Goal: Information Seeking & Learning: Learn about a topic

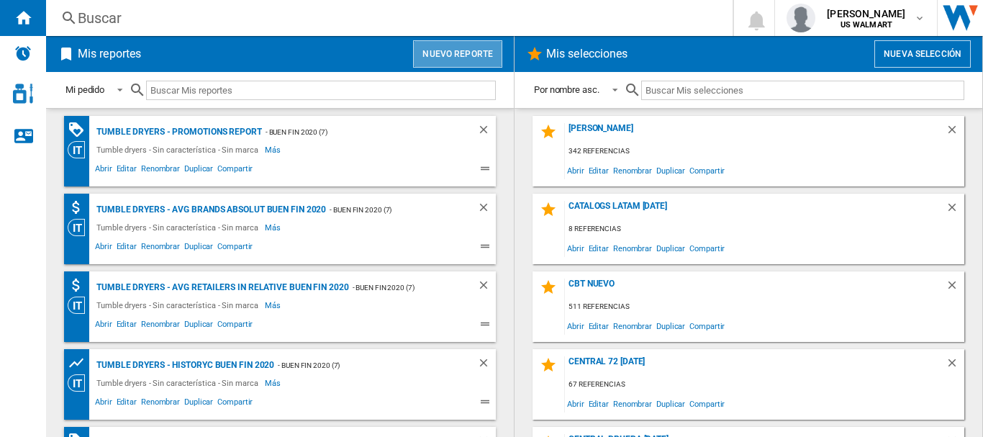
click at [454, 55] on button "Nuevo reporte" at bounding box center [457, 53] width 89 height 27
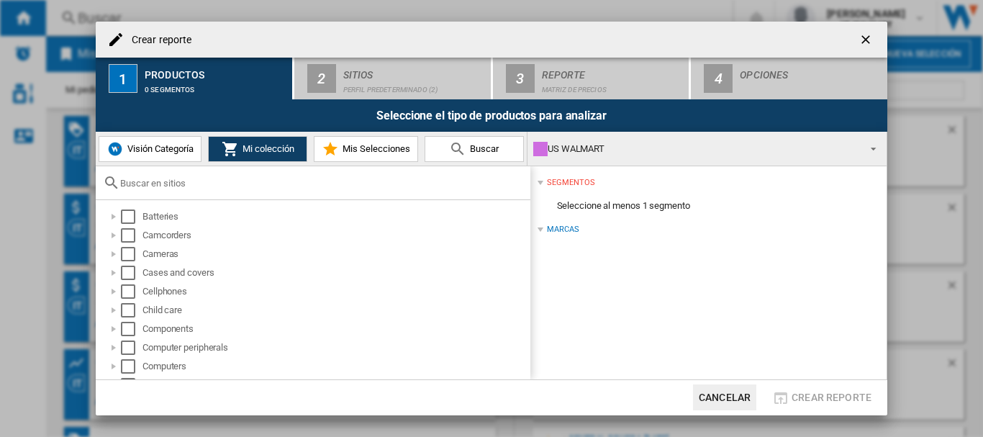
click at [163, 150] on span "Visión Categoría" at bounding box center [159, 148] width 70 height 11
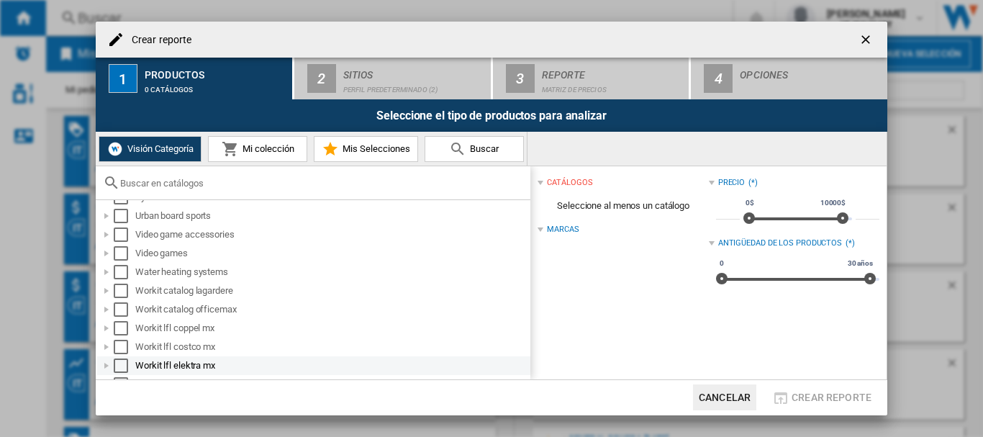
scroll to position [1381, 0]
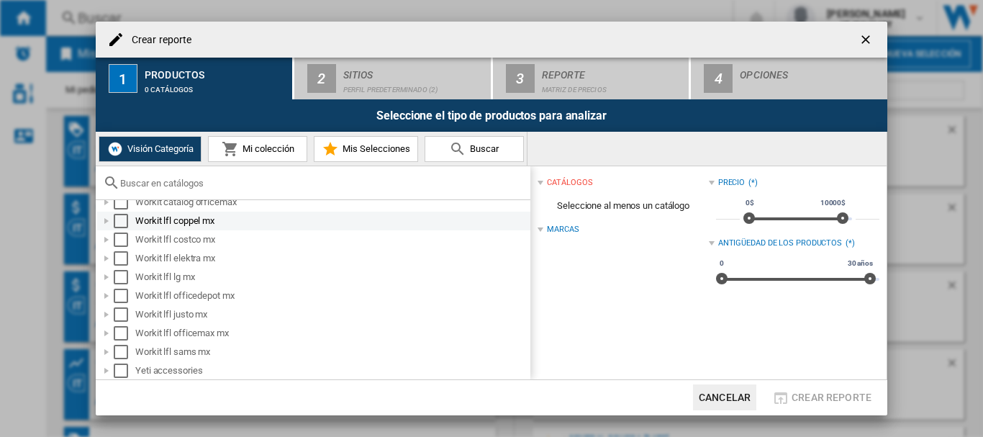
click at [116, 219] on div "Select" at bounding box center [121, 221] width 14 height 14
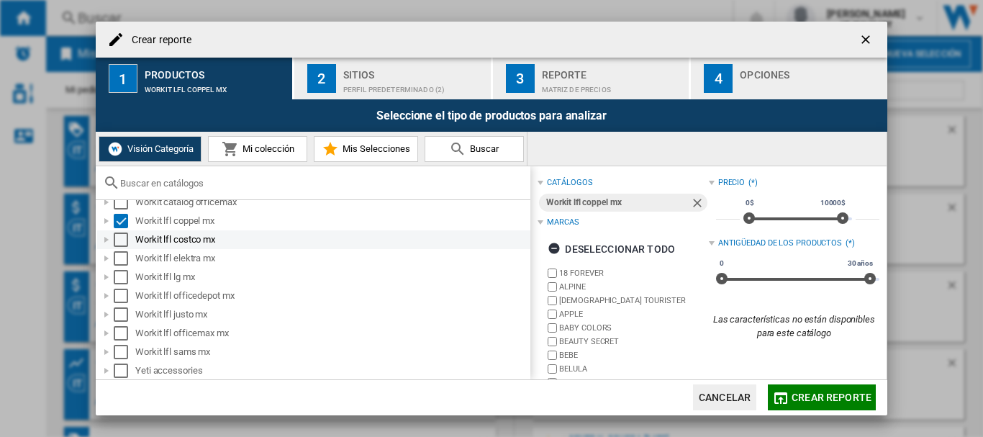
click at [116, 234] on div "Select" at bounding box center [121, 240] width 14 height 14
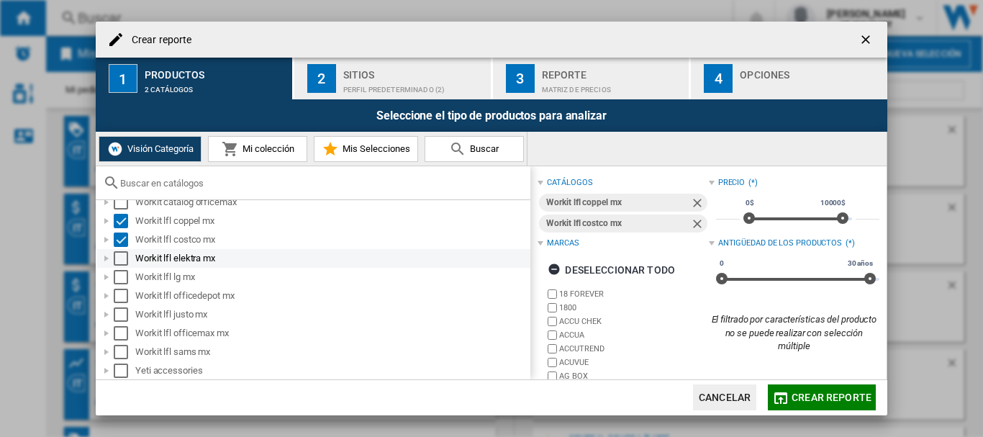
click at [120, 256] on div "Select" at bounding box center [121, 258] width 14 height 14
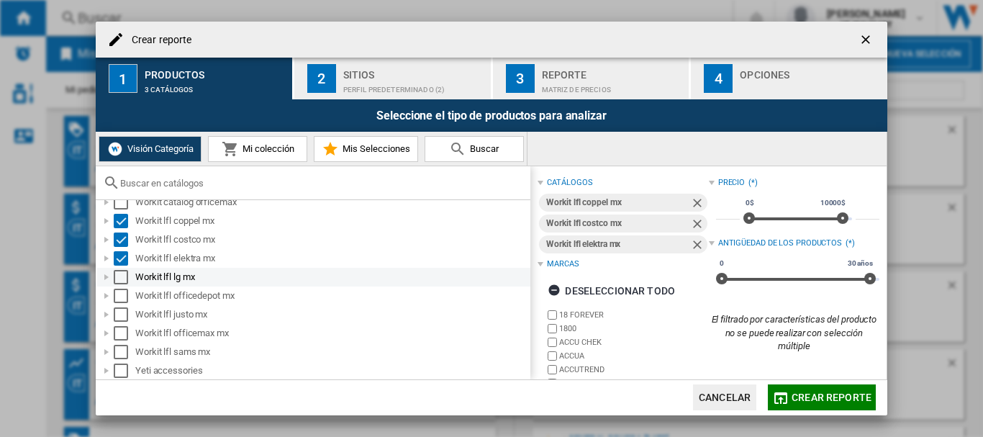
click at [122, 273] on div "Select" at bounding box center [121, 277] width 14 height 14
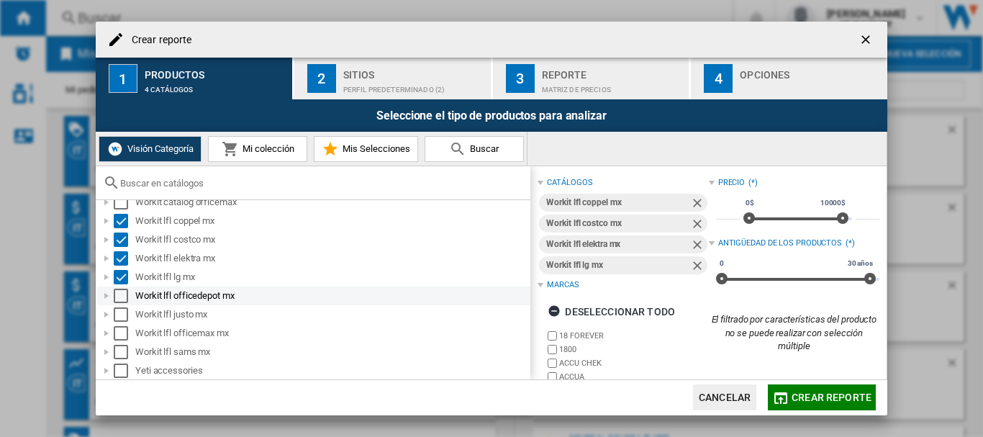
click at [122, 296] on div "Select" at bounding box center [121, 296] width 14 height 14
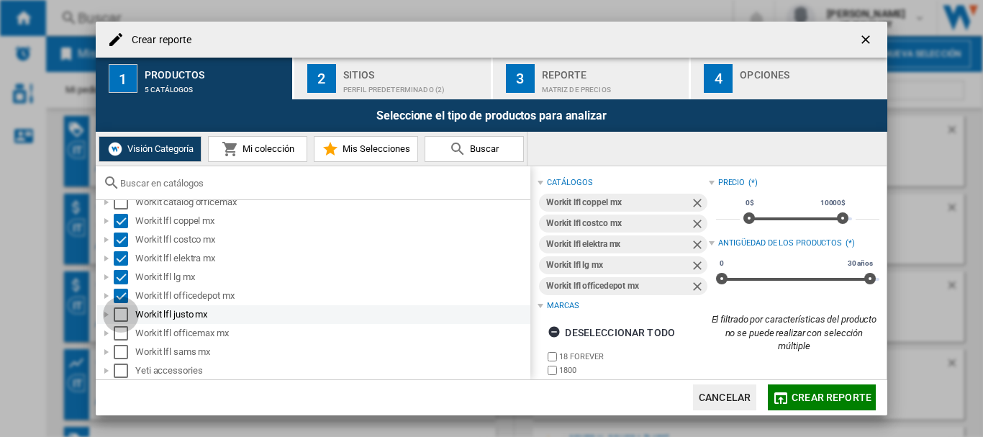
click at [121, 318] on div "Select" at bounding box center [121, 314] width 14 height 14
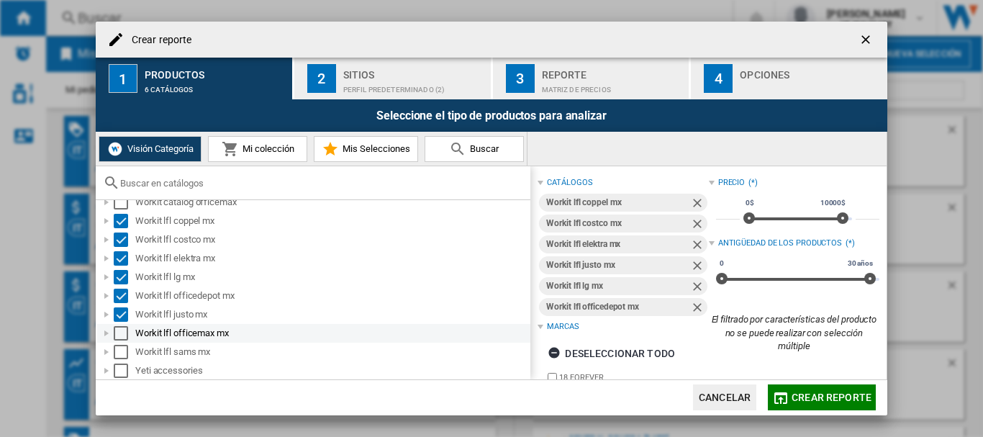
click at [121, 334] on div "Select" at bounding box center [121, 333] width 14 height 14
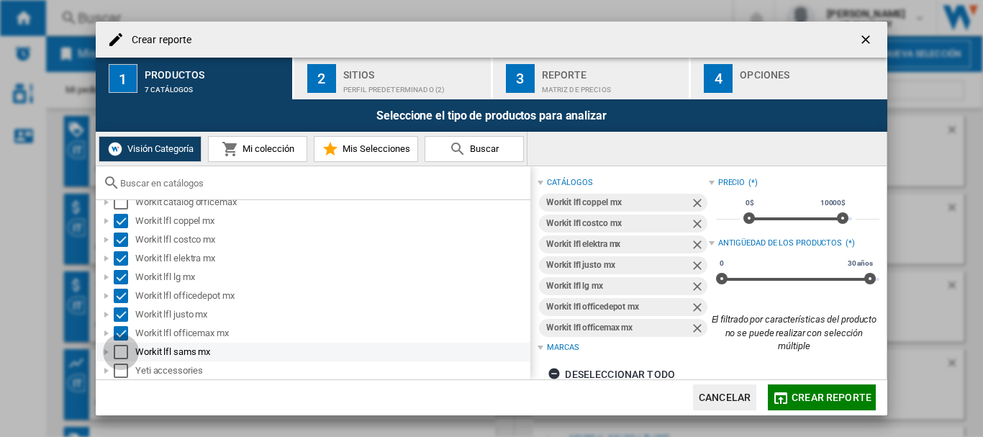
click at [119, 348] on div "Select" at bounding box center [121, 352] width 14 height 14
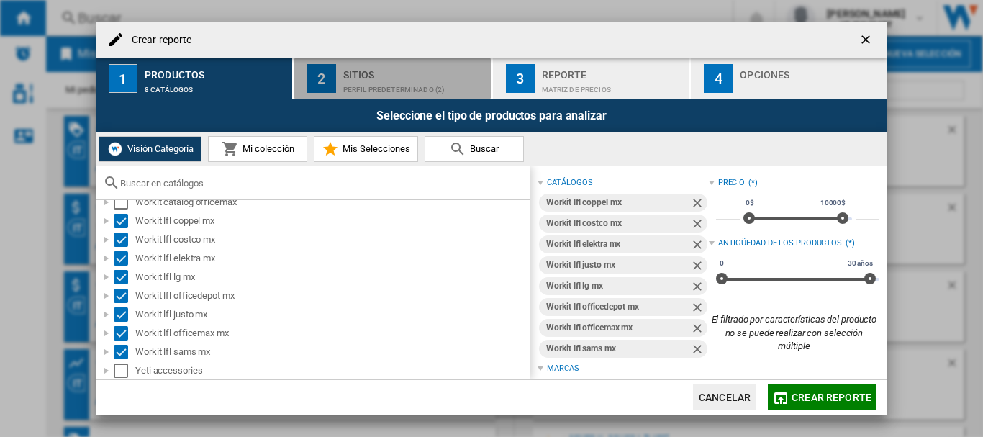
click at [360, 79] on div "Perfil predeterminado (2)" at bounding box center [414, 85] width 142 height 15
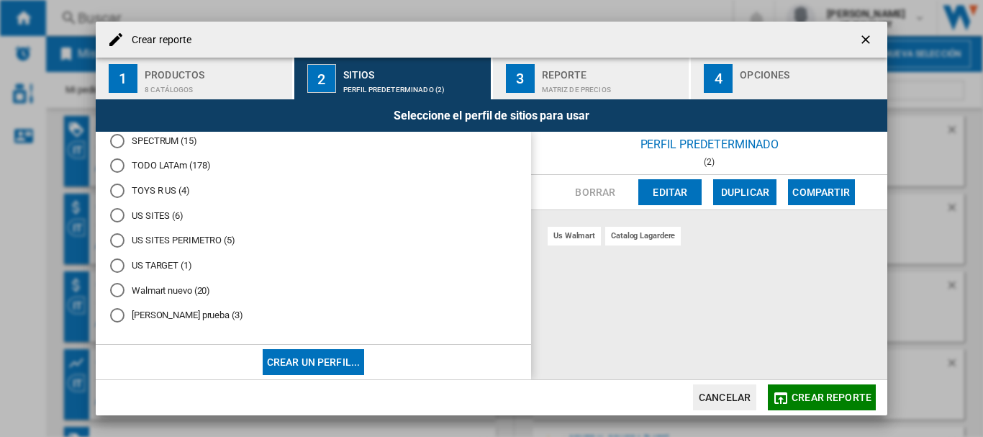
scroll to position [1791, 0]
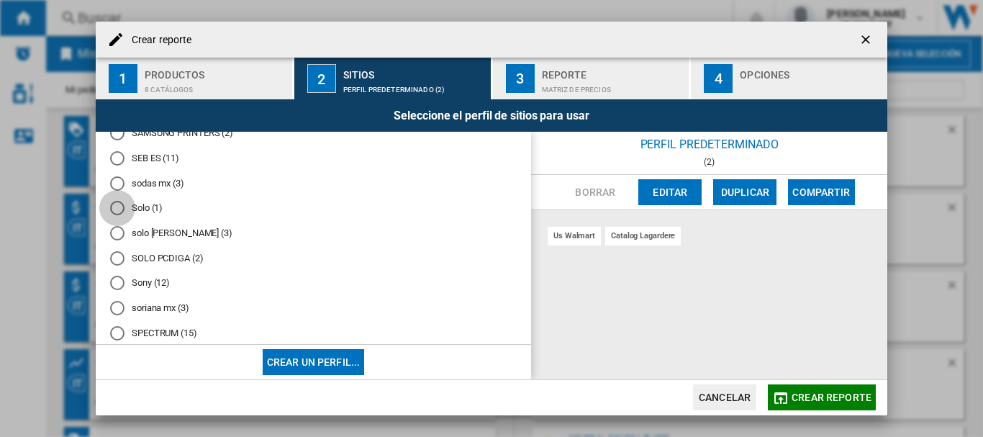
click at [121, 206] on div "Solo (1)" at bounding box center [117, 208] width 14 height 14
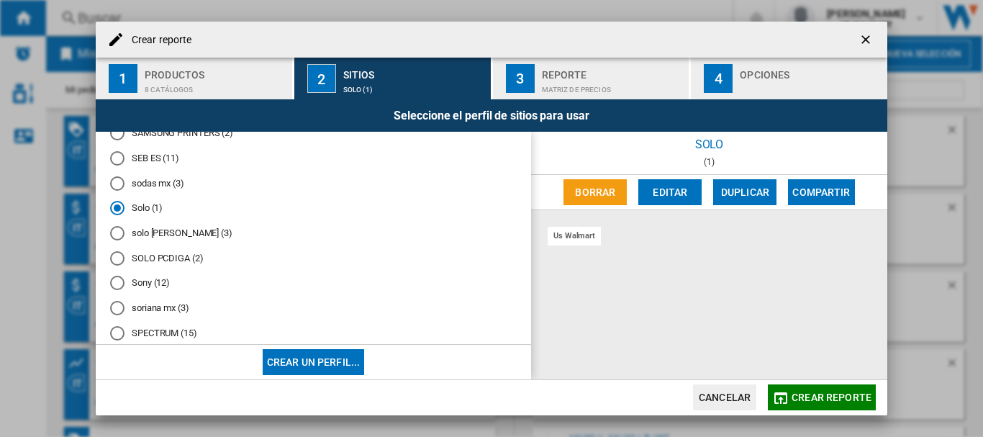
click at [672, 187] on button "Editar" at bounding box center [669, 192] width 63 height 26
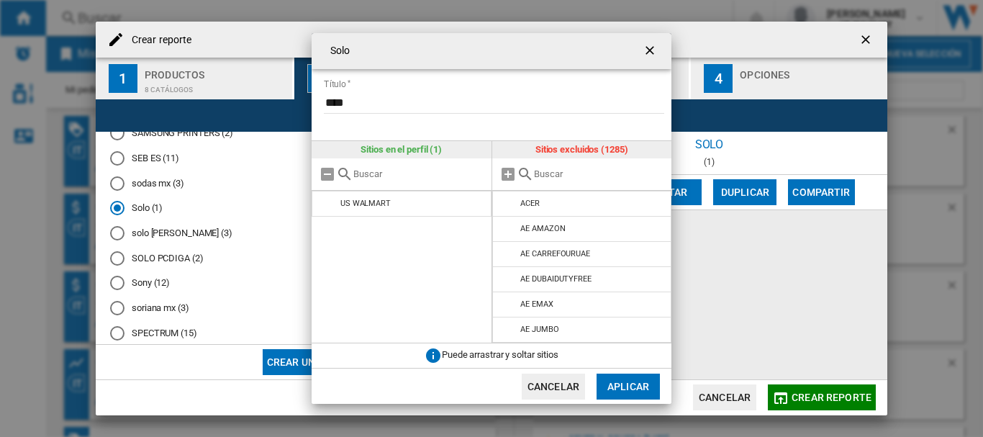
click at [870, 45] on div "Solo Título **** Sitios en el perfil (1) US WALMART Sitios excluidos (1285) ACE…" at bounding box center [491, 218] width 983 height 437
click at [861, 41] on div "Solo Título **** Sitios en el perfil (1) US WALMART Sitios excluidos (1285) ACE…" at bounding box center [491, 218] width 983 height 437
click at [652, 53] on ng-md-icon "getI18NText('BUTTONS.CLOSE_DIALOG')" at bounding box center [651, 51] width 17 height 17
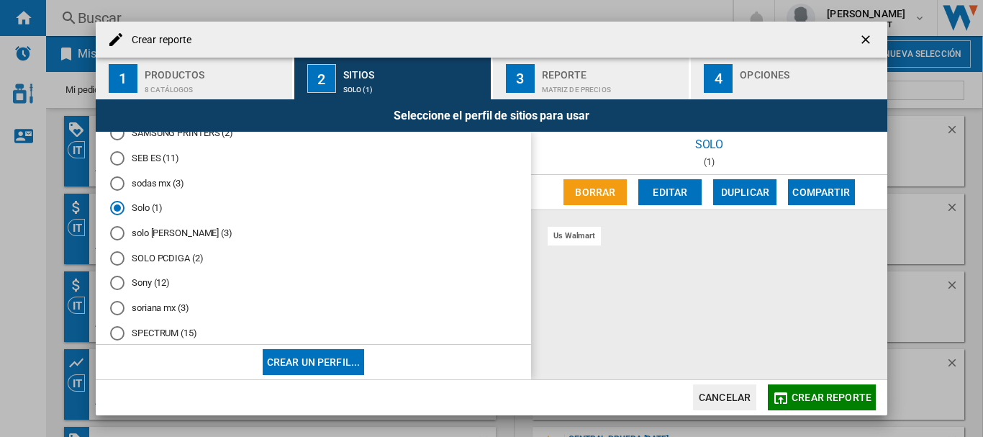
click at [872, 40] on ng-md-icon "getI18NText('BUTTONS.CLOSE_DIALOG')" at bounding box center [867, 40] width 17 height 17
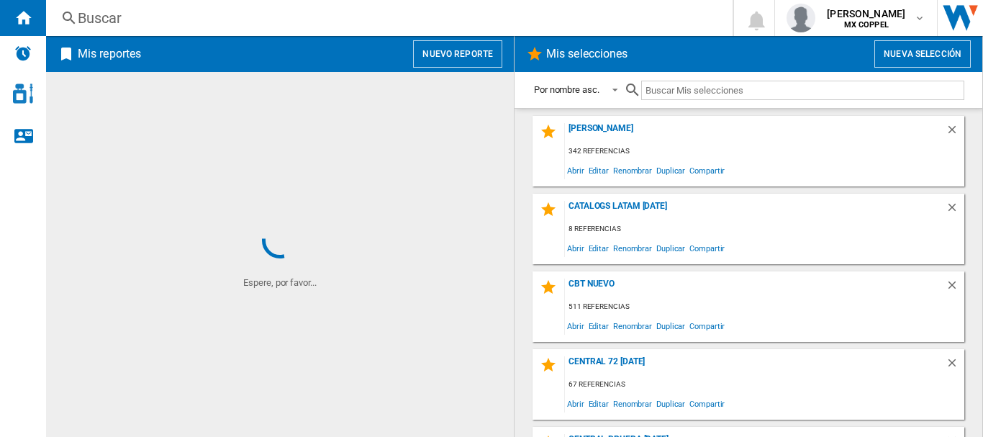
click at [437, 53] on button "Nuevo reporte" at bounding box center [457, 53] width 89 height 27
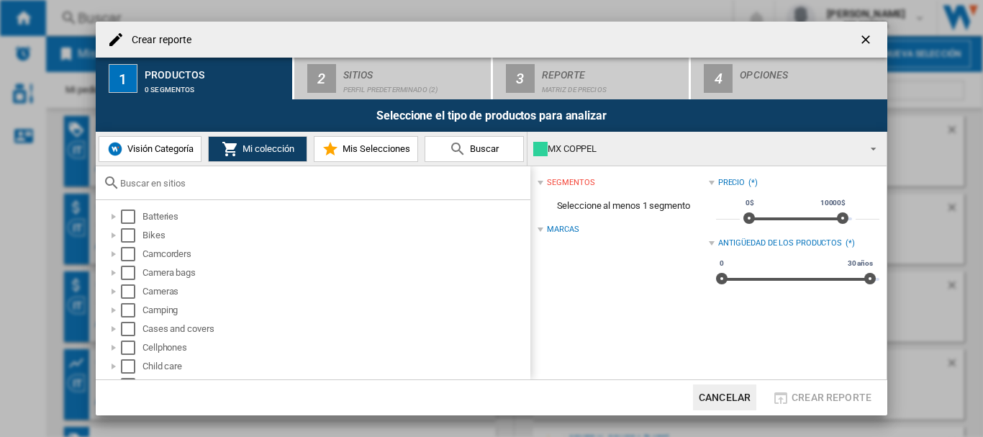
click at [160, 143] on span "Visión Categoría" at bounding box center [159, 148] width 70 height 11
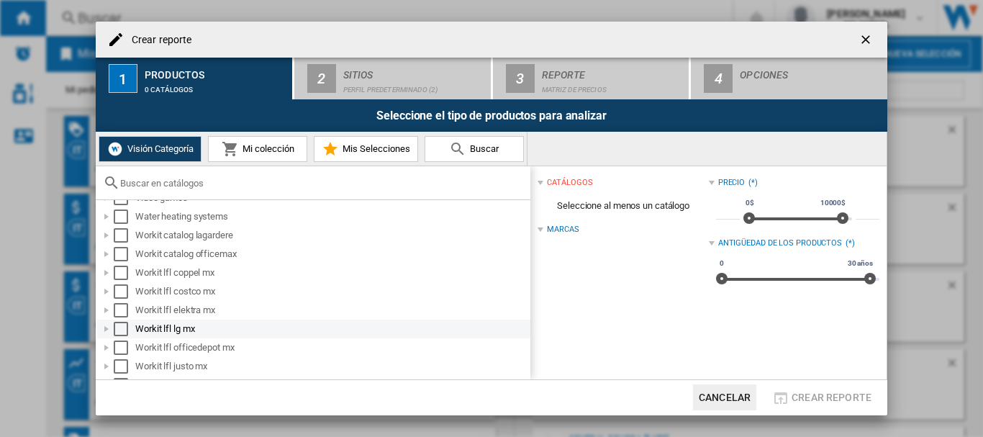
scroll to position [1381, 0]
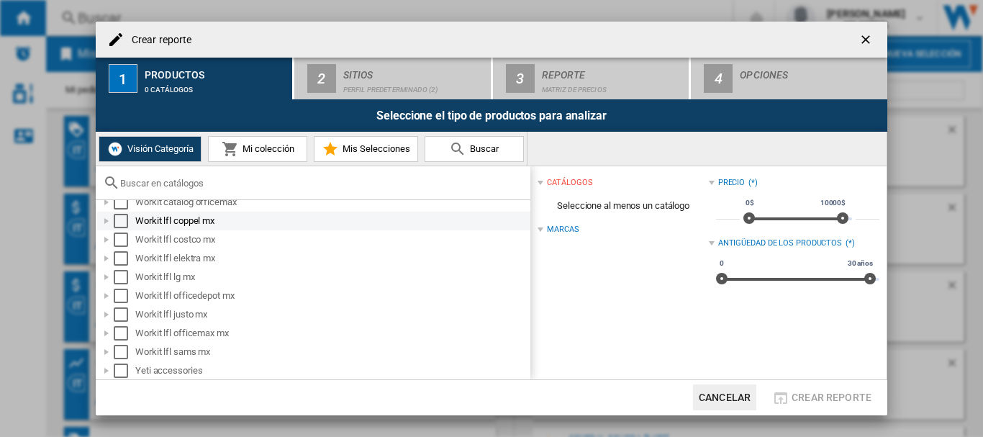
click at [120, 216] on div "Select" at bounding box center [121, 221] width 14 height 14
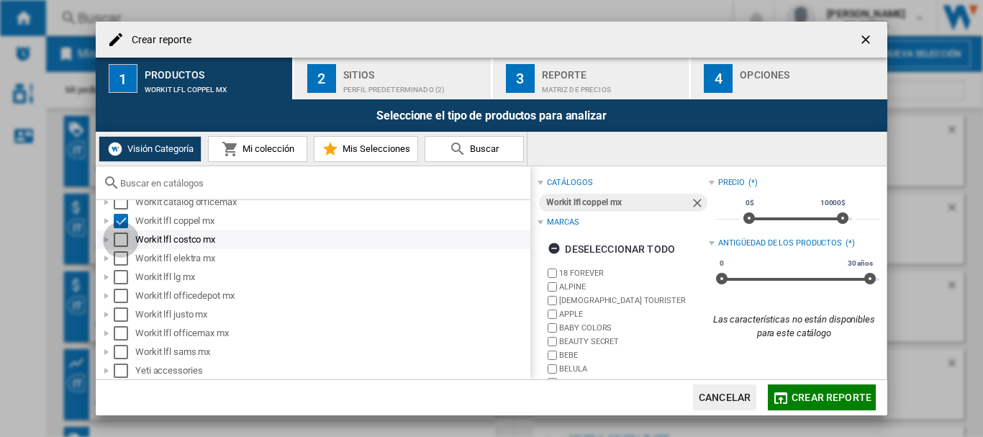
click at [121, 236] on div "Select" at bounding box center [121, 240] width 14 height 14
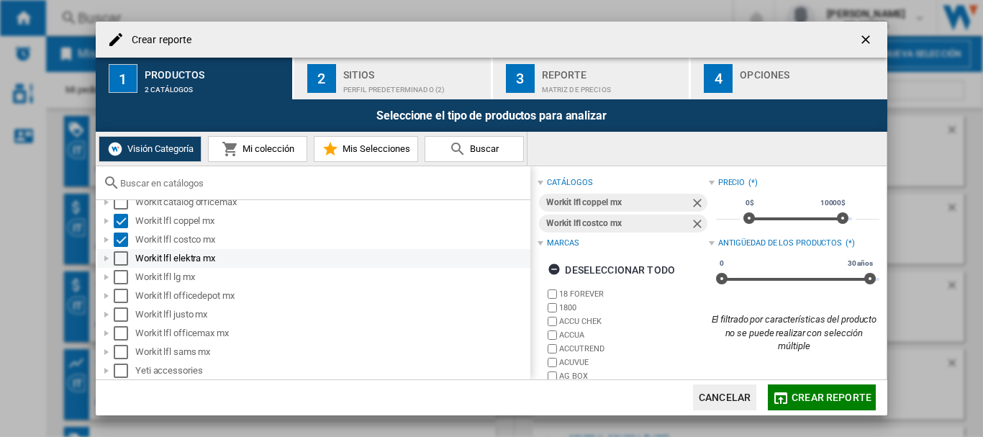
click at [119, 258] on div "Select" at bounding box center [121, 258] width 14 height 14
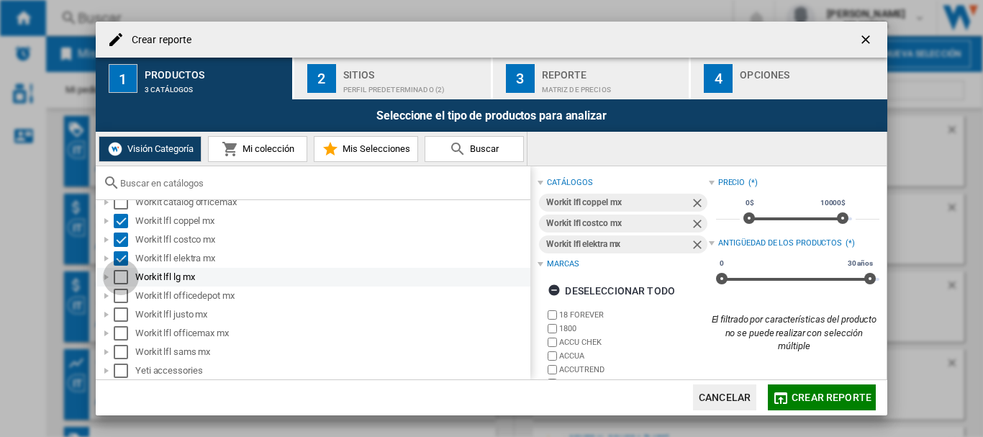
click at [119, 271] on div "Select" at bounding box center [121, 277] width 14 height 14
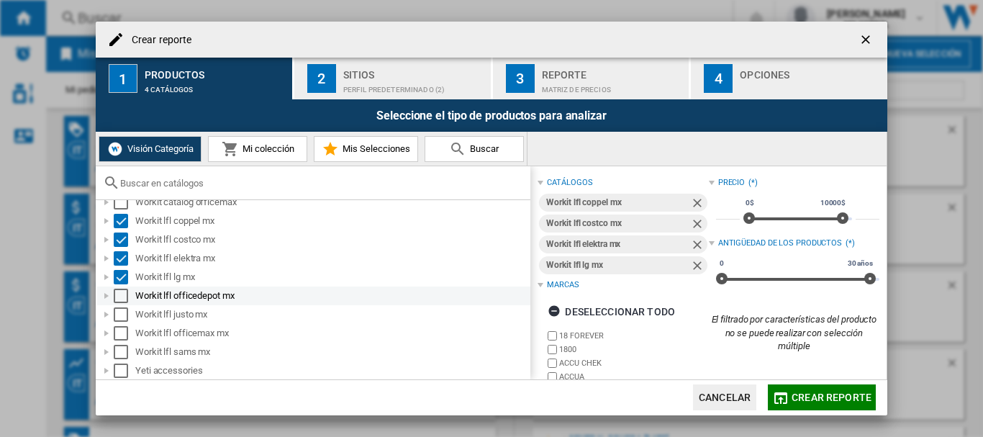
click at [117, 289] on div "Select" at bounding box center [121, 296] width 14 height 14
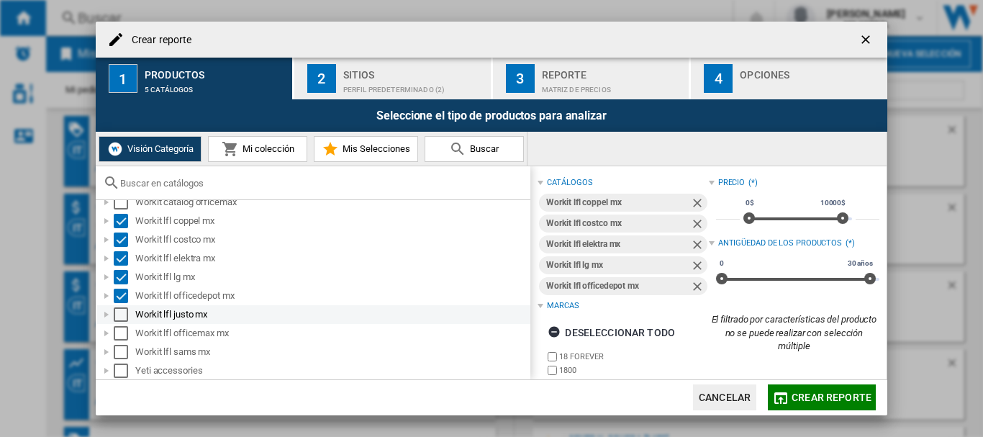
click at [119, 313] on div "Select" at bounding box center [121, 314] width 14 height 14
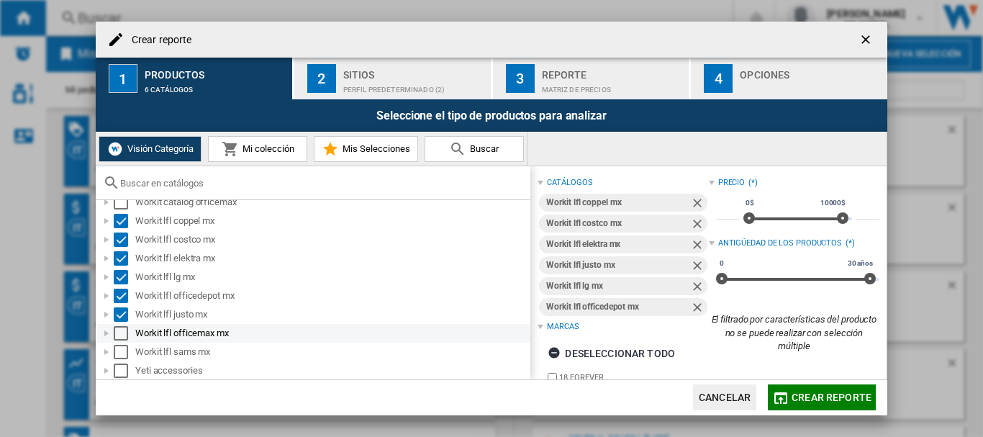
click at [122, 335] on div "Select" at bounding box center [121, 333] width 14 height 14
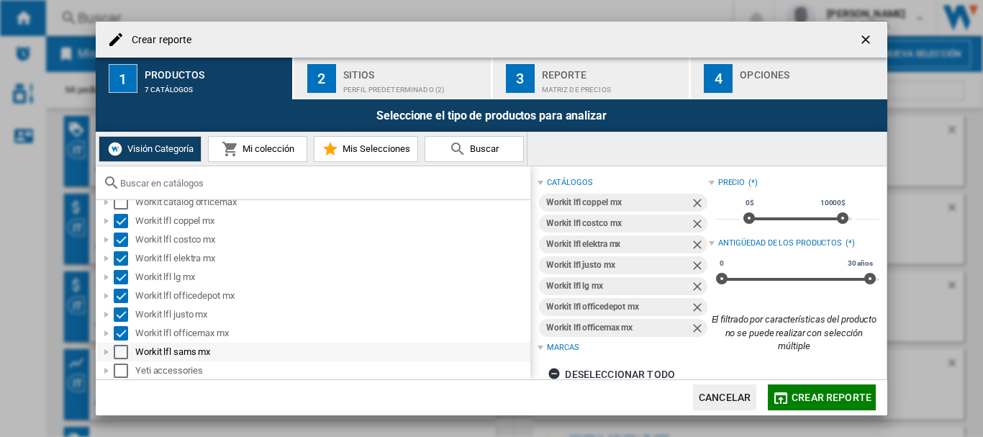
click at [121, 358] on div "Select" at bounding box center [121, 352] width 14 height 14
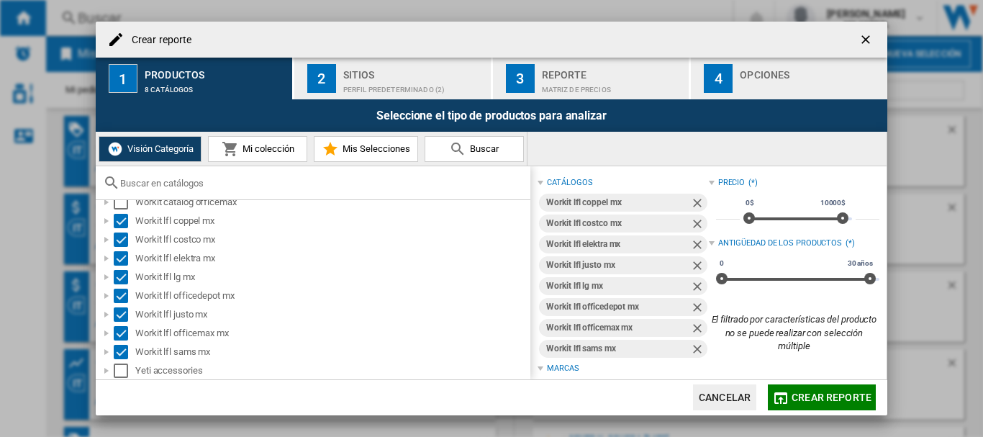
click at [399, 83] on div "Perfil predeterminado (2)" at bounding box center [414, 85] width 142 height 15
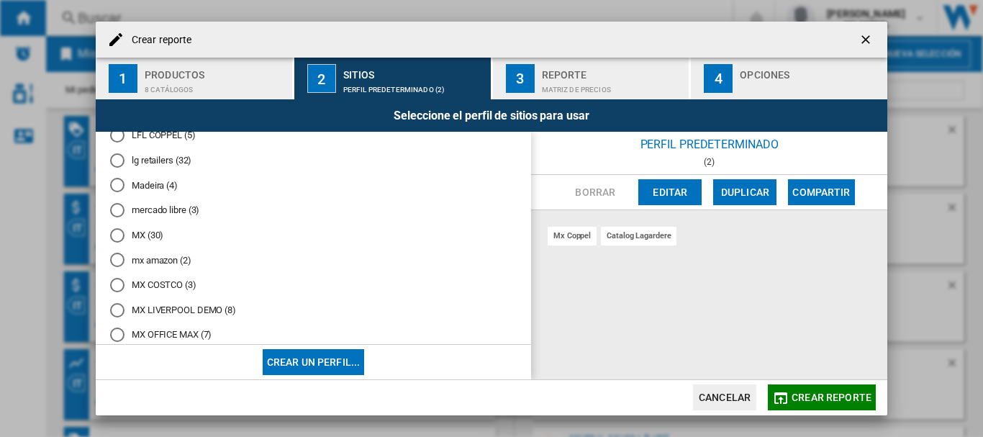
scroll to position [488, 0]
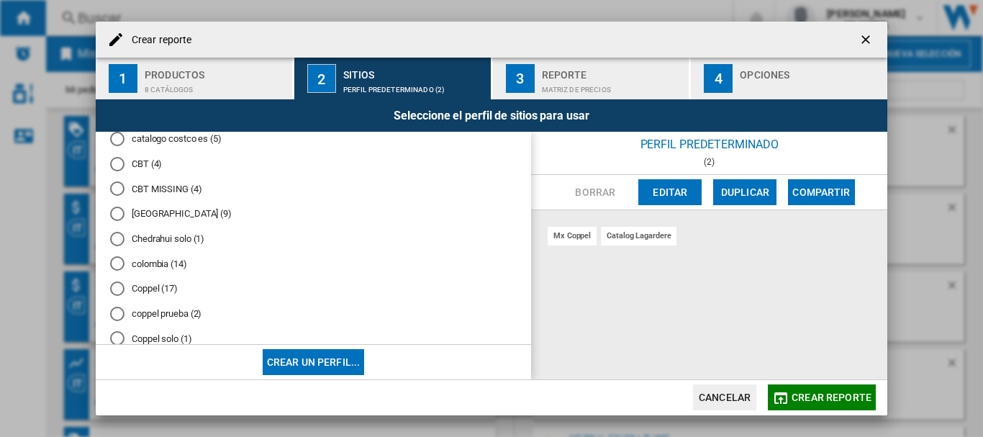
click at [159, 335] on md-radio-button "Coppel solo (1)" at bounding box center [313, 339] width 407 height 14
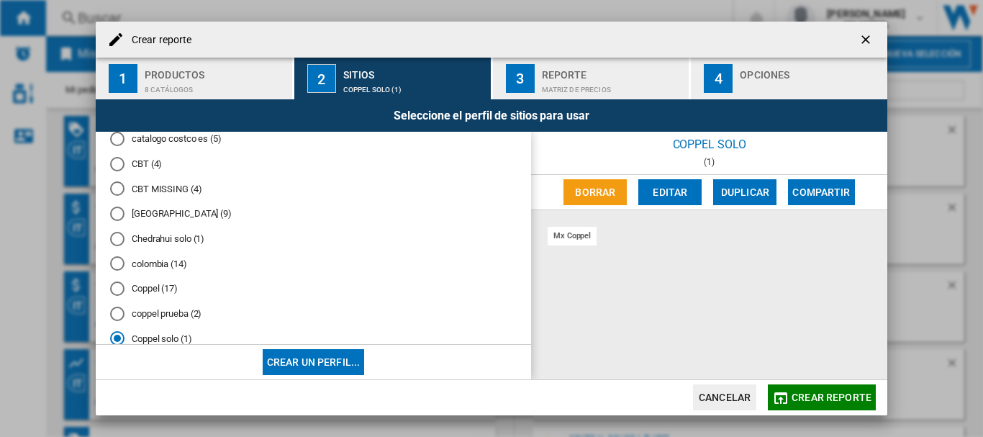
click at [855, 400] on span "Crear reporte" at bounding box center [832, 398] width 80 height 12
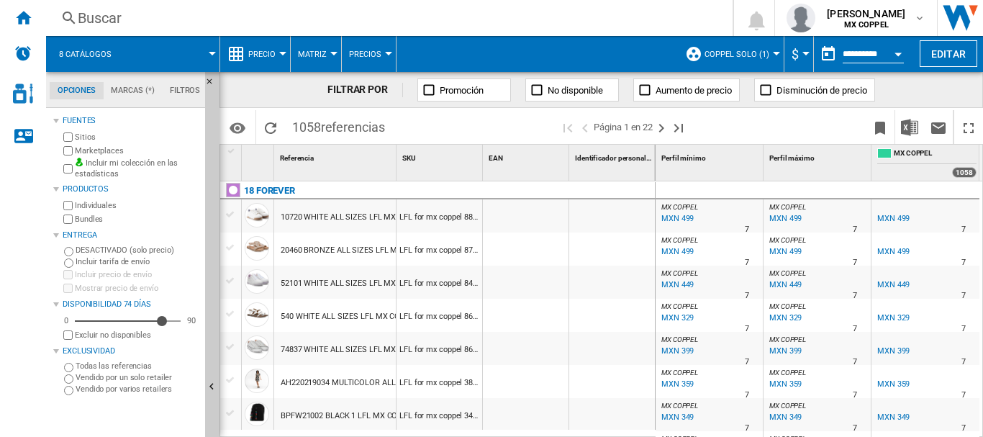
click at [278, 51] on button "Precio" at bounding box center [265, 54] width 35 height 36
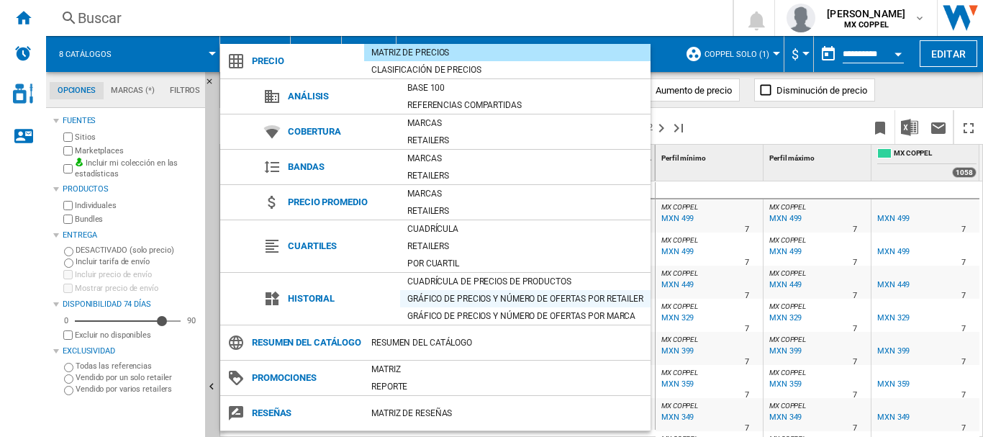
click at [524, 299] on div "Gráfico de precios y número de ofertas por retailer" at bounding box center [525, 299] width 250 height 14
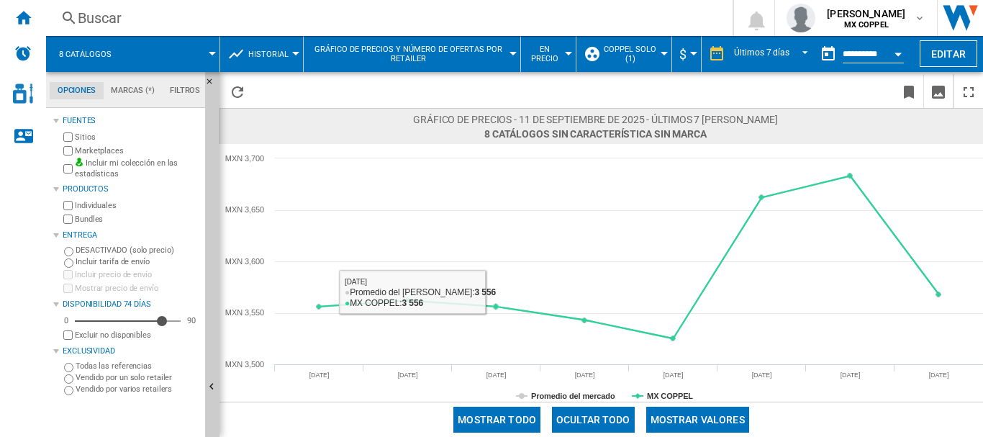
click at [543, 49] on span "En precio" at bounding box center [545, 54] width 34 height 19
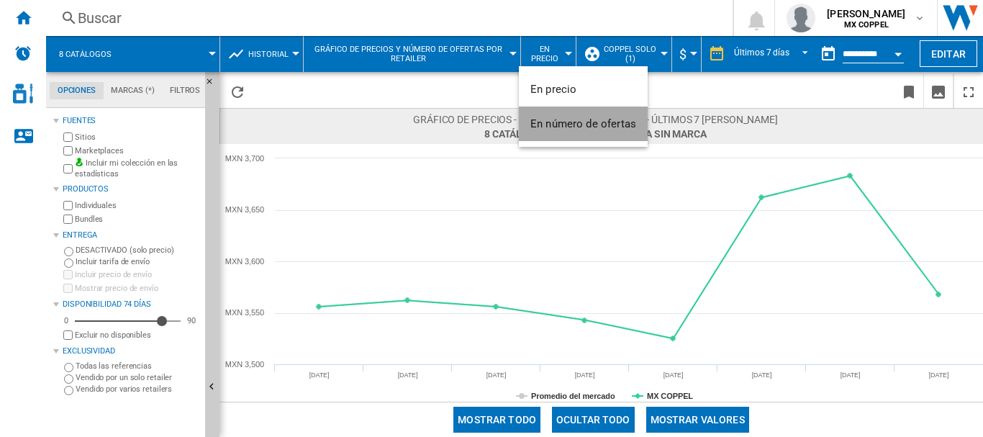
click at [558, 125] on span "En número de ofertas" at bounding box center [584, 123] width 106 height 13
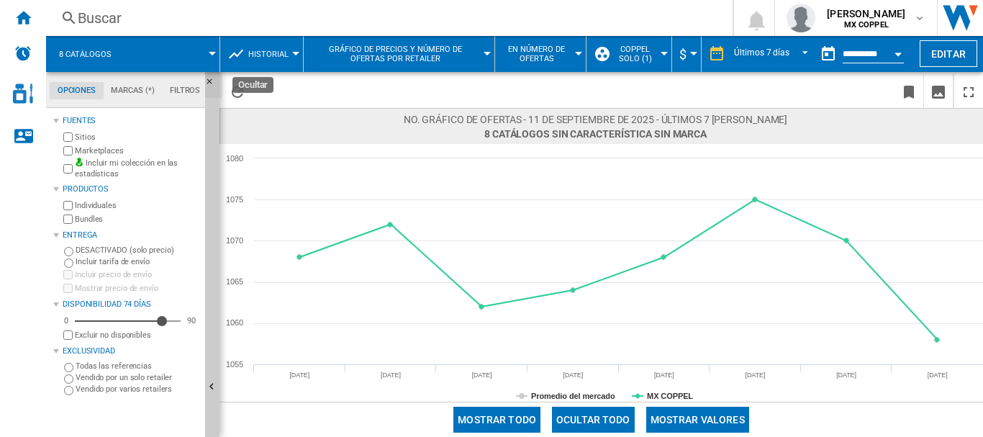
click at [212, 77] on ng-md-icon "Ocultar" at bounding box center [213, 85] width 17 height 17
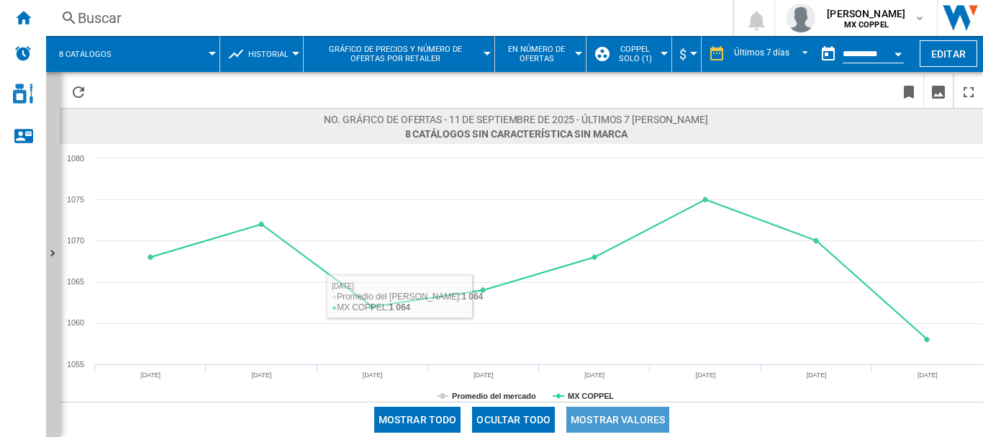
click at [615, 421] on button "Mostrar valores" at bounding box center [618, 420] width 103 height 26
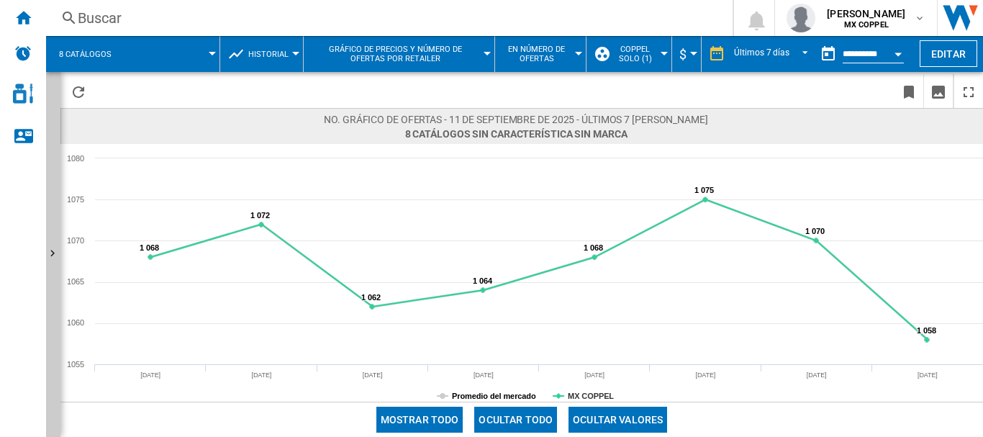
click at [499, 397] on tspan "Promedio del [PERSON_NAME]" at bounding box center [510, 396] width 117 height 9
click at [886, 48] on button "Open calendar" at bounding box center [898, 52] width 26 height 26
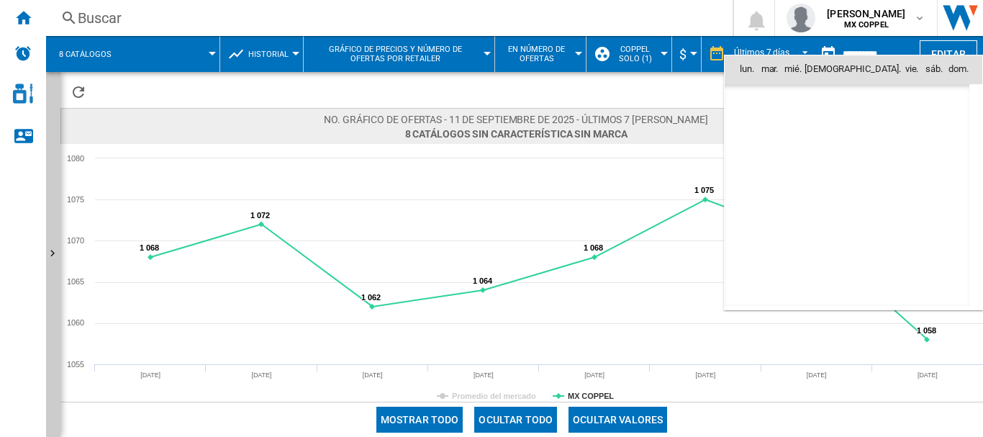
scroll to position [6867, 0]
click at [796, 47] on div at bounding box center [491, 218] width 983 height 437
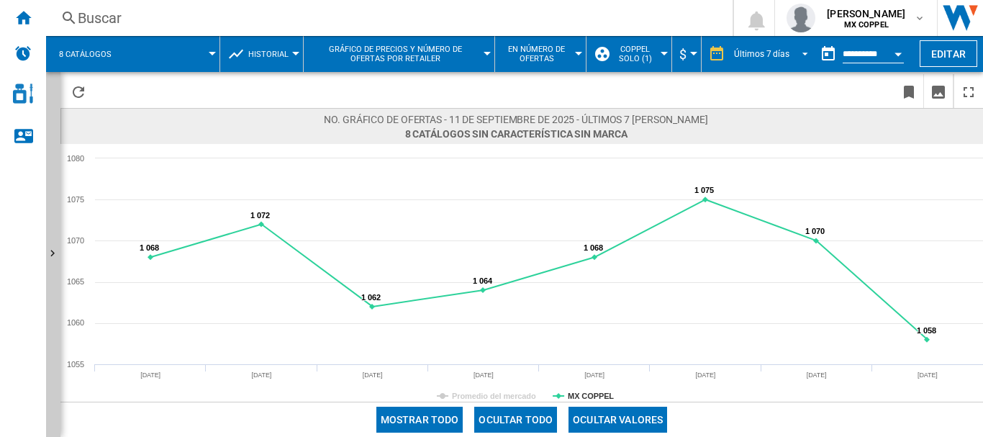
click at [798, 52] on span "REPORTS.WIZARD.STEPS.REPORT.STEPS.REPORT_OPTIONS.PERIOD: Últimos 7 días" at bounding box center [801, 52] width 17 height 13
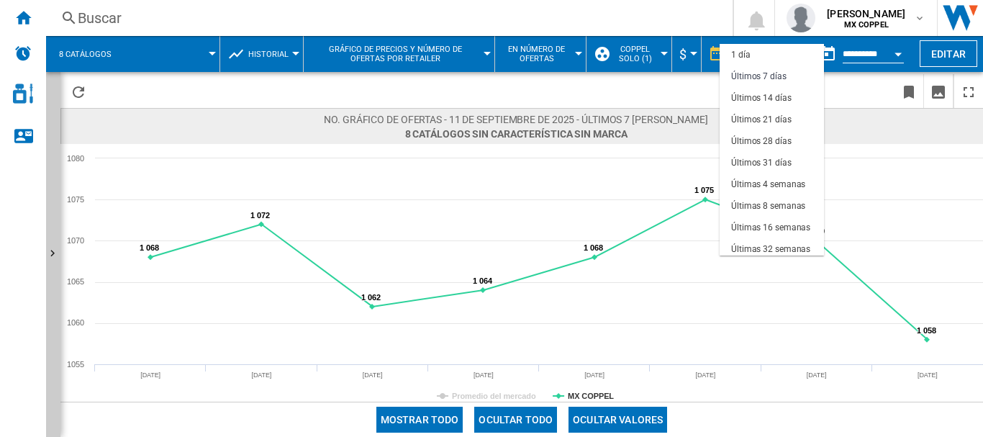
scroll to position [22, 0]
click at [779, 163] on div "Últimas 4 semanas" at bounding box center [768, 163] width 74 height 12
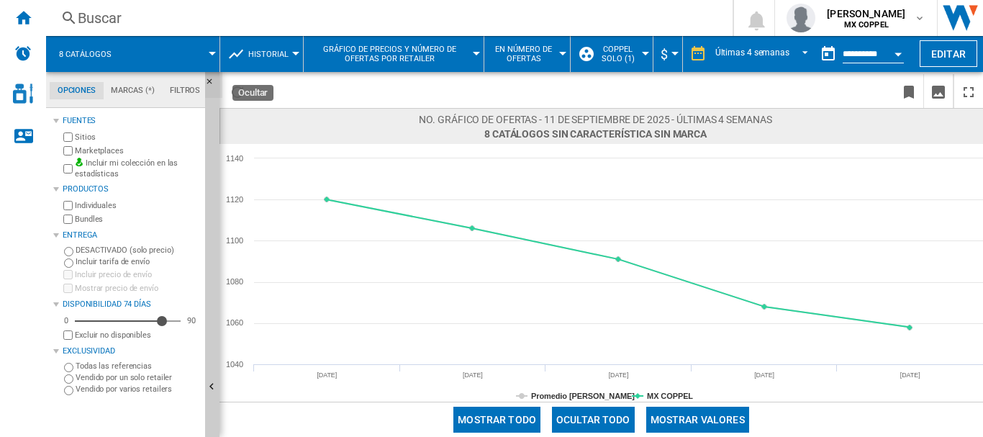
click at [210, 83] on ng-md-icon "Ocultar" at bounding box center [213, 85] width 17 height 17
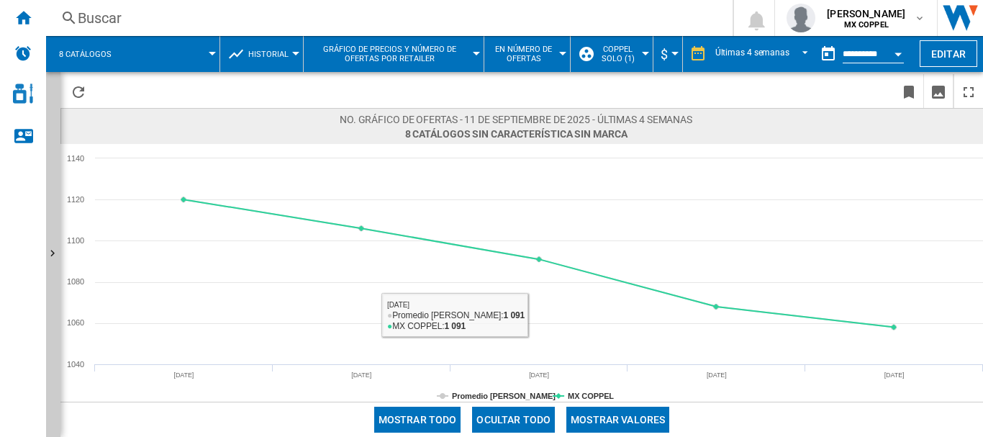
click at [600, 420] on button "Mostrar valores" at bounding box center [618, 420] width 103 height 26
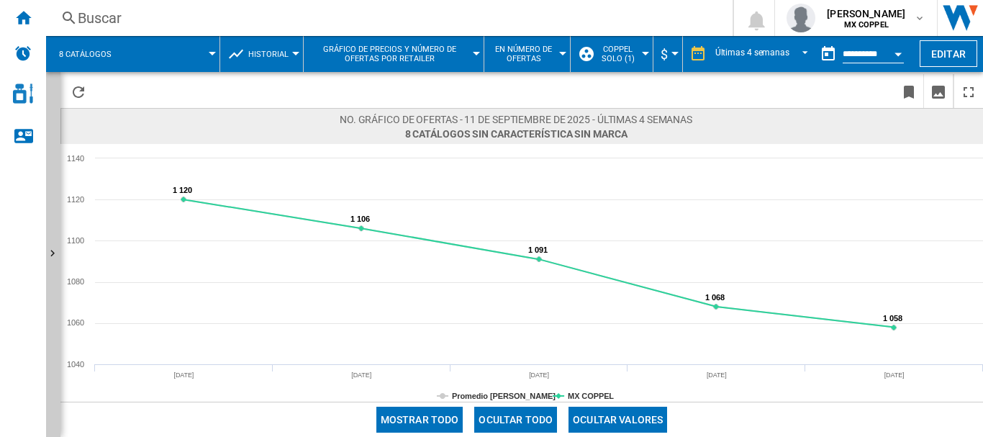
click at [204, 56] on span at bounding box center [172, 54] width 81 height 36
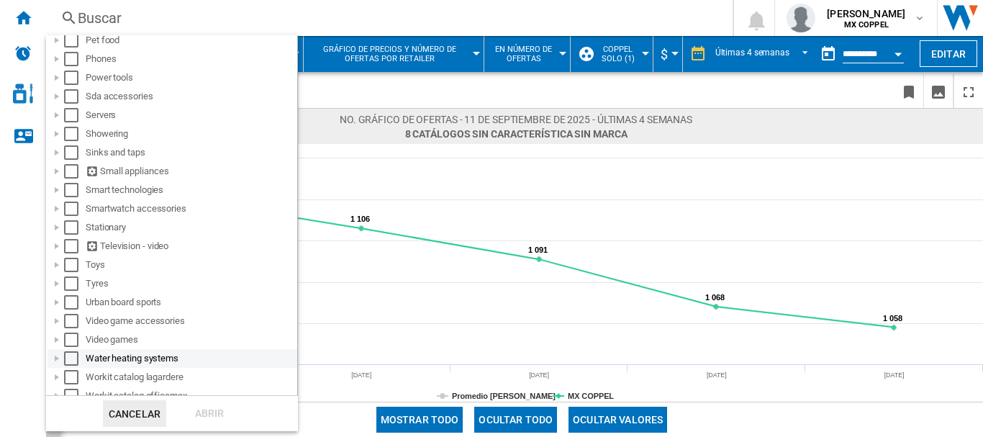
scroll to position [1267, 0]
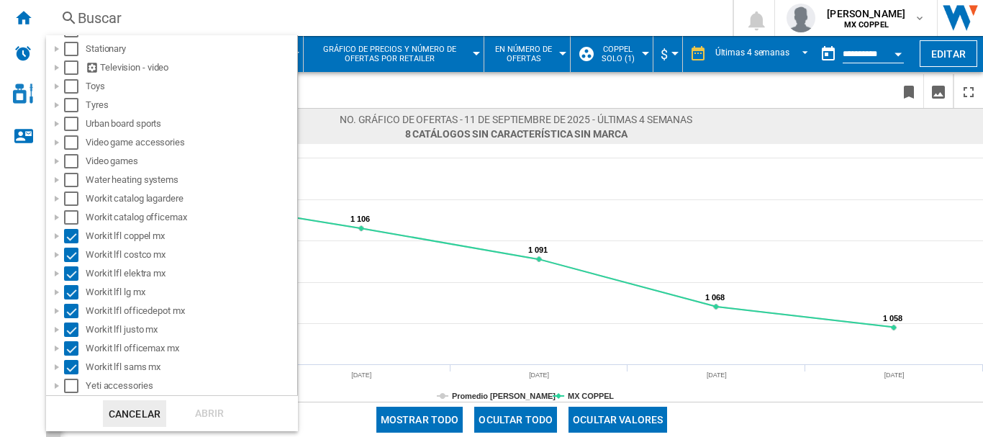
click at [370, 321] on md-backdrop at bounding box center [491, 218] width 983 height 437
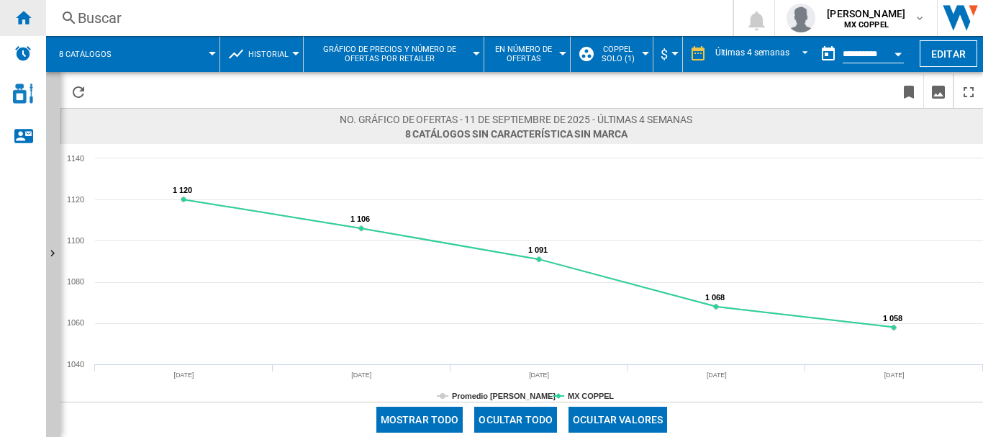
click at [35, 14] on div "Inicio" at bounding box center [23, 18] width 46 height 36
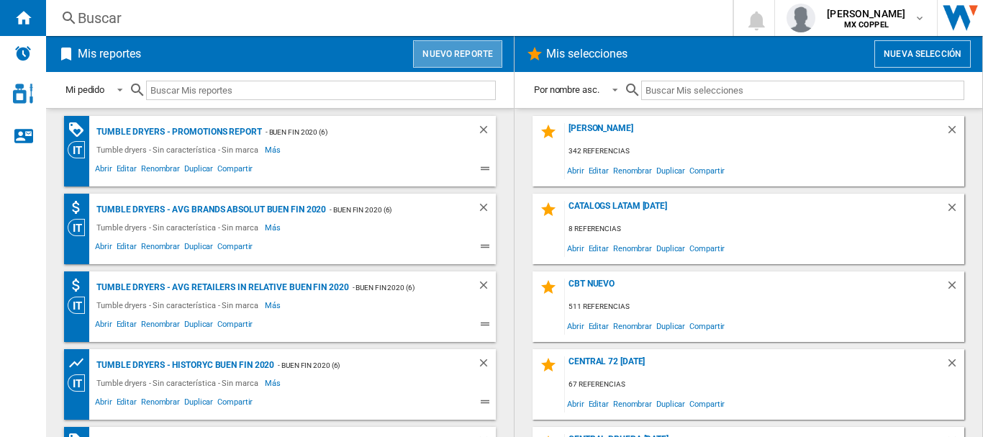
click at [452, 52] on button "Nuevo reporte" at bounding box center [457, 53] width 89 height 27
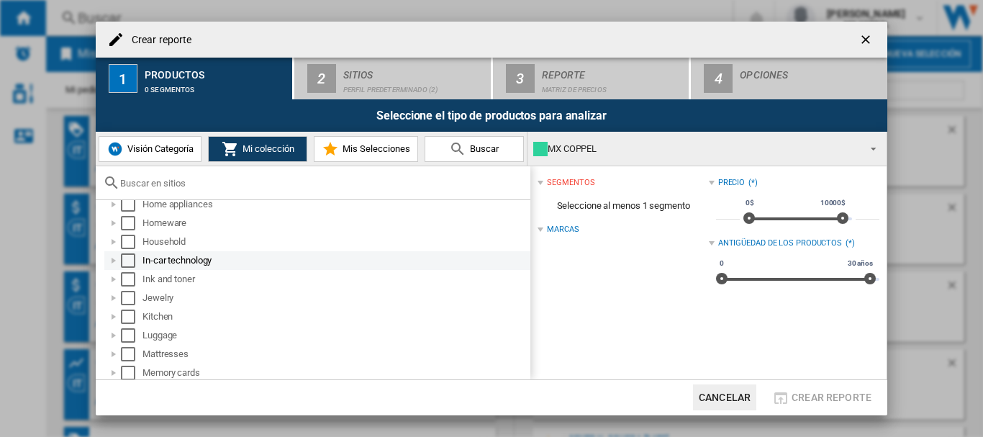
scroll to position [1044, 0]
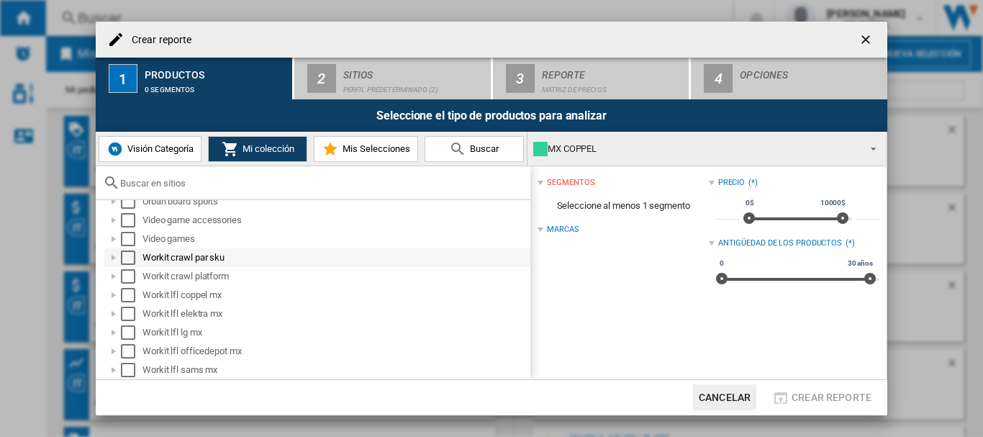
click at [130, 257] on div "Select" at bounding box center [128, 257] width 14 height 14
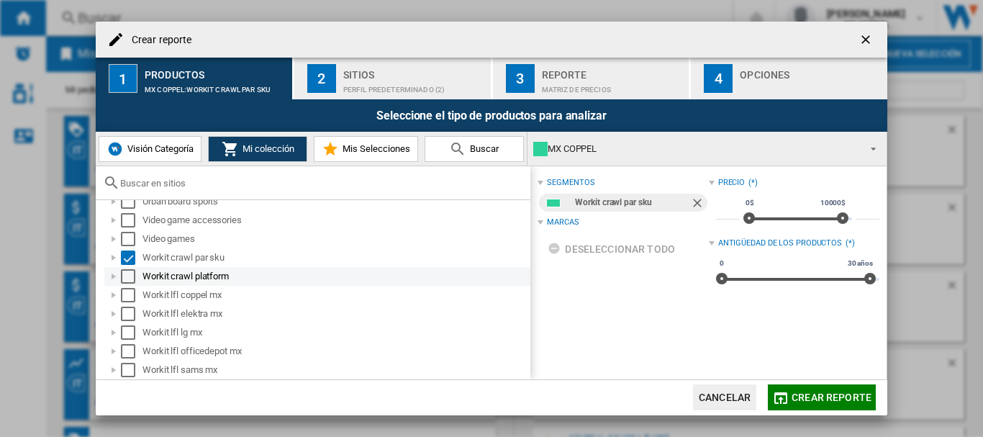
click at [129, 271] on div "Select" at bounding box center [128, 276] width 14 height 14
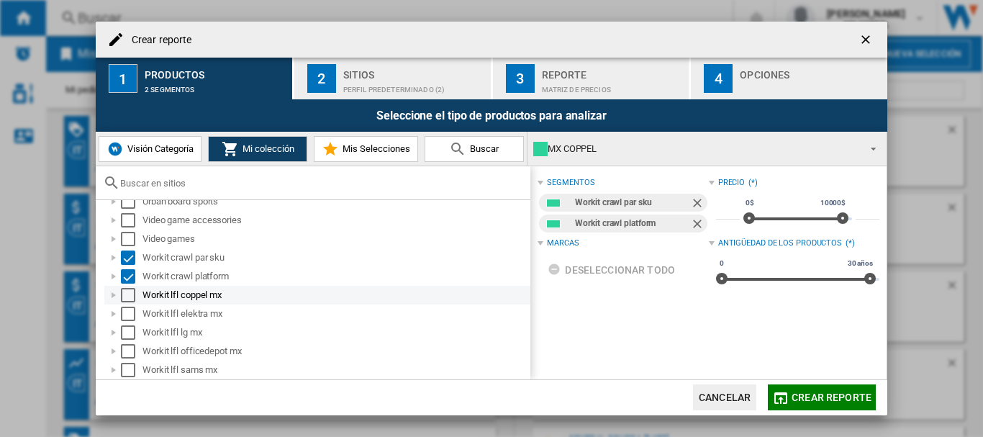
click at [127, 293] on div "Select" at bounding box center [128, 295] width 14 height 14
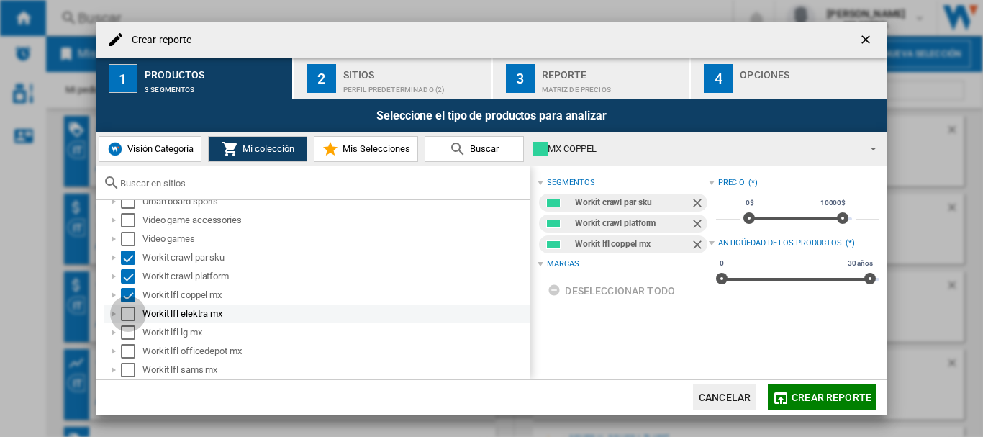
click at [127, 313] on div "Select" at bounding box center [128, 314] width 14 height 14
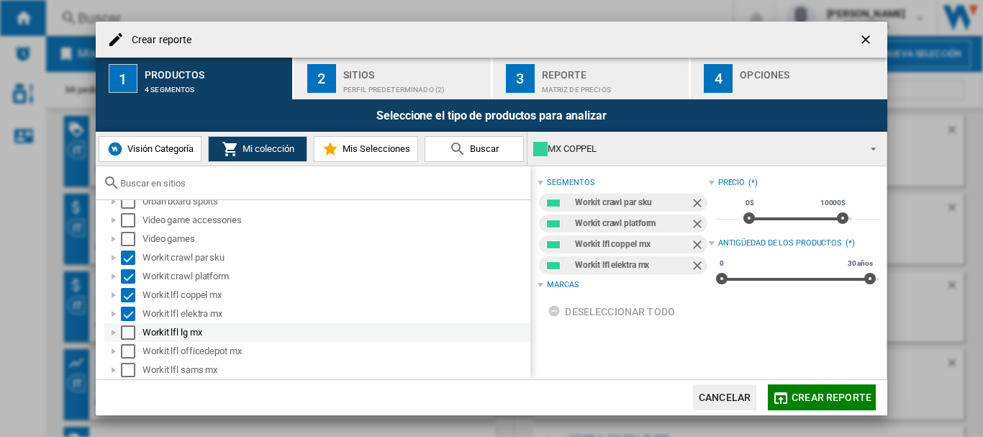
click at [125, 335] on div "Select" at bounding box center [128, 332] width 14 height 14
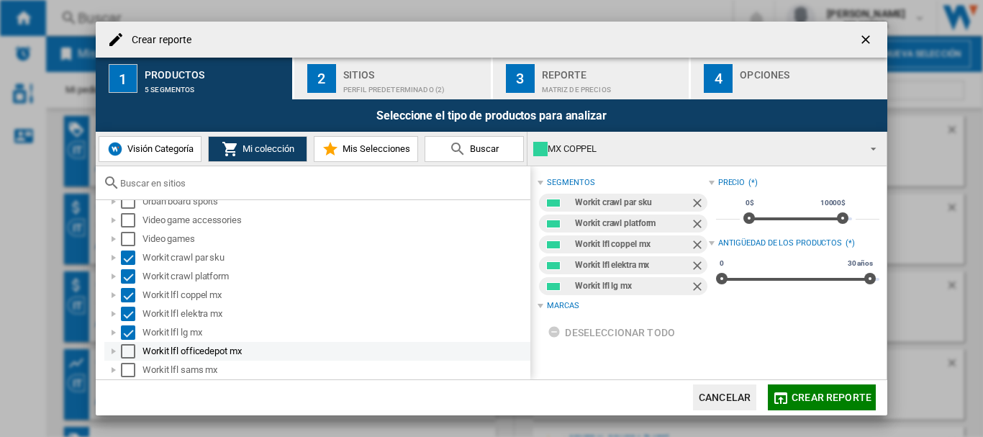
click at [125, 353] on div "Select" at bounding box center [128, 351] width 14 height 14
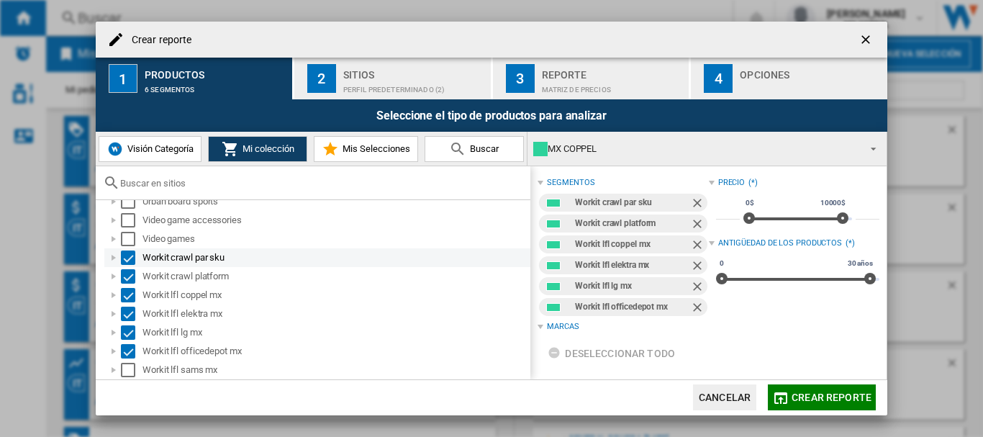
click at [131, 261] on div "Select" at bounding box center [128, 257] width 14 height 14
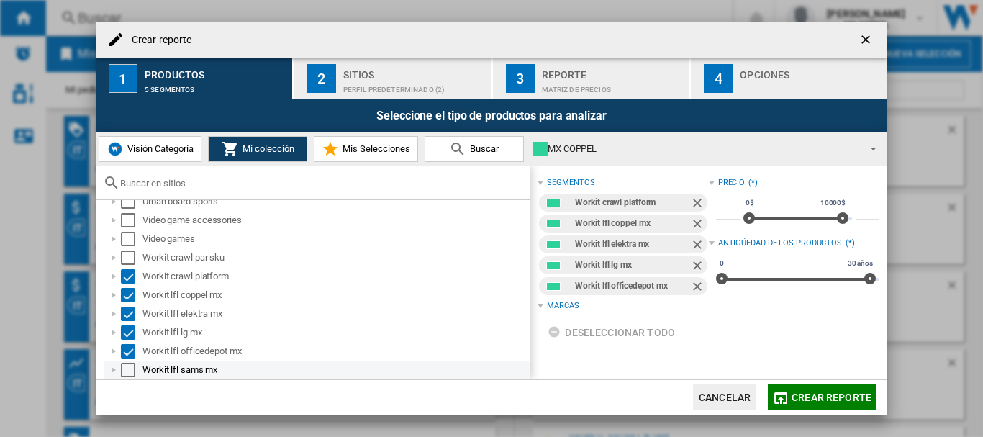
click at [130, 374] on div "Select" at bounding box center [128, 370] width 14 height 14
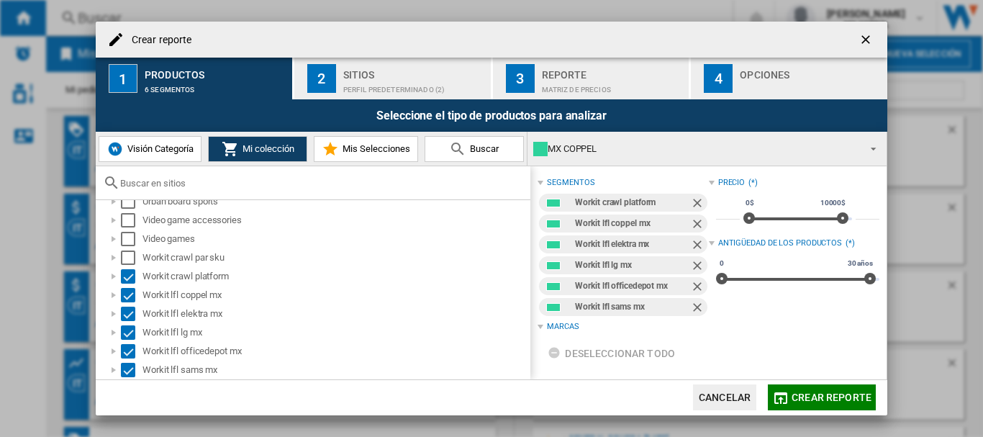
click at [390, 83] on div "Perfil predeterminado (2)" at bounding box center [414, 85] width 142 height 15
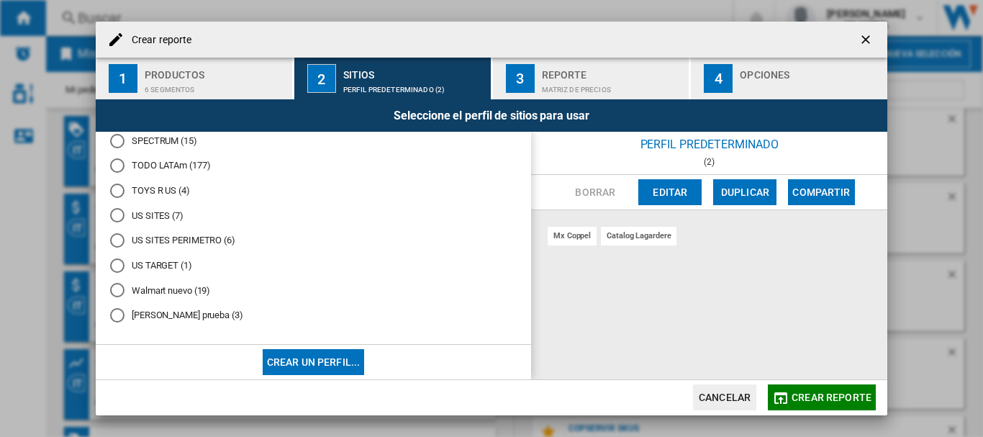
scroll to position [587, 0]
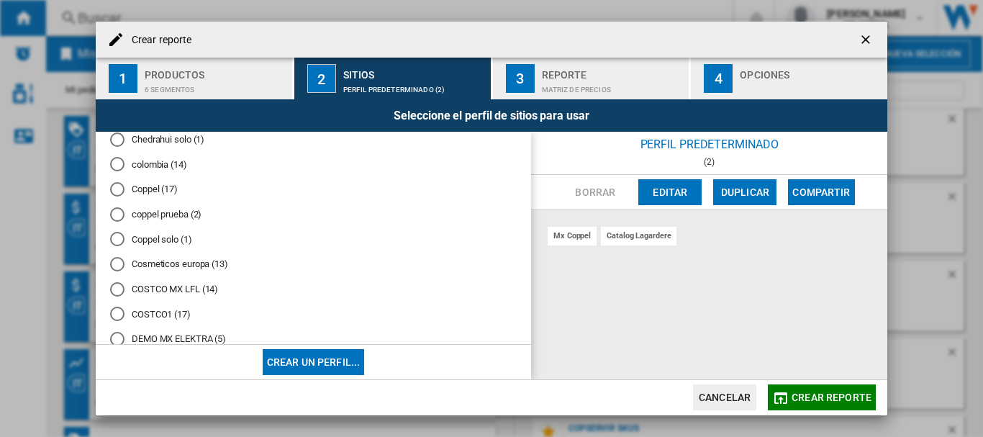
click at [142, 241] on md-radio-button "Coppel solo (1)" at bounding box center [313, 240] width 407 height 14
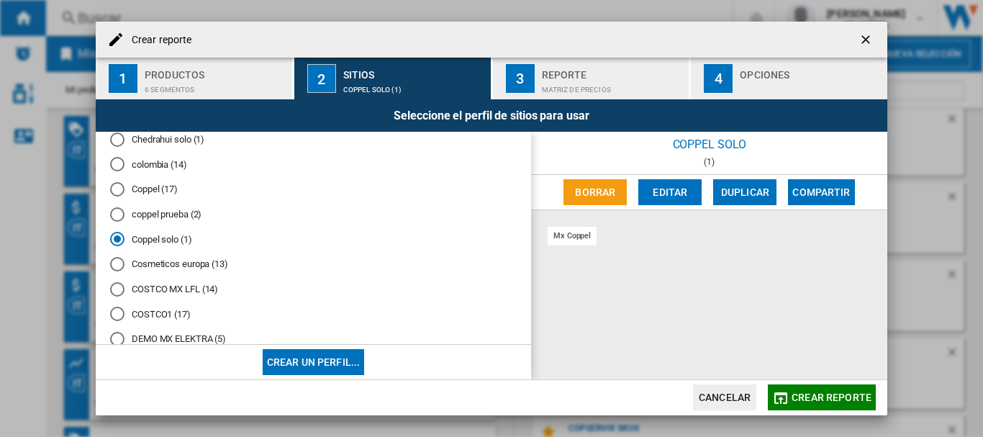
click at [833, 389] on button "Crear reporte" at bounding box center [822, 397] width 108 height 26
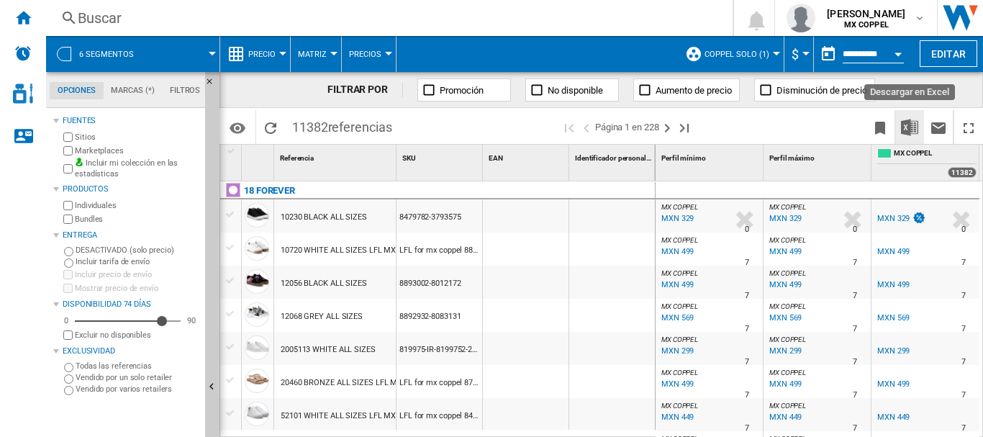
click at [911, 130] on img "Descargar en Excel" at bounding box center [909, 127] width 17 height 17
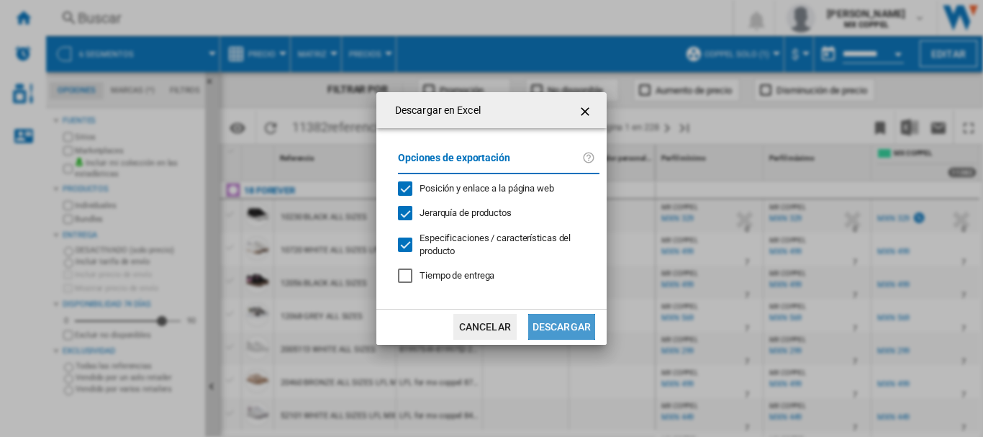
click at [549, 324] on button "Descargar" at bounding box center [561, 327] width 67 height 26
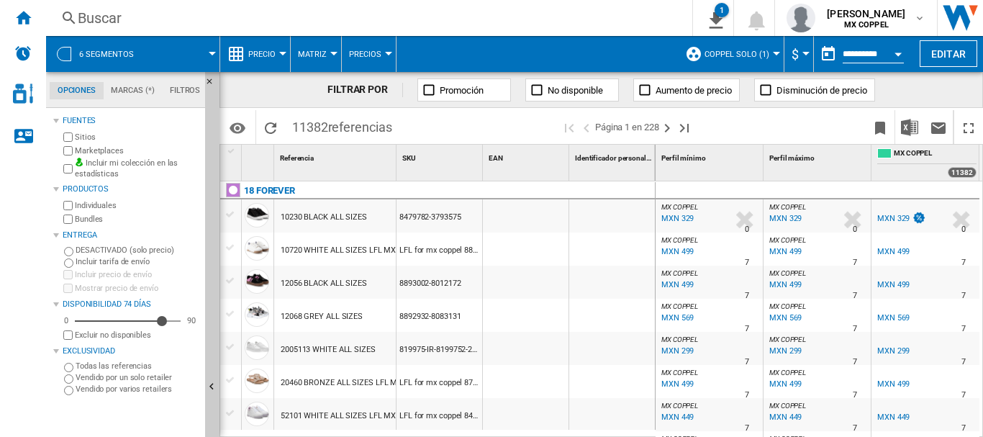
click at [216, 53] on md-menu "6 segmentos" at bounding box center [133, 54] width 174 height 36
click at [207, 53] on span at bounding box center [183, 54] width 58 height 36
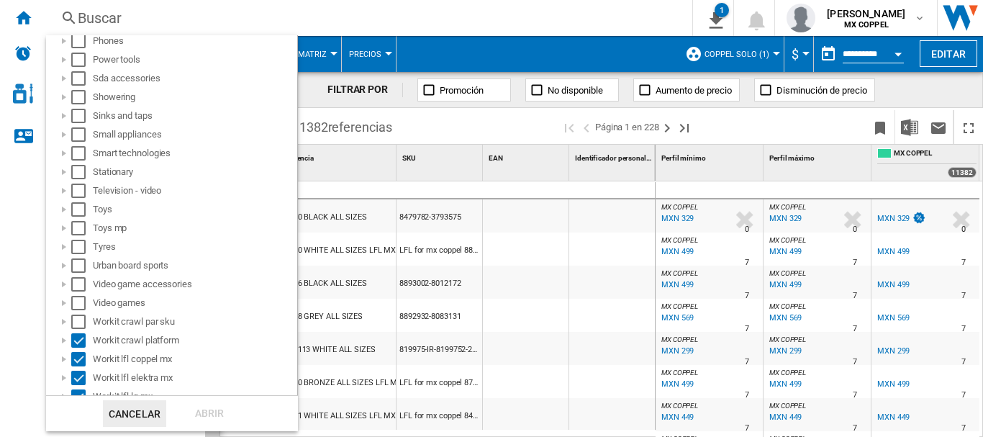
scroll to position [931, 0]
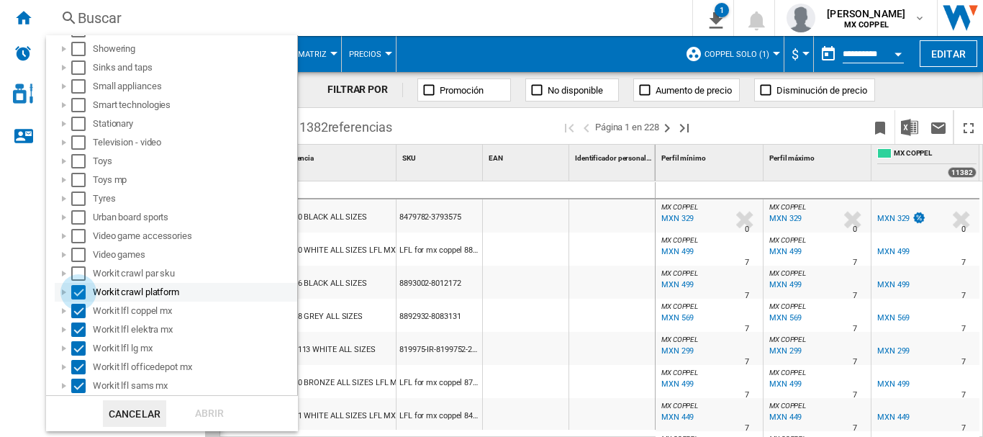
click at [81, 293] on div "Select" at bounding box center [78, 292] width 14 height 14
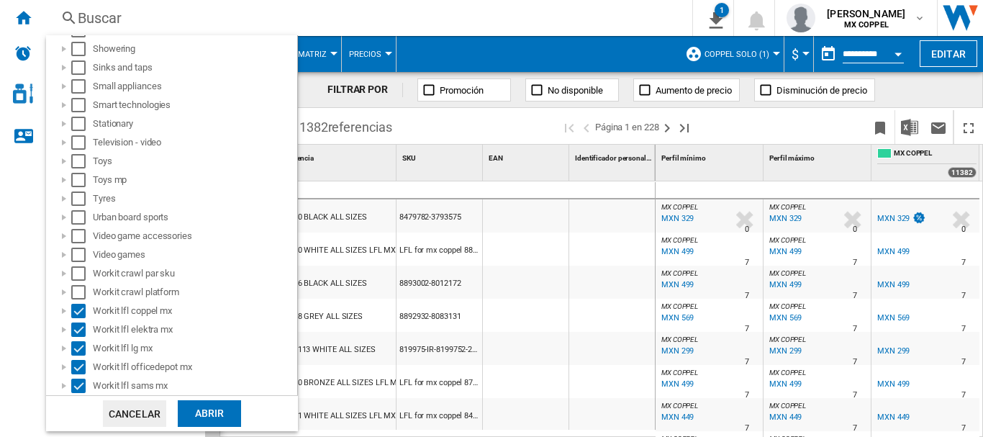
click at [202, 411] on div "Abrir" at bounding box center [209, 413] width 63 height 27
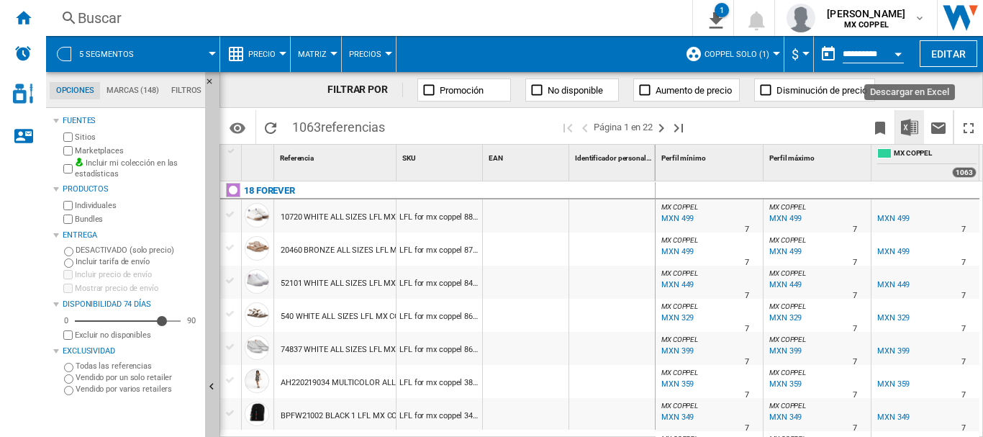
click at [904, 124] on img "Descargar en Excel" at bounding box center [909, 127] width 17 height 17
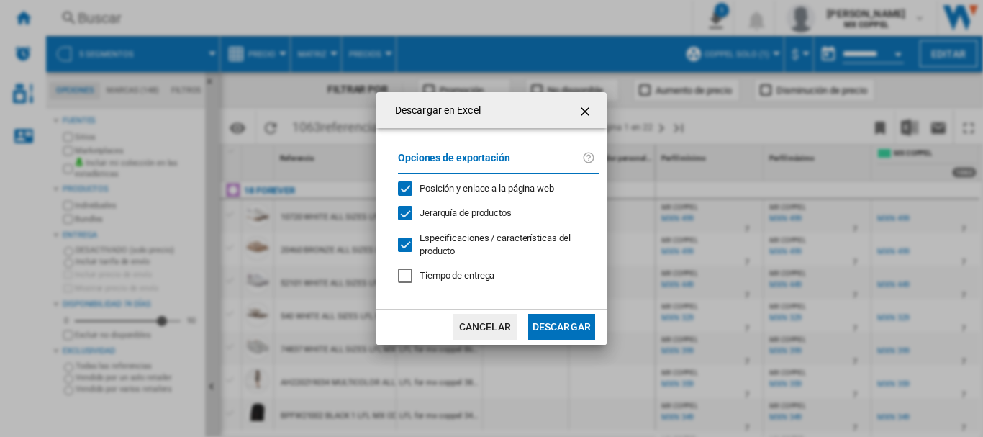
click at [466, 187] on span "Posición y enlace a la página web" at bounding box center [487, 188] width 135 height 11
click at [448, 209] on span "Jerarquía de productos" at bounding box center [466, 212] width 92 height 11
click at [447, 240] on span "Especificaciones / características del producto" at bounding box center [495, 245] width 151 height 24
click at [540, 335] on button "Descargar" at bounding box center [561, 327] width 67 height 26
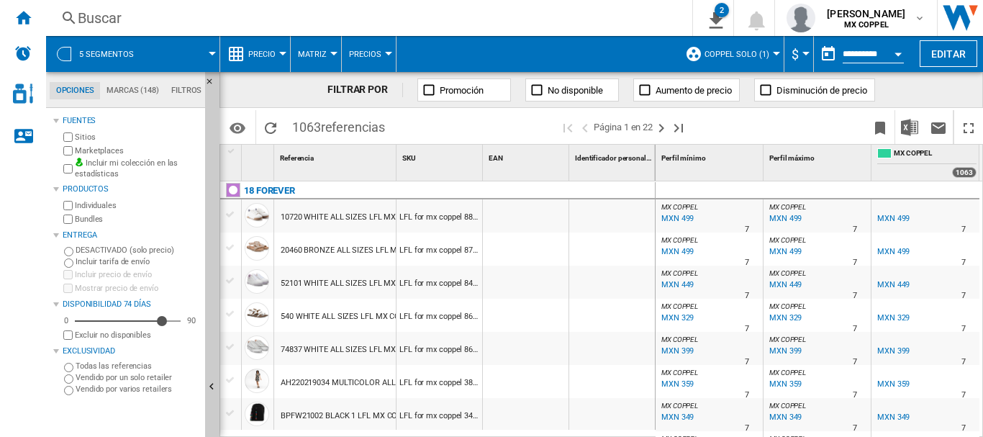
click at [307, 58] on span "Matriz" at bounding box center [312, 54] width 29 height 9
click at [264, 57] on md-backdrop at bounding box center [491, 218] width 983 height 437
click at [267, 51] on span "Precio" at bounding box center [261, 54] width 27 height 9
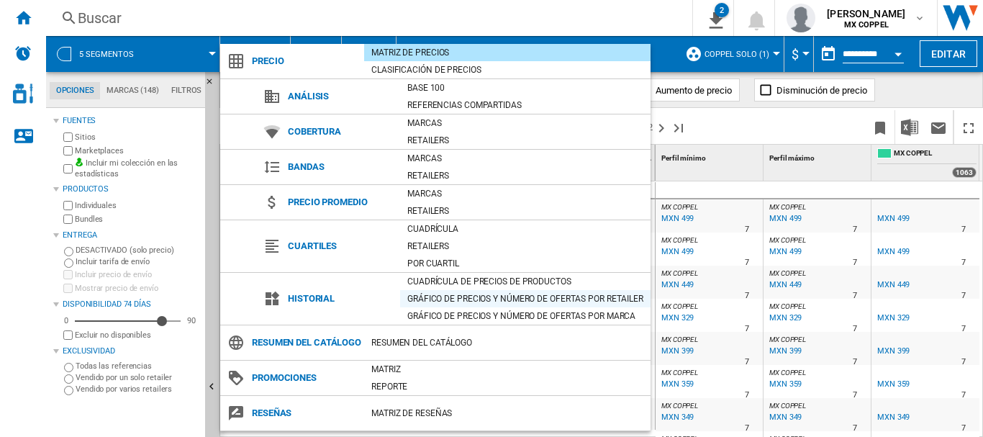
click at [584, 299] on div "Gráfico de precios y número de ofertas por retailer" at bounding box center [525, 299] width 250 height 14
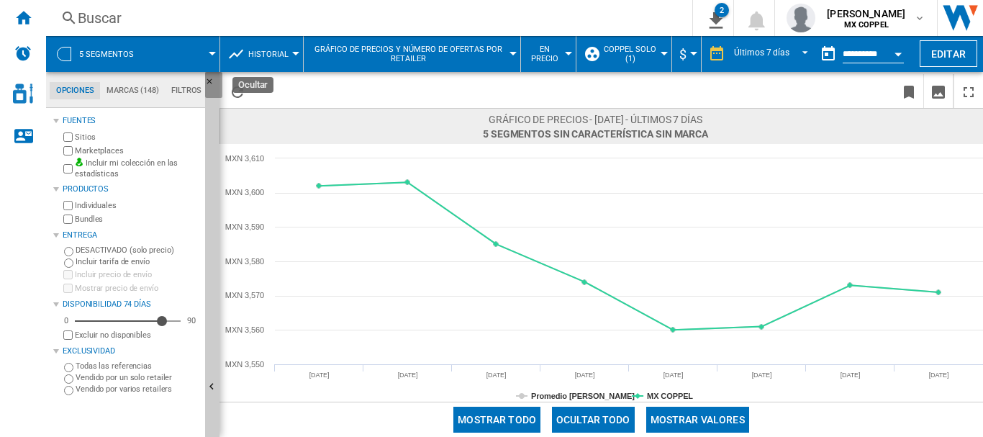
click at [207, 77] on ng-md-icon "Ocultar" at bounding box center [213, 85] width 17 height 17
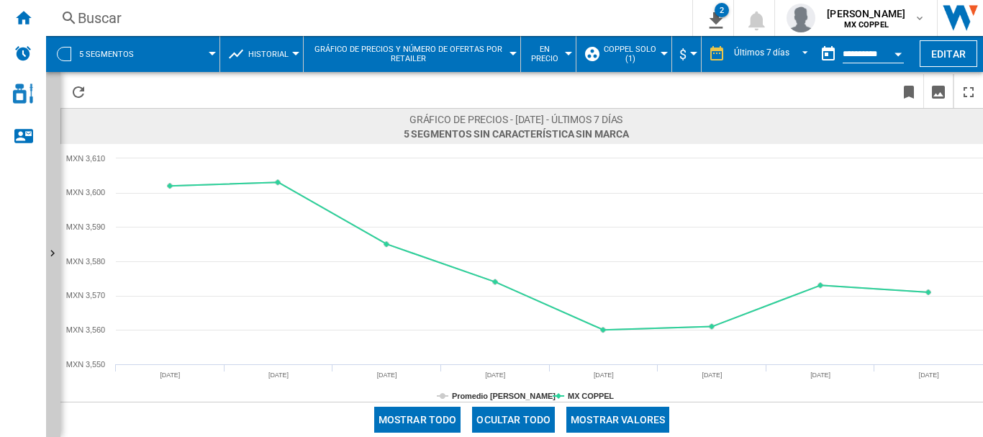
click at [636, 55] on span "Coppel solo (1)" at bounding box center [630, 54] width 54 height 19
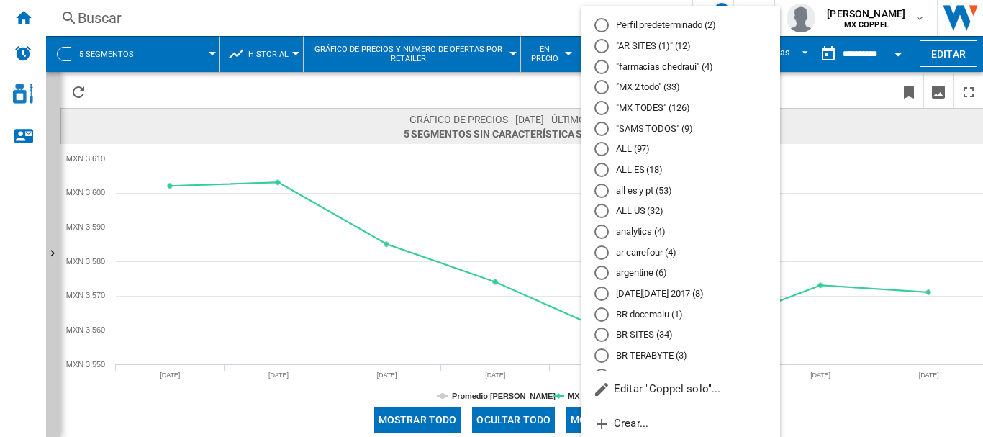
click at [860, 112] on md-backdrop at bounding box center [491, 218] width 983 height 437
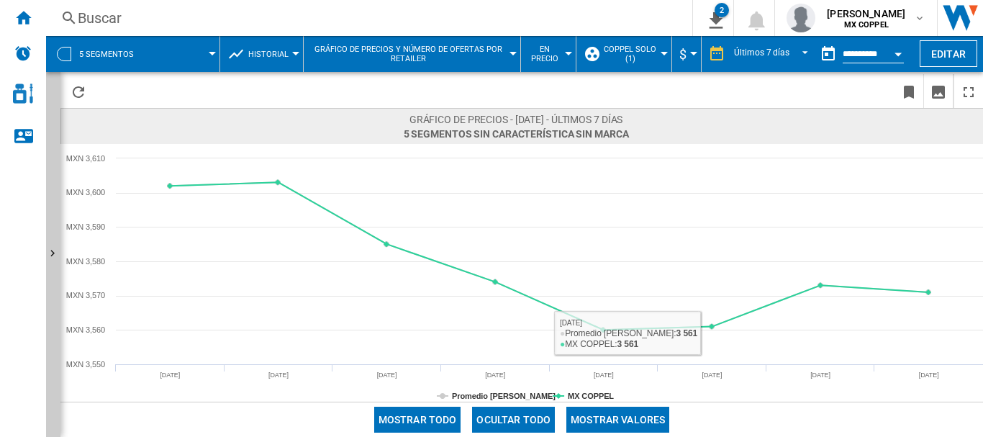
click at [641, 424] on button "Mostrar valores" at bounding box center [618, 420] width 103 height 26
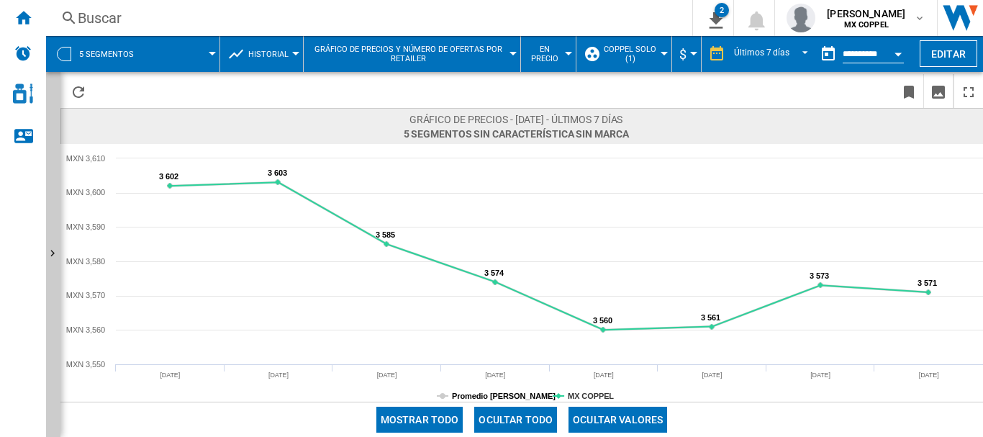
click at [518, 395] on tspan "Promedio del [PERSON_NAME]" at bounding box center [510, 396] width 117 height 9
click at [536, 45] on span "En precio" at bounding box center [545, 54] width 34 height 19
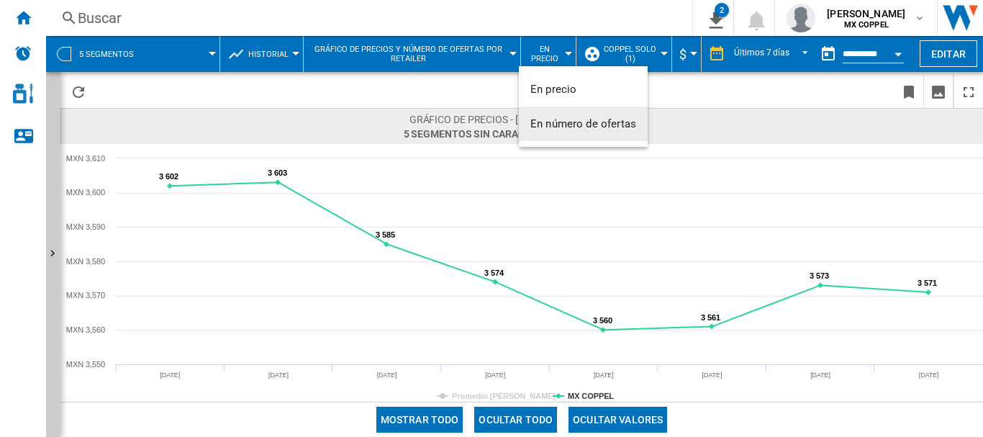
click at [550, 125] on span "En número de ofertas" at bounding box center [584, 123] width 106 height 13
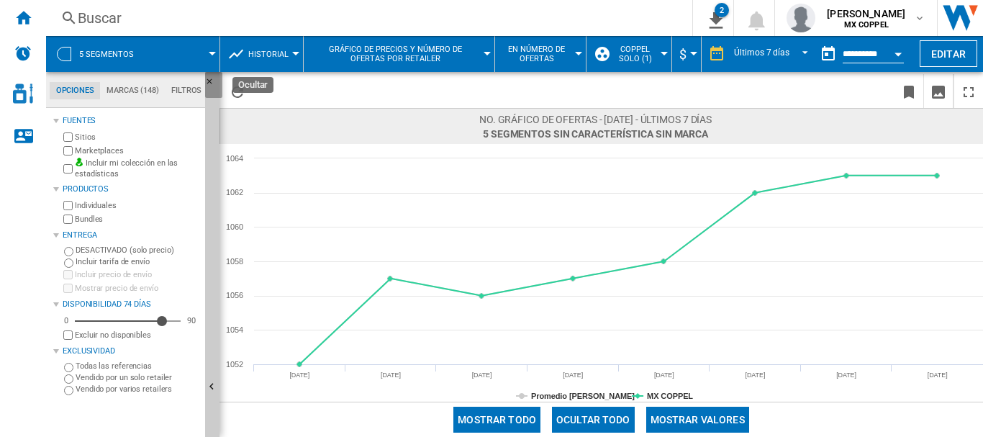
click at [210, 83] on ng-md-icon "Ocultar" at bounding box center [213, 85] width 17 height 17
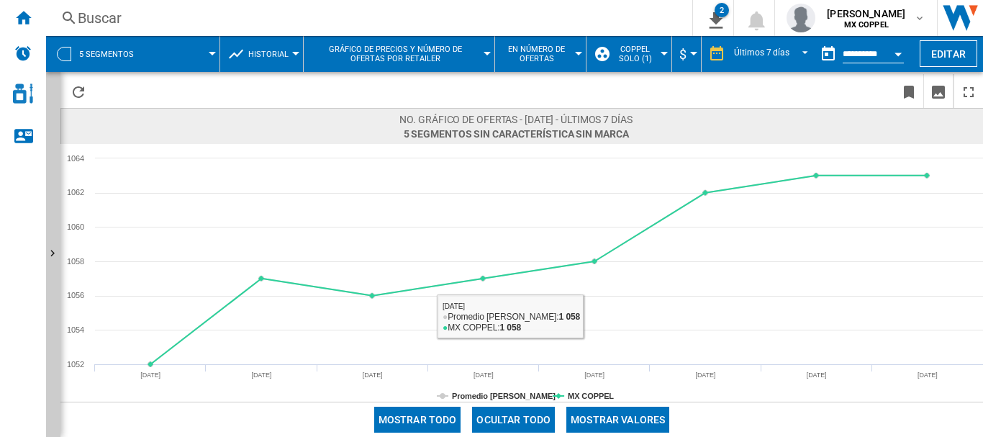
click at [615, 425] on button "Mostrar valores" at bounding box center [618, 420] width 103 height 26
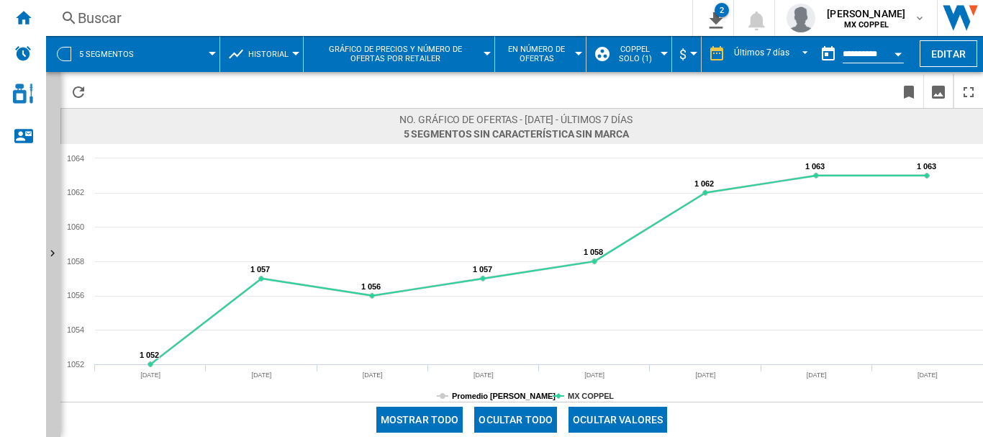
click at [509, 395] on tspan "Promedio del [PERSON_NAME]" at bounding box center [510, 396] width 117 height 9
click at [171, 51] on span at bounding box center [183, 54] width 58 height 36
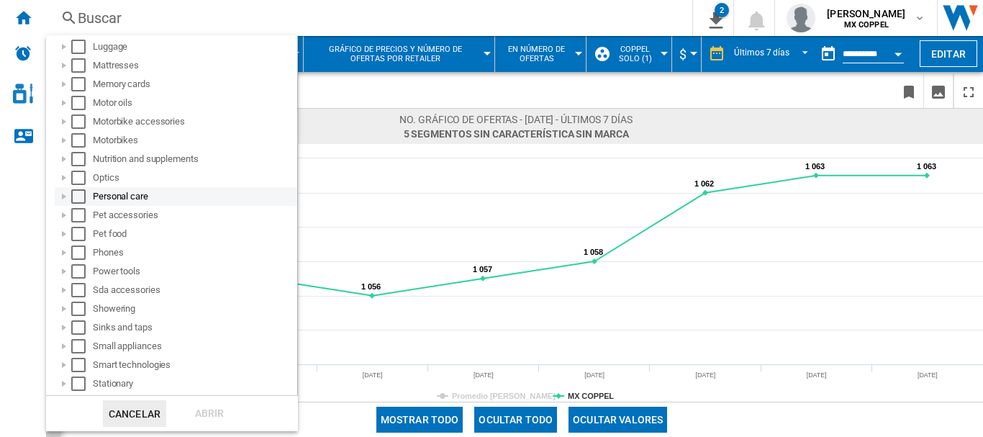
scroll to position [931, 0]
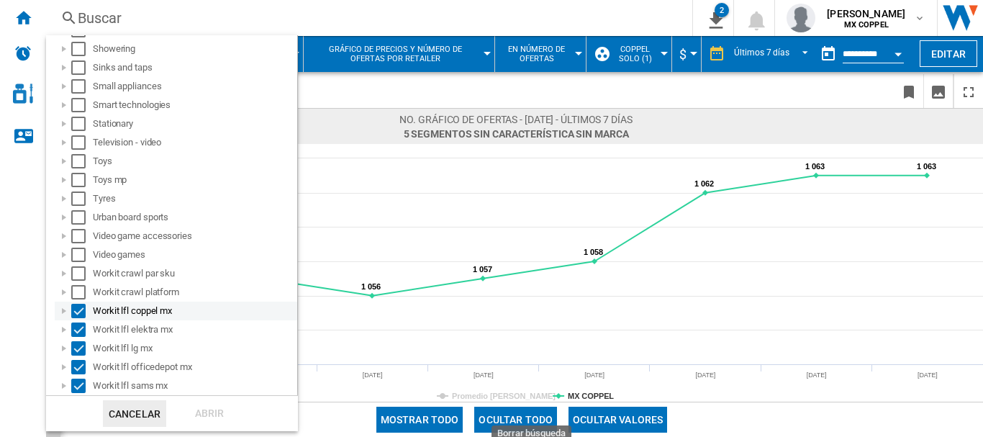
click at [82, 311] on div "Select" at bounding box center [78, 311] width 14 height 14
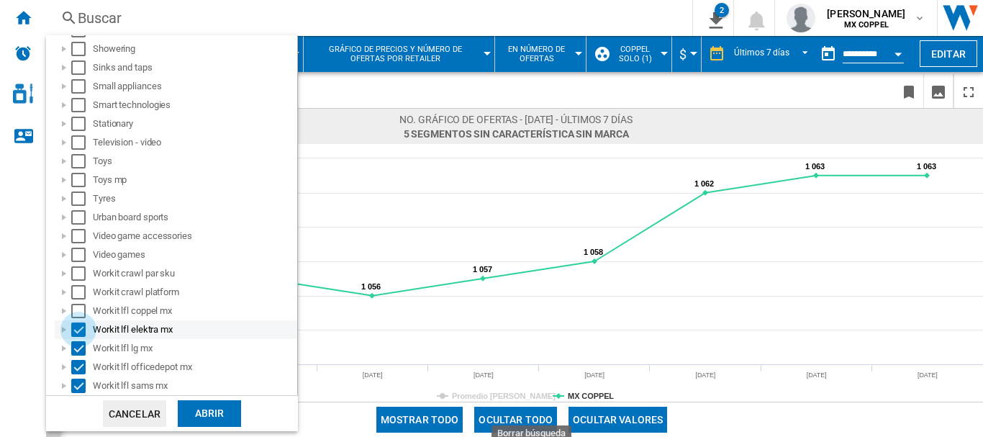
click at [76, 331] on div "Select" at bounding box center [78, 329] width 14 height 14
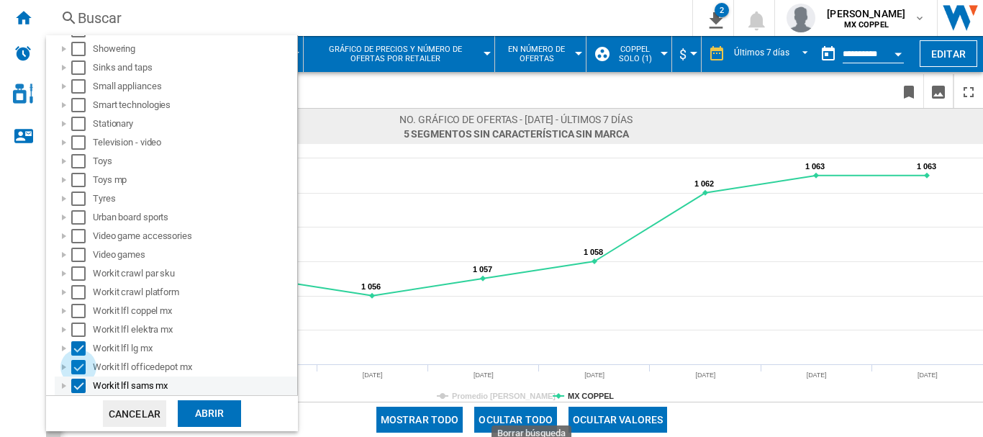
drag, startPoint x: 76, startPoint y: 369, endPoint x: 78, endPoint y: 376, distance: 8.2
click at [76, 369] on div "Select" at bounding box center [78, 367] width 14 height 14
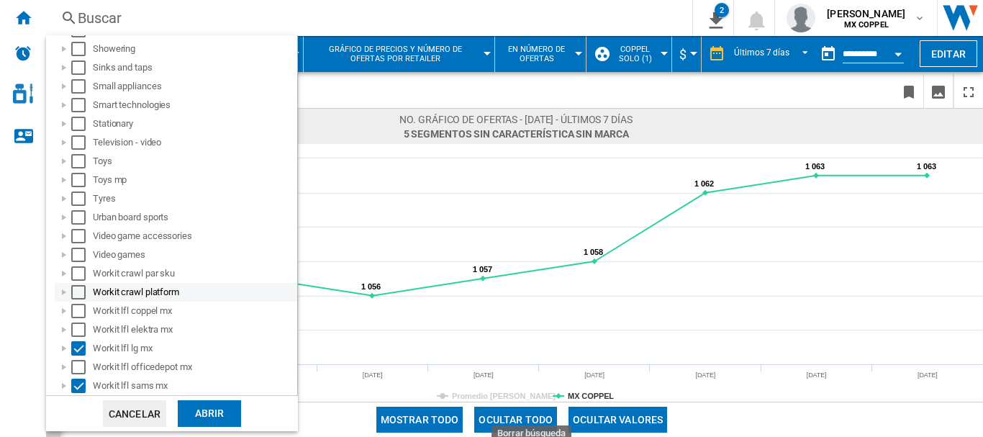
click at [76, 296] on div "Select" at bounding box center [78, 292] width 14 height 14
click at [75, 297] on div "Select" at bounding box center [78, 292] width 14 height 14
click at [75, 310] on div "Select" at bounding box center [78, 311] width 14 height 14
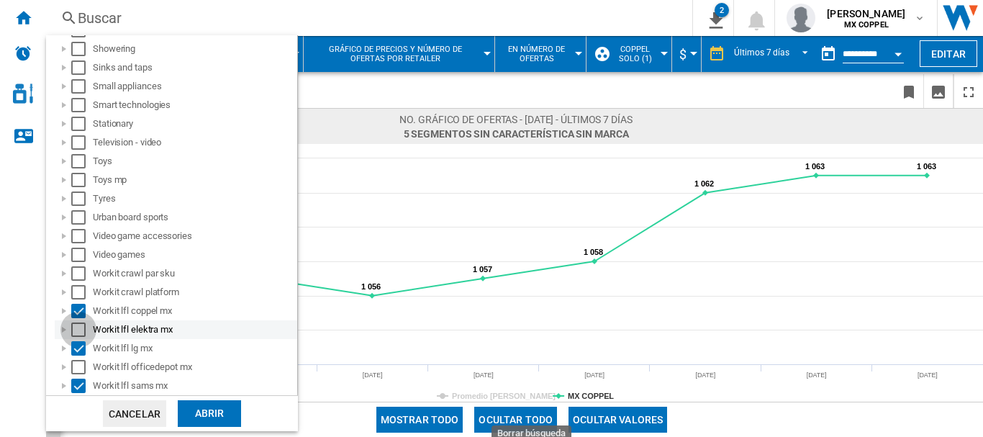
click at [79, 328] on div "Select" at bounding box center [78, 329] width 14 height 14
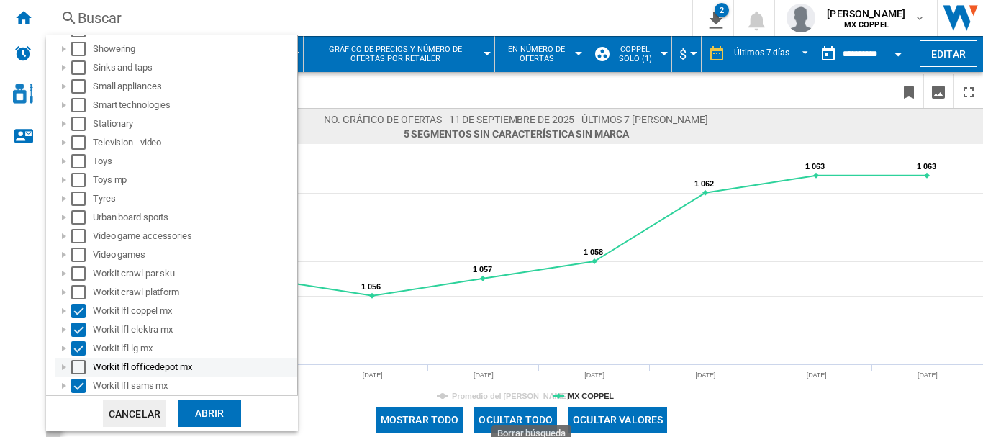
click at [78, 365] on div "Select" at bounding box center [78, 367] width 14 height 14
click at [198, 412] on div "Abrir" at bounding box center [209, 413] width 63 height 27
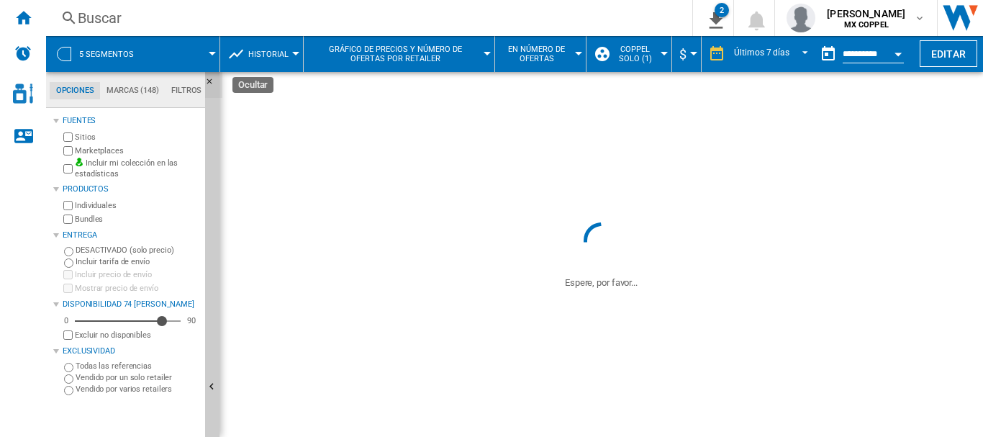
click at [207, 81] on ng-md-icon "Ocultar" at bounding box center [213, 85] width 17 height 17
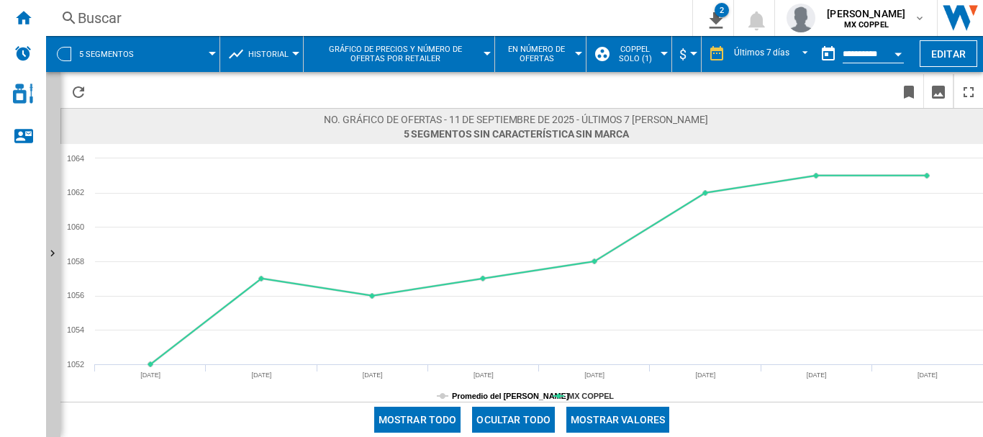
click at [495, 394] on tspan "Promedio del [PERSON_NAME]" at bounding box center [510, 396] width 117 height 9
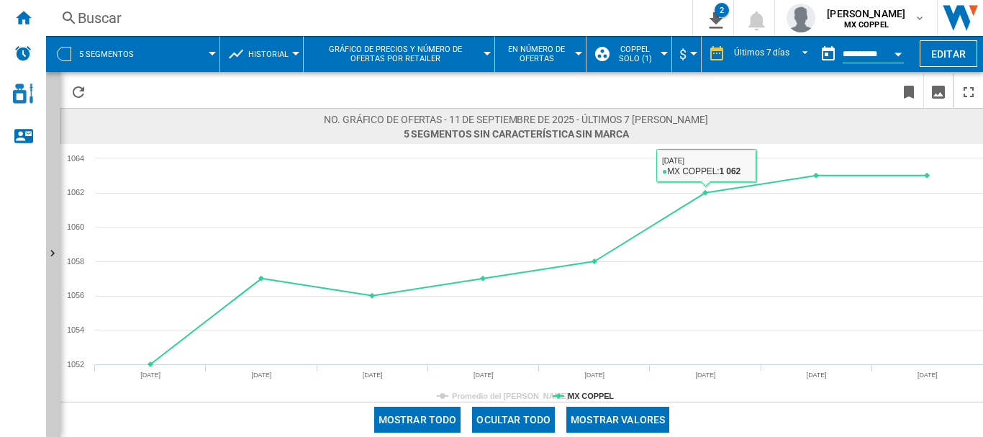
click at [620, 424] on button "Mostrar valores" at bounding box center [618, 420] width 103 height 26
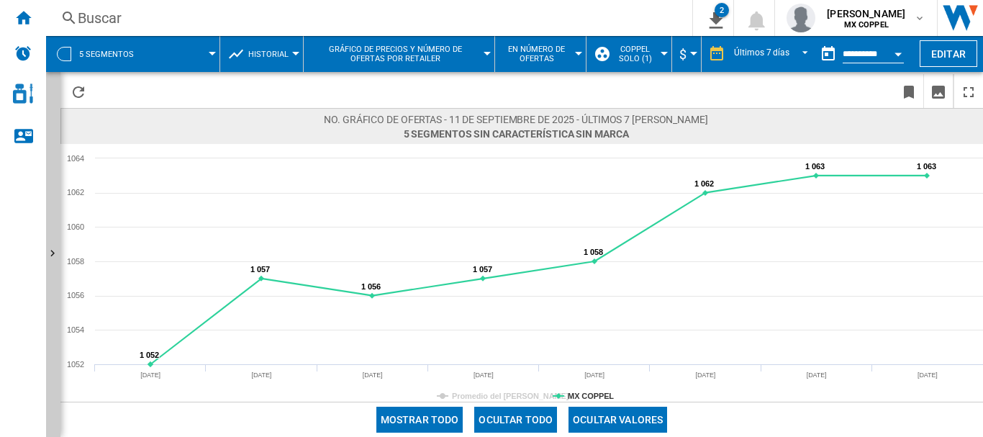
click at [192, 48] on span at bounding box center [183, 54] width 58 height 36
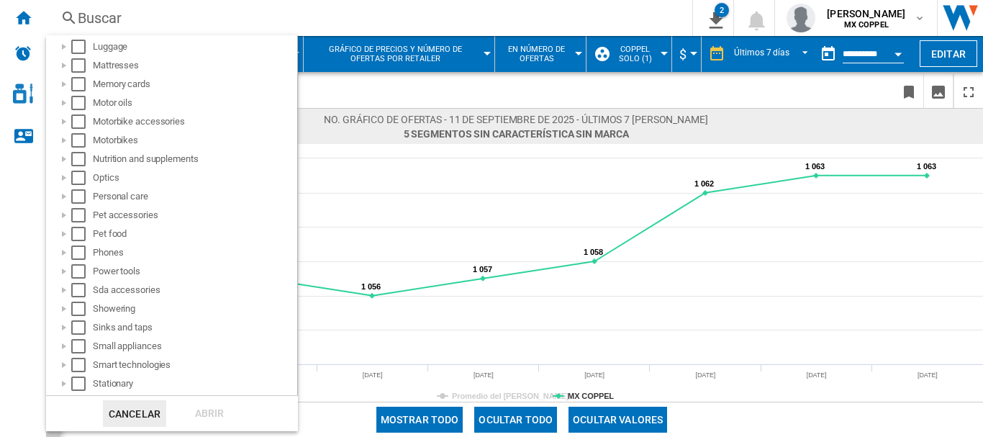
scroll to position [931, 0]
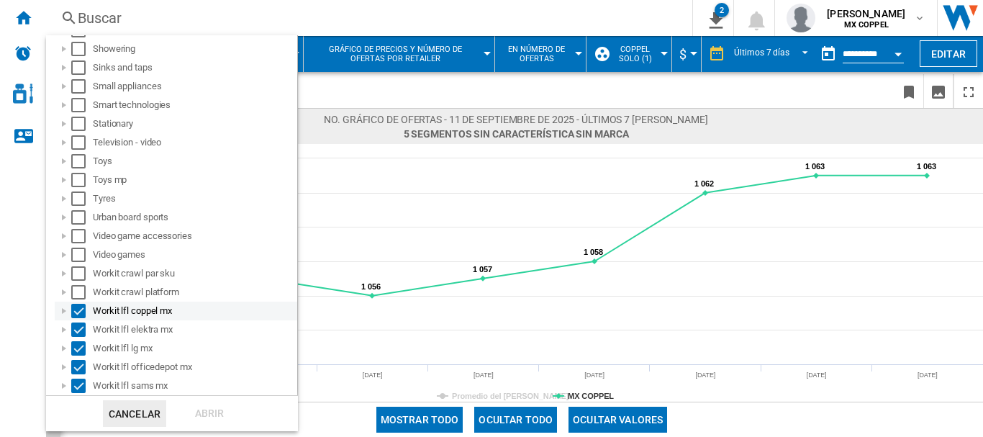
click at [80, 310] on div "Select" at bounding box center [78, 311] width 14 height 14
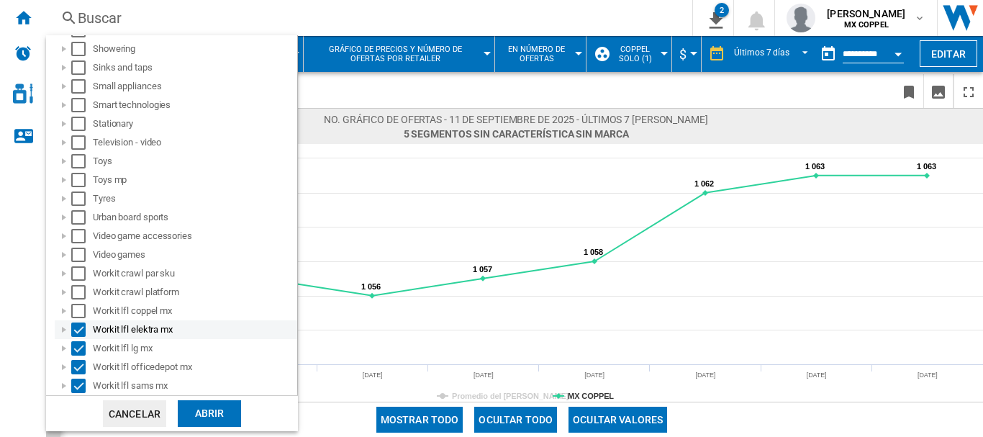
click at [80, 327] on div "Select" at bounding box center [78, 329] width 14 height 14
click at [77, 364] on div "Select" at bounding box center [78, 367] width 14 height 14
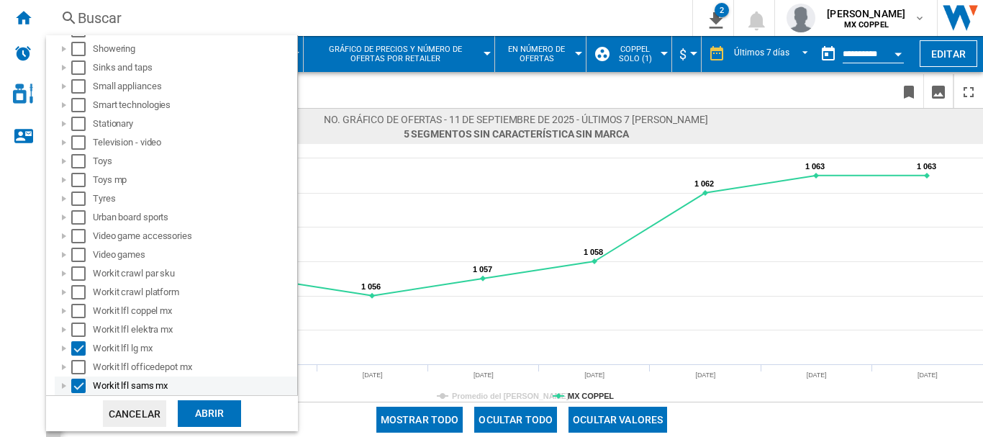
click at [80, 387] on div "Select" at bounding box center [78, 386] width 14 height 14
click at [201, 413] on div "Abrir" at bounding box center [209, 413] width 63 height 27
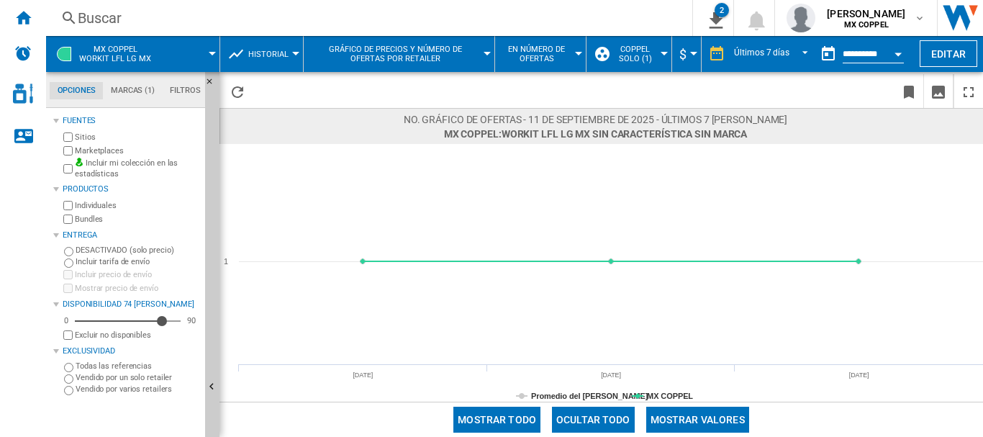
click at [693, 420] on button "Mostrar valores" at bounding box center [697, 420] width 103 height 26
click at [207, 81] on ng-md-icon "Ocultar" at bounding box center [213, 85] width 17 height 17
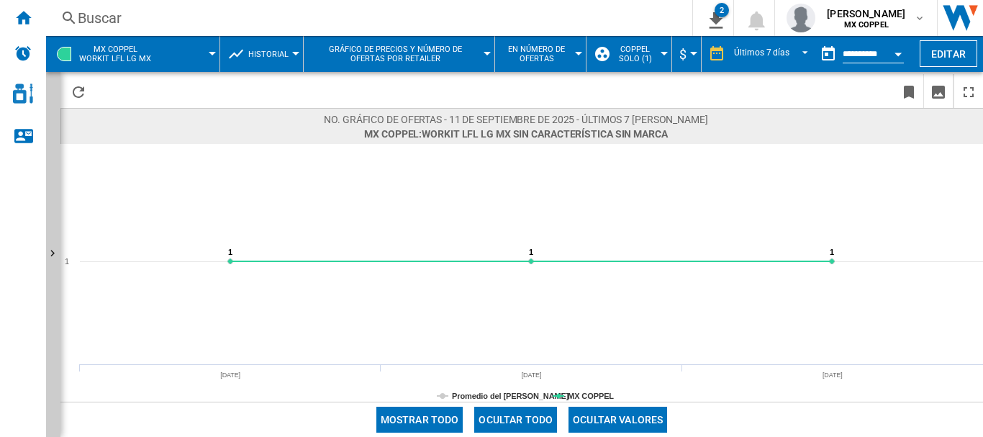
click at [212, 52] on div at bounding box center [212, 54] width 7 height 4
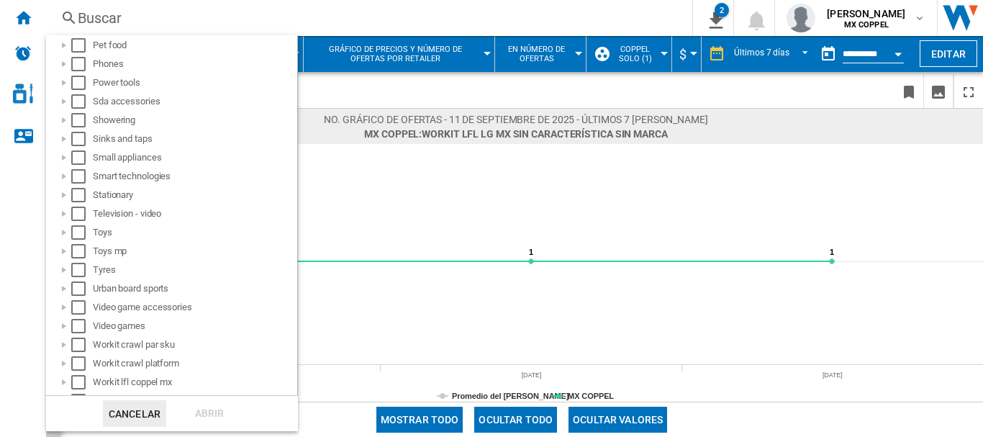
scroll to position [931, 0]
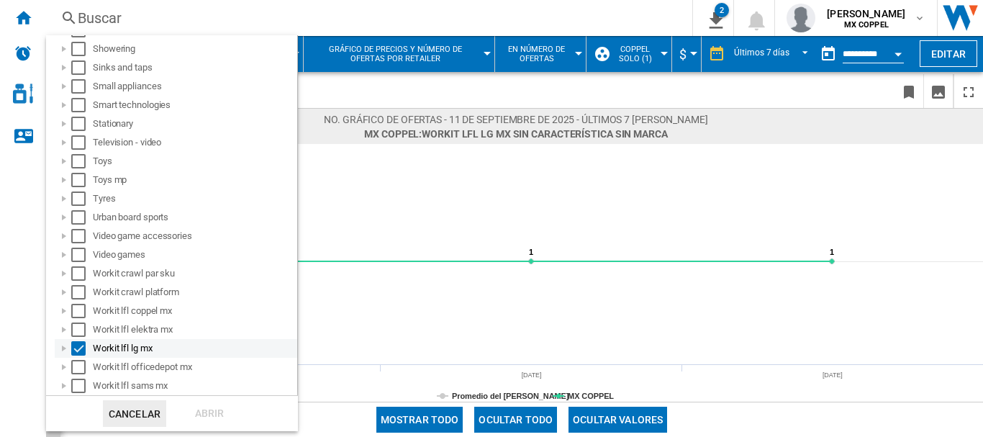
click at [77, 350] on div "Select" at bounding box center [78, 348] width 14 height 14
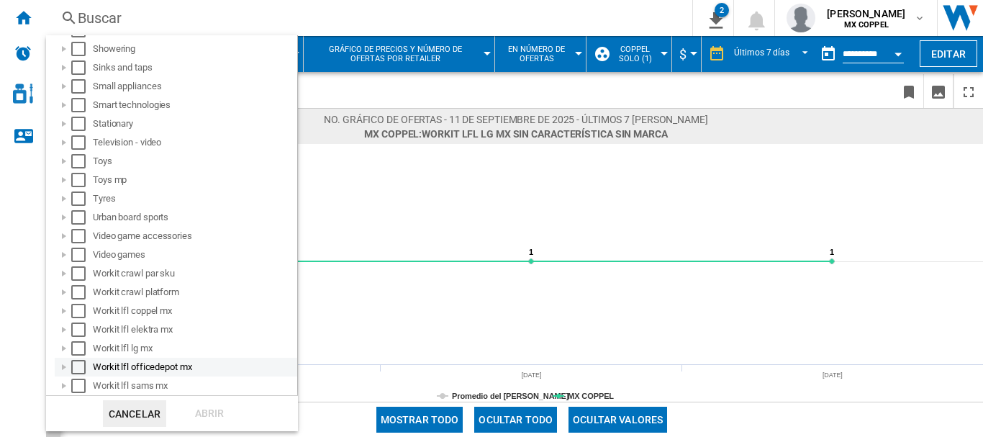
click at [81, 369] on div "Select" at bounding box center [78, 367] width 14 height 14
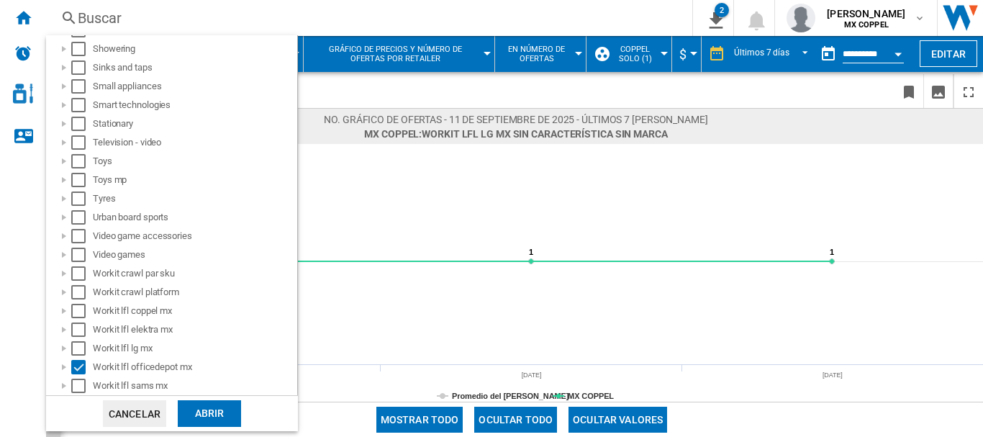
click at [206, 415] on div "Abrir" at bounding box center [209, 413] width 63 height 27
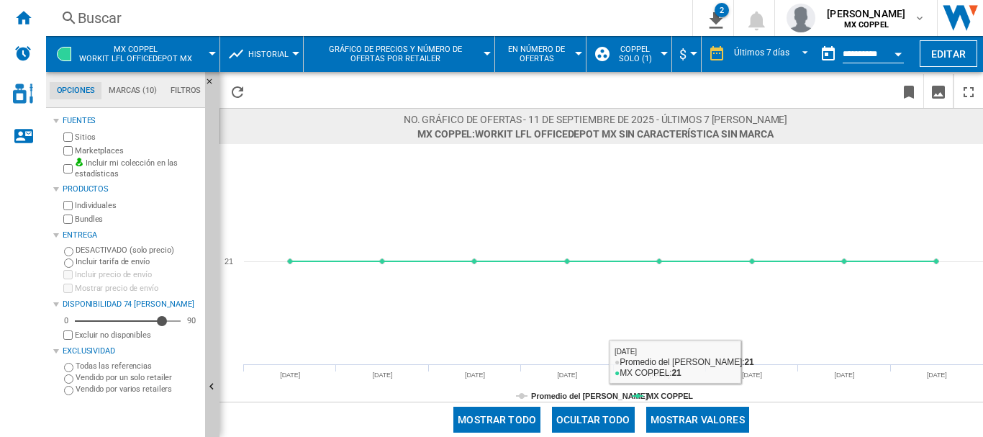
click at [726, 422] on button "Mostrar valores" at bounding box center [697, 420] width 103 height 26
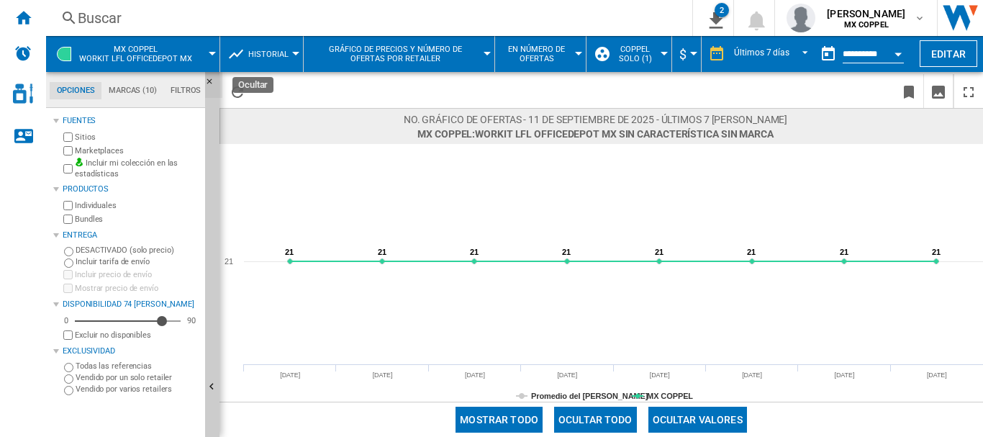
click at [215, 78] on ng-md-icon "Ocultar" at bounding box center [213, 85] width 17 height 17
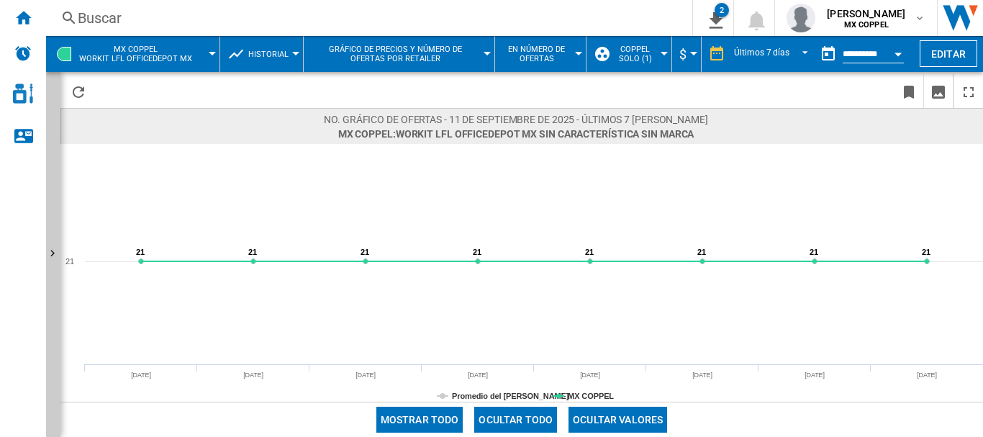
click at [209, 55] on div at bounding box center [212, 54] width 7 height 4
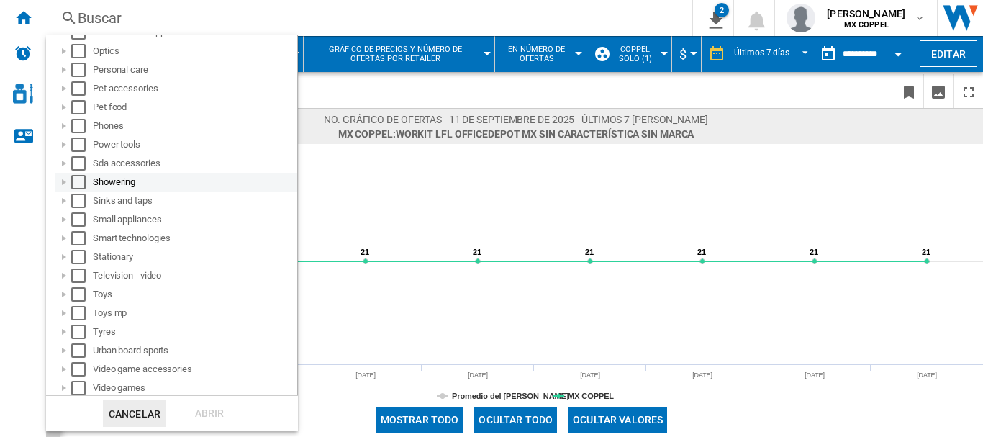
scroll to position [931, 0]
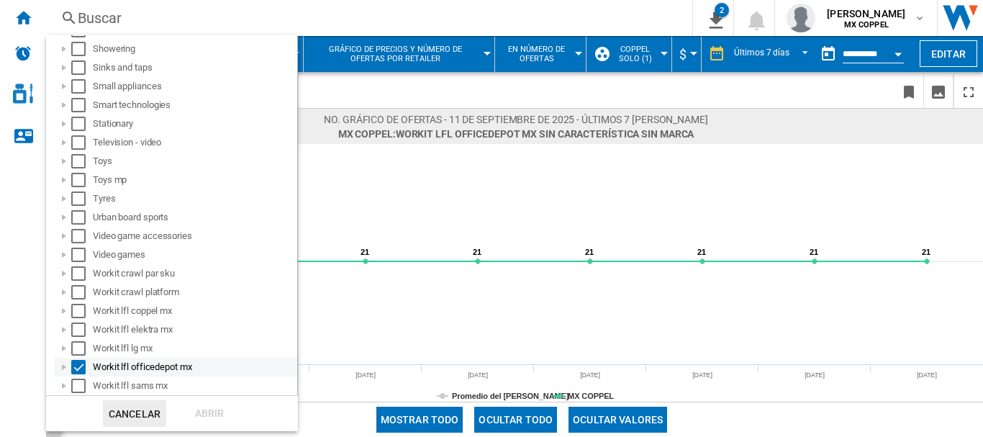
click at [80, 365] on div "Select" at bounding box center [78, 367] width 14 height 14
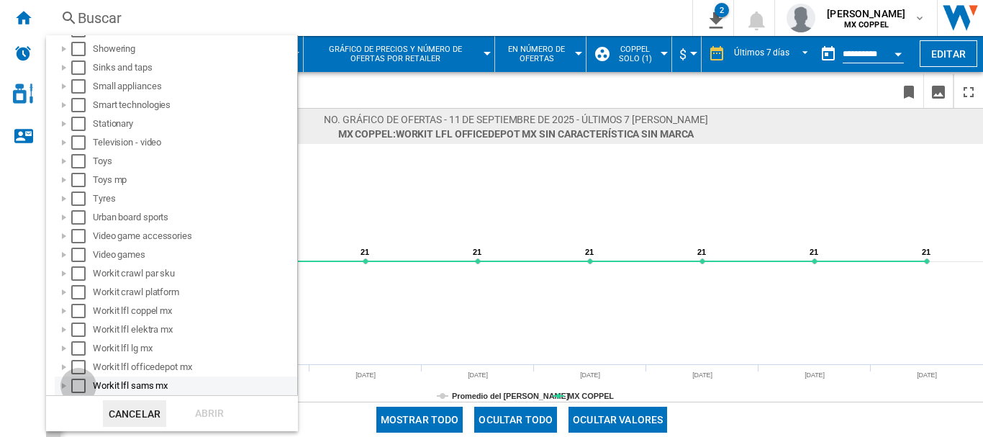
click at [79, 389] on div "Select" at bounding box center [78, 386] width 14 height 14
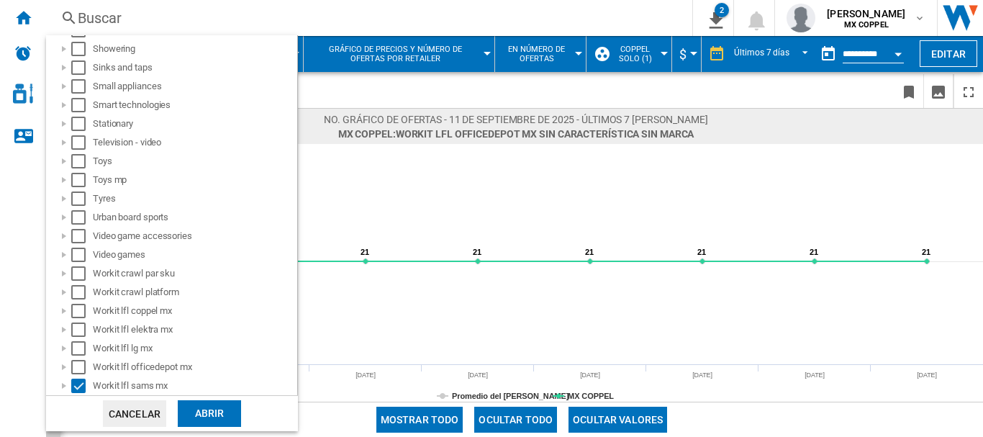
click at [206, 411] on div "Abrir" at bounding box center [209, 413] width 63 height 27
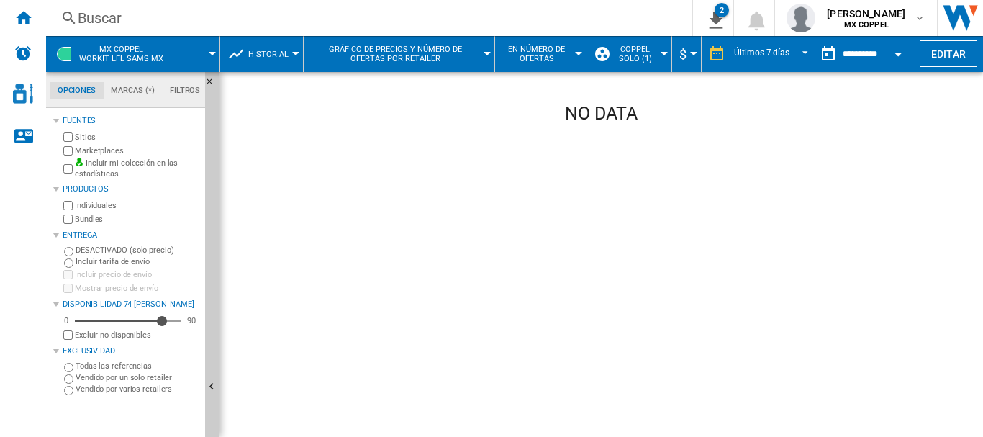
click at [212, 54] on div at bounding box center [212, 54] width 7 height 4
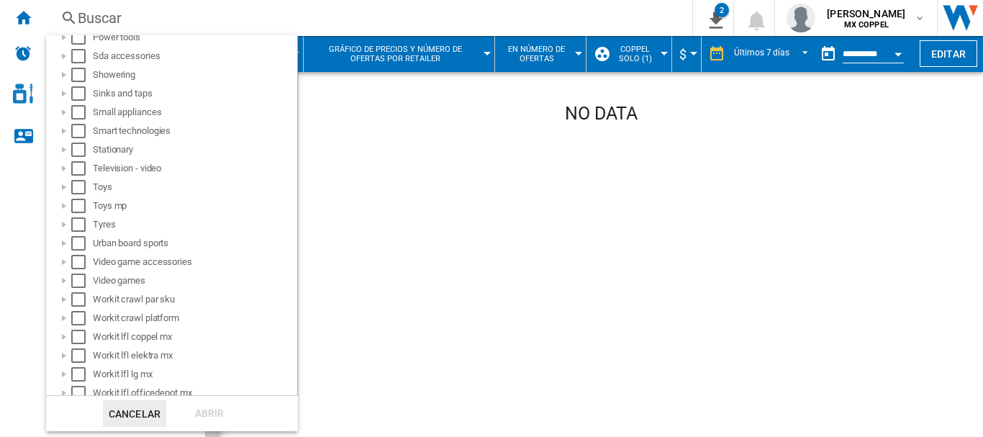
scroll to position [931, 0]
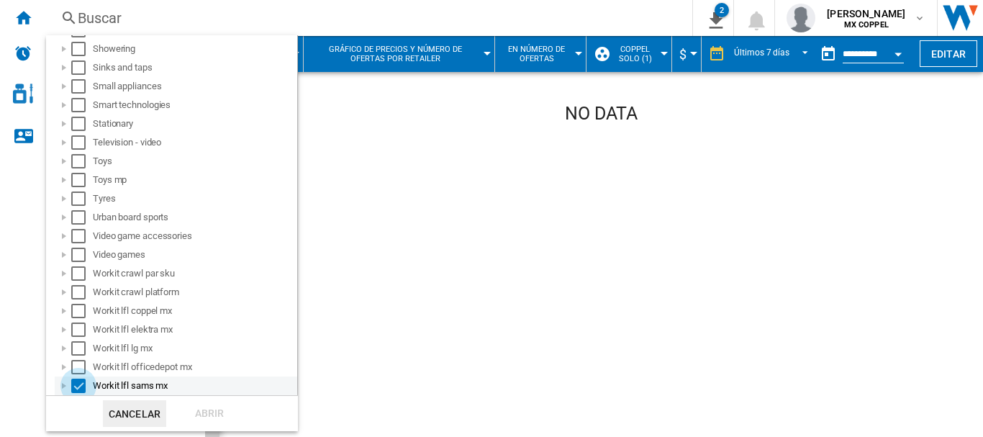
click at [76, 387] on div "Select" at bounding box center [78, 386] width 14 height 14
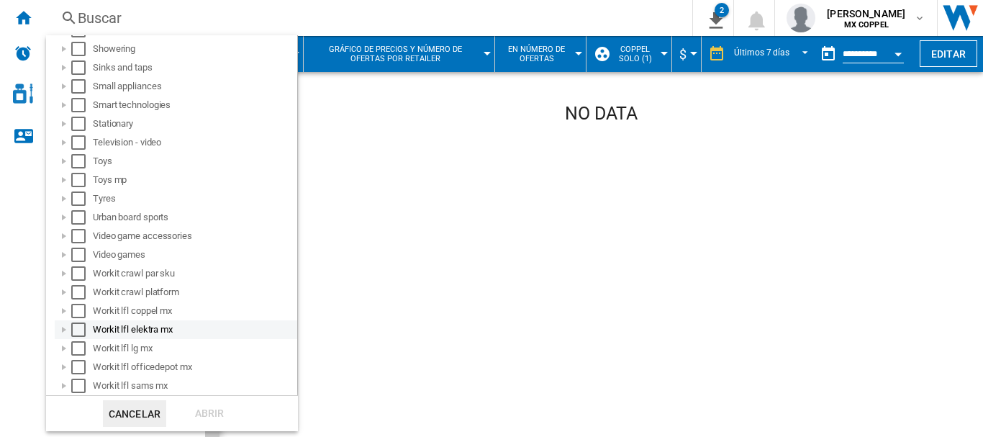
click at [79, 329] on div "Select" at bounding box center [78, 329] width 14 height 14
click at [199, 413] on div "Abrir" at bounding box center [209, 413] width 63 height 27
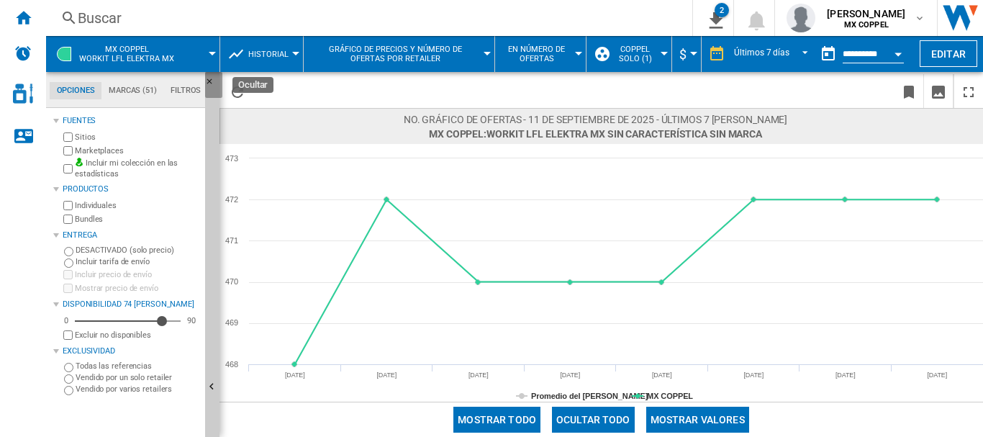
click at [209, 81] on ng-md-icon "Ocultar" at bounding box center [213, 85] width 17 height 17
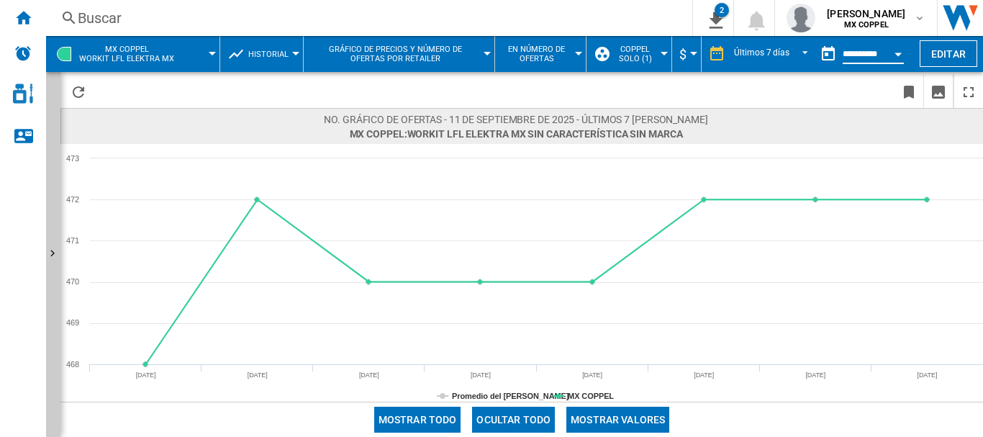
drag, startPoint x: 859, startPoint y: 49, endPoint x: 877, endPoint y: 49, distance: 18.0
click at [870, 50] on input "**********" at bounding box center [873, 56] width 61 height 13
click at [810, 51] on md-select-value "Últimos 7 días" at bounding box center [773, 54] width 81 height 22
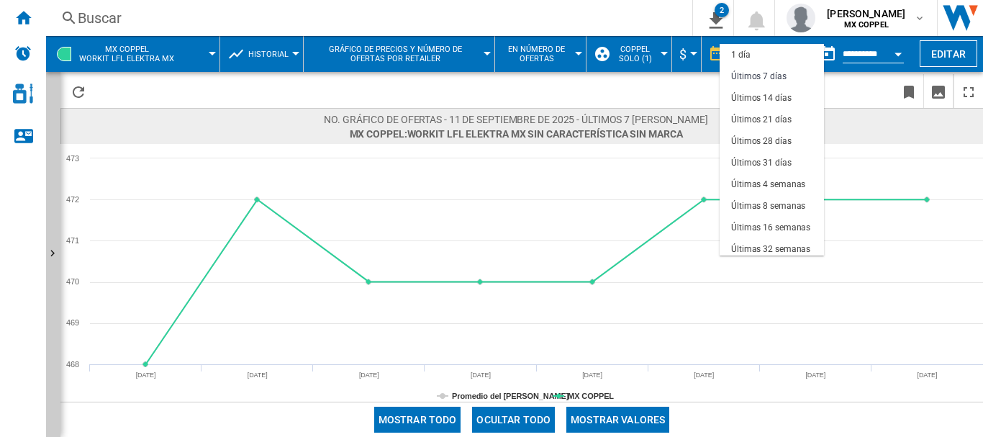
scroll to position [22, 0]
click at [775, 161] on div "Últimas 4 semanas" at bounding box center [768, 163] width 74 height 12
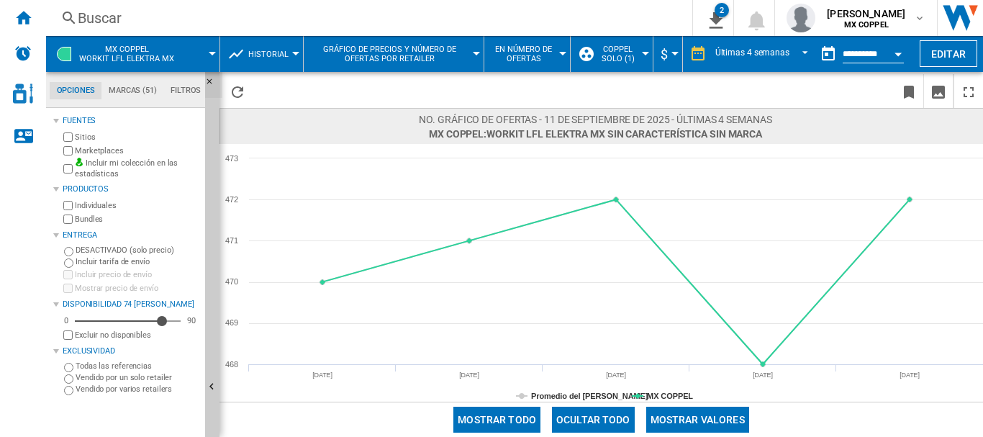
click at [209, 83] on ng-md-icon "Ocultar" at bounding box center [213, 85] width 17 height 17
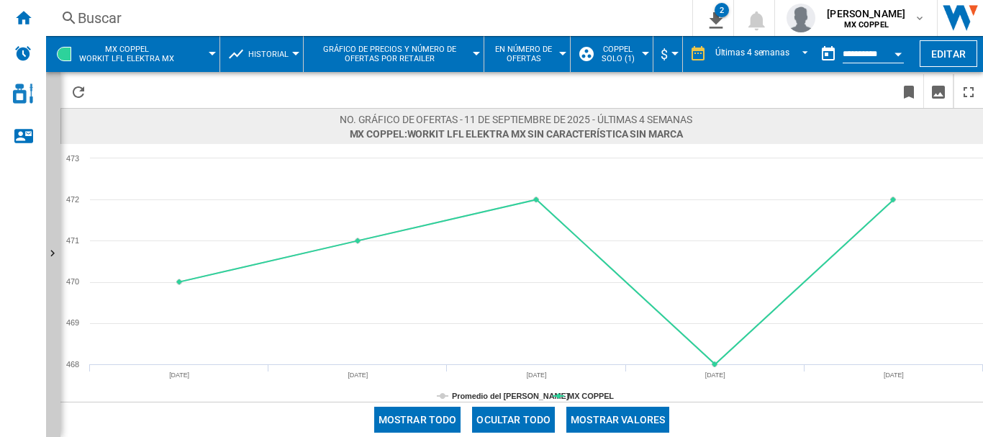
click at [194, 59] on span at bounding box center [203, 54] width 18 height 36
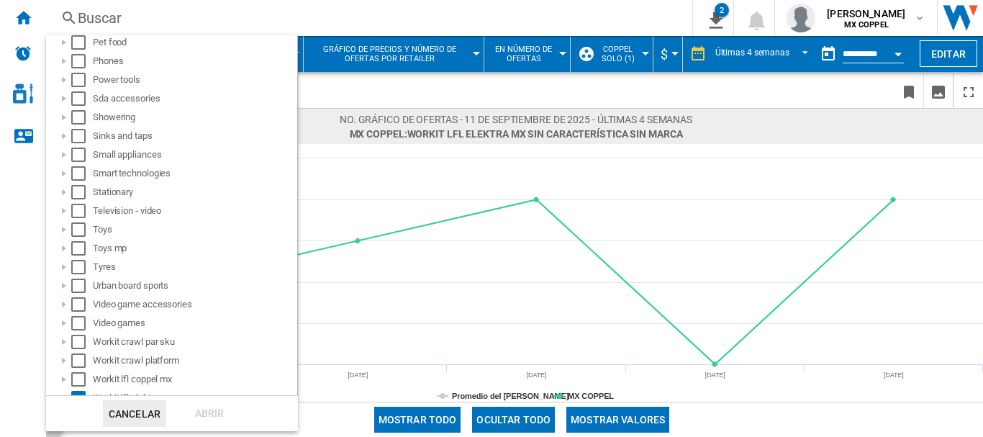
scroll to position [931, 0]
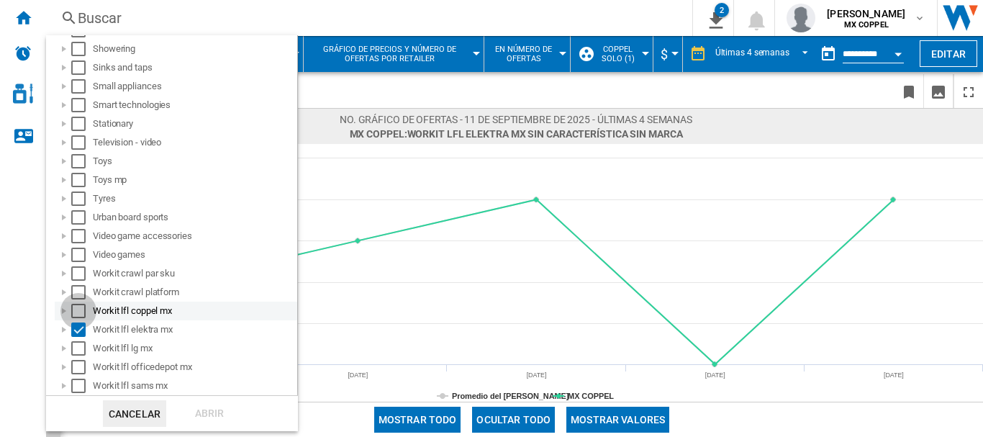
click at [78, 311] on div "Select" at bounding box center [78, 311] width 14 height 14
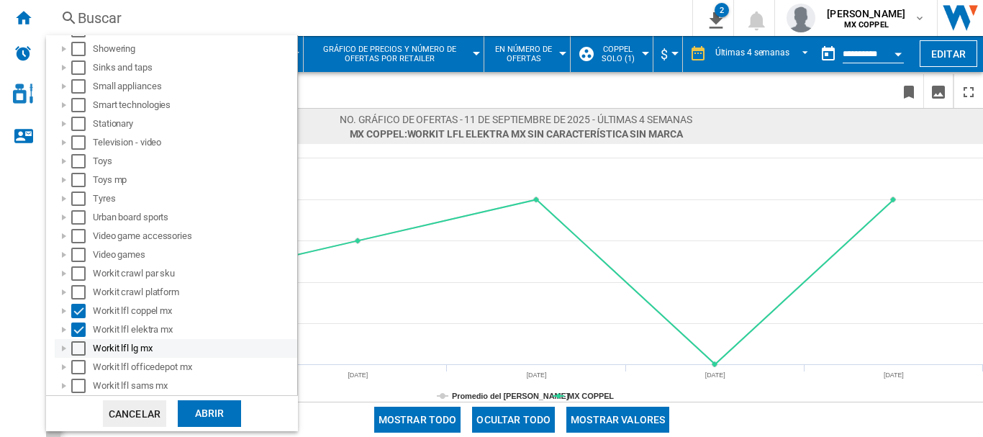
click at [79, 346] on div "Select" at bounding box center [78, 348] width 14 height 14
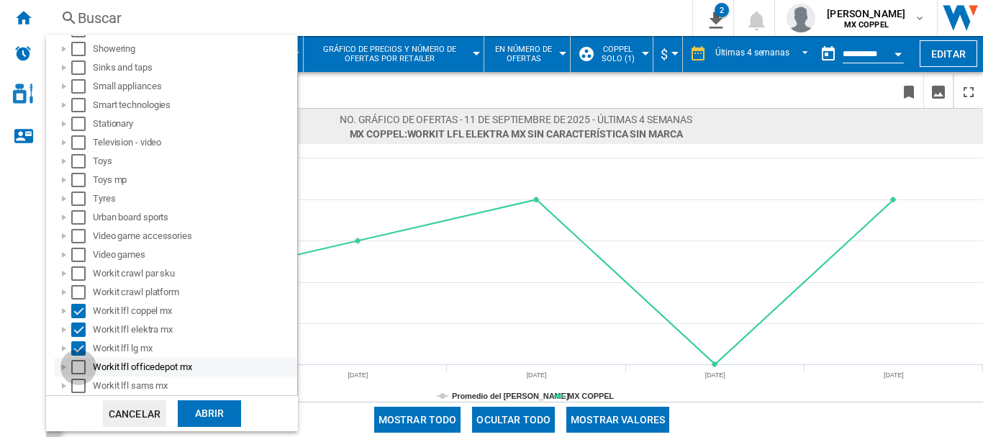
click at [78, 363] on div "Select" at bounding box center [78, 367] width 14 height 14
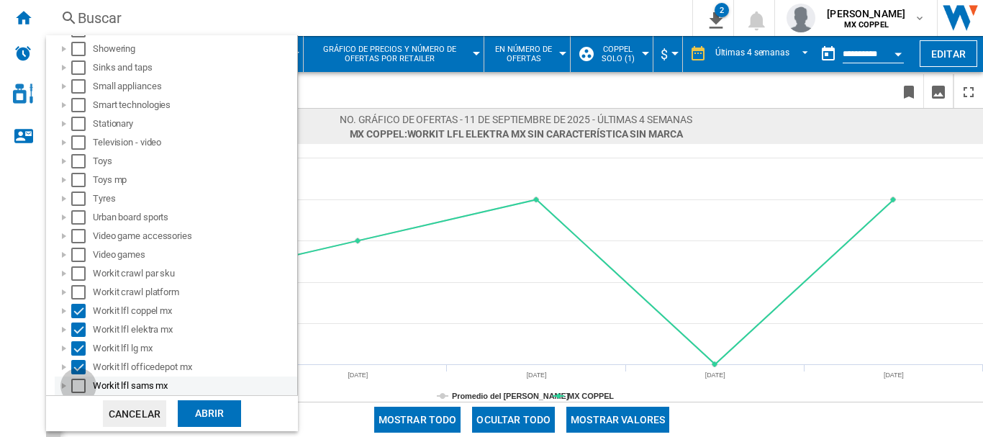
click at [76, 381] on div "Select" at bounding box center [78, 386] width 14 height 14
click at [193, 410] on div "Abrir" at bounding box center [209, 413] width 63 height 27
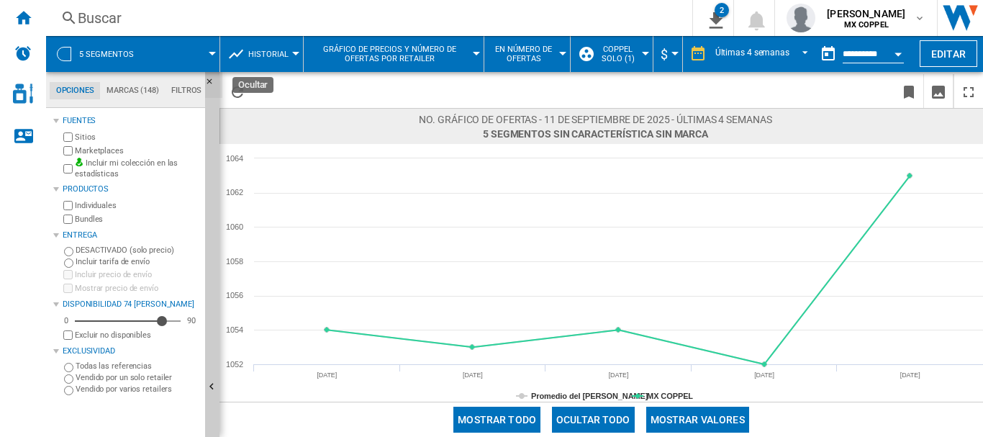
click at [211, 83] on ng-md-icon "Ocultar" at bounding box center [213, 85] width 17 height 17
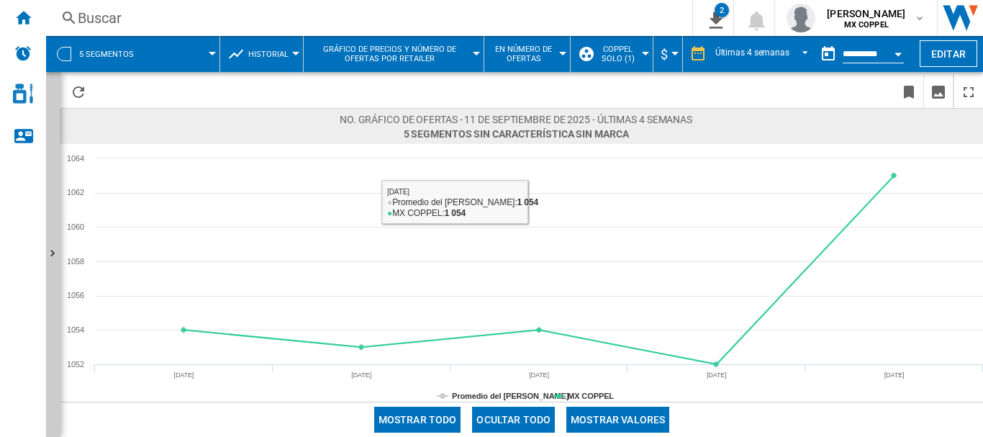
click at [616, 414] on button "Mostrar valores" at bounding box center [618, 420] width 103 height 26
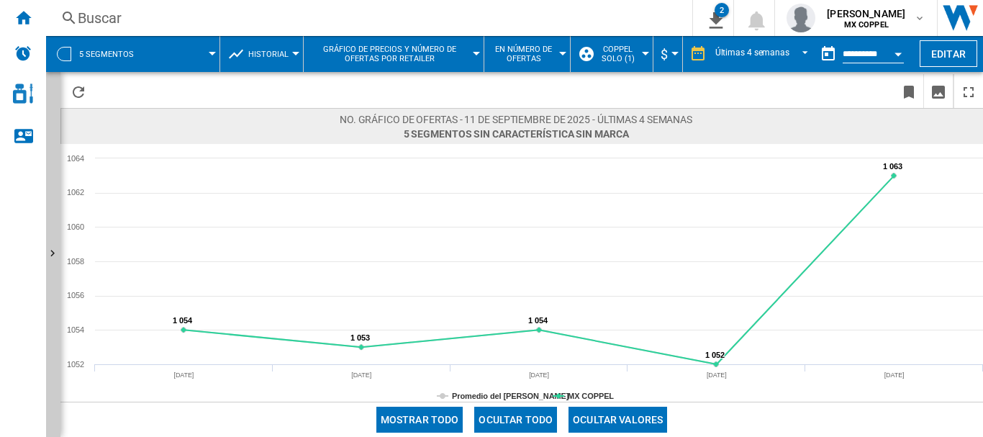
click at [183, 53] on span at bounding box center [183, 54] width 58 height 36
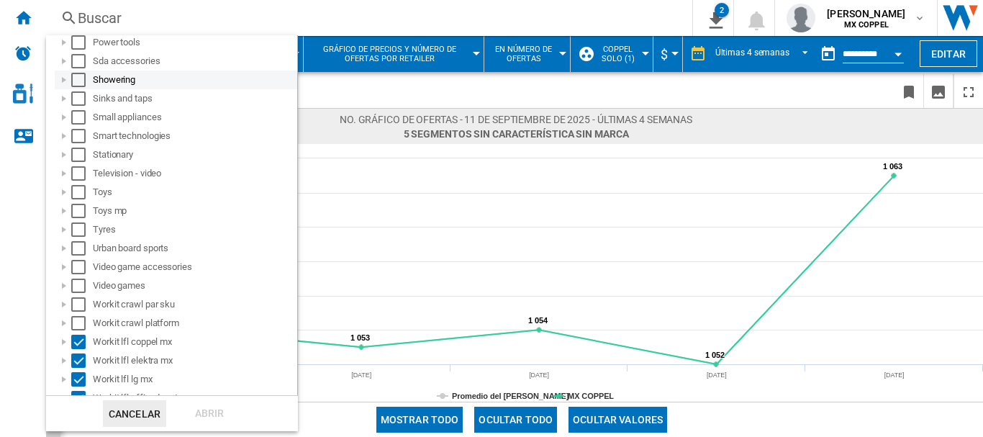
scroll to position [931, 0]
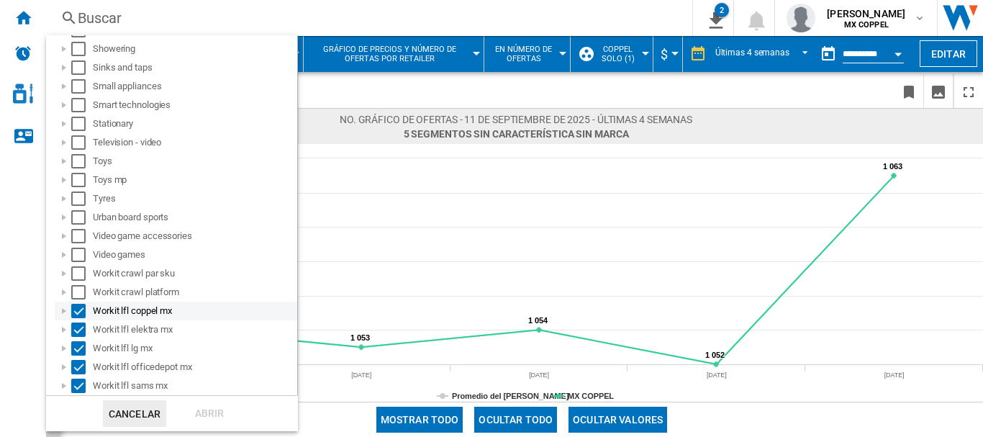
click at [76, 315] on div "Select" at bounding box center [78, 311] width 14 height 14
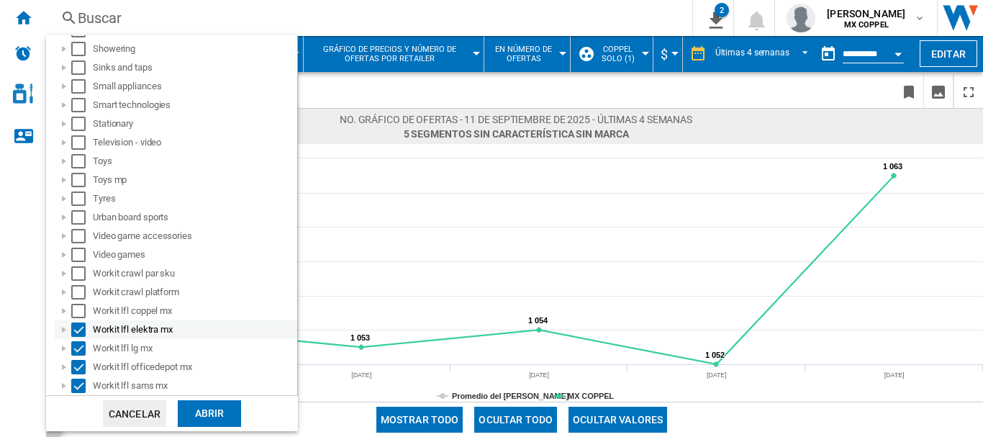
click at [76, 328] on div "Select" at bounding box center [78, 329] width 14 height 14
click at [78, 352] on div "Select" at bounding box center [78, 348] width 14 height 14
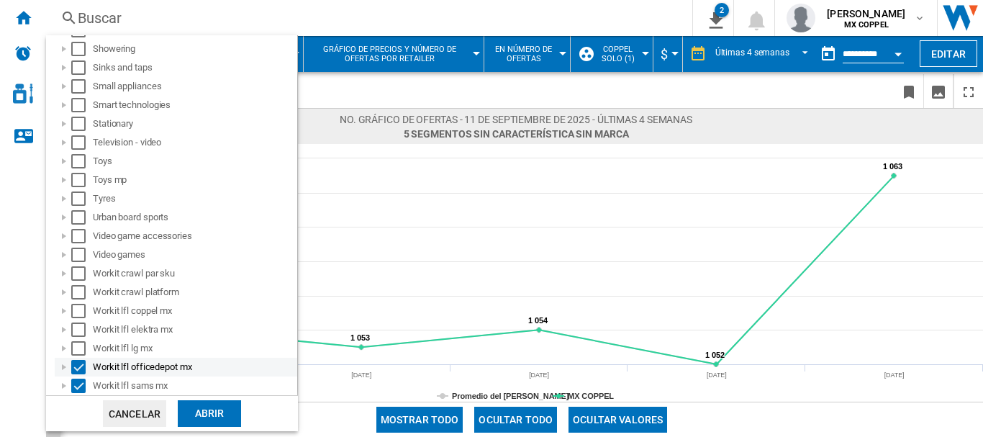
click at [78, 369] on div "Select" at bounding box center [78, 367] width 14 height 14
click at [77, 382] on div "Select" at bounding box center [78, 386] width 14 height 14
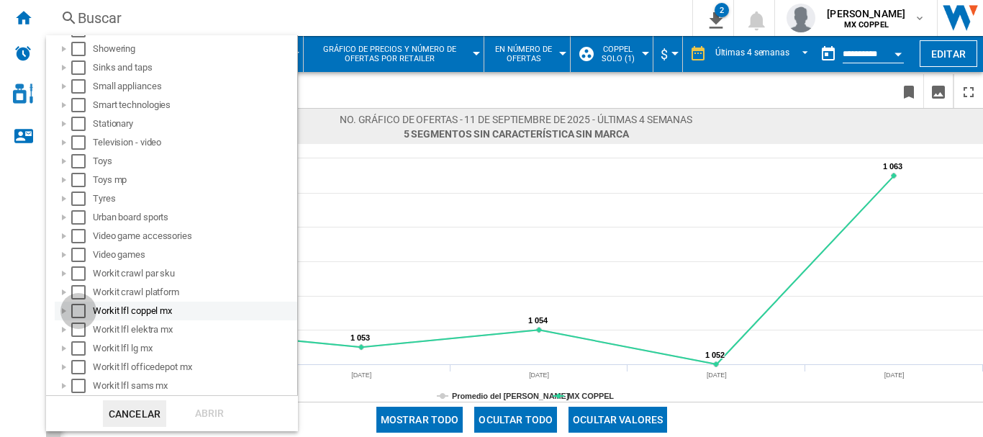
click at [77, 311] on div "Select" at bounding box center [78, 311] width 14 height 14
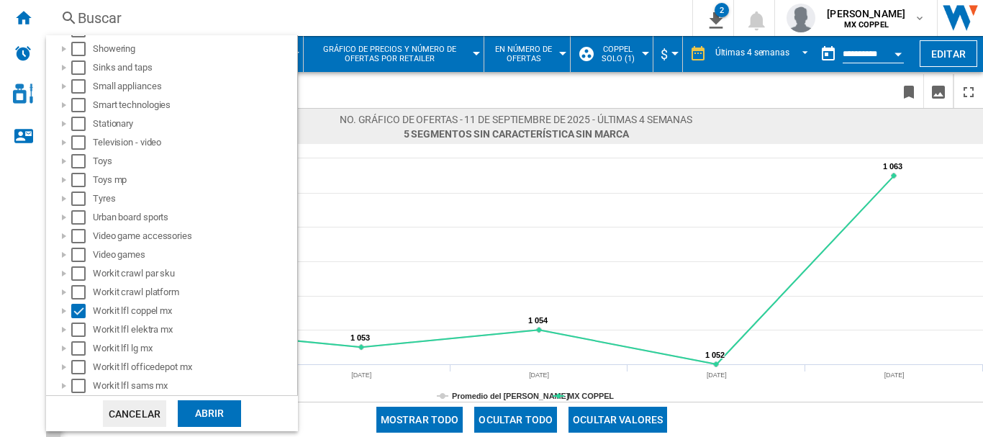
click at [207, 407] on div "Abrir" at bounding box center [209, 413] width 63 height 27
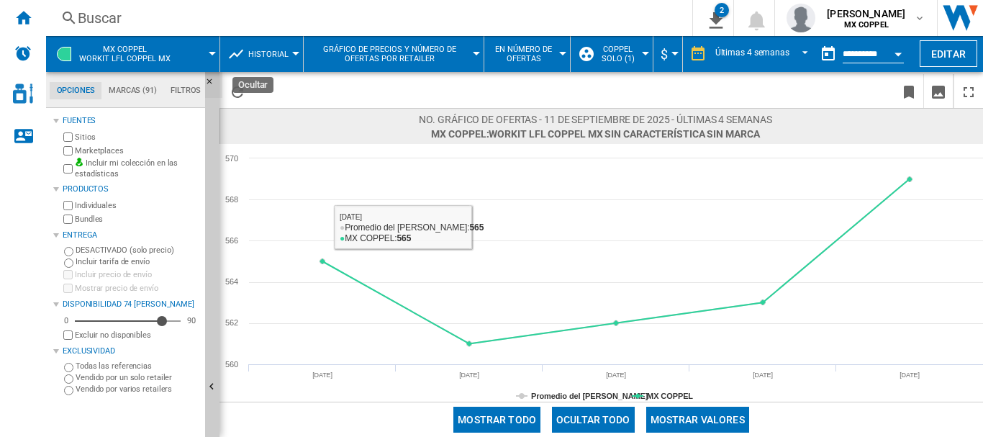
click at [212, 83] on ng-md-icon "Ocultar" at bounding box center [213, 85] width 17 height 17
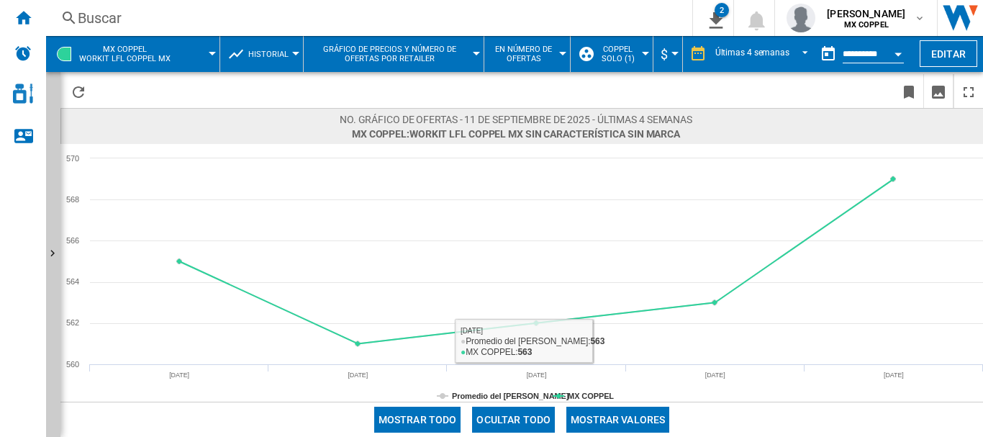
click at [603, 413] on button "Mostrar valores" at bounding box center [618, 420] width 103 height 26
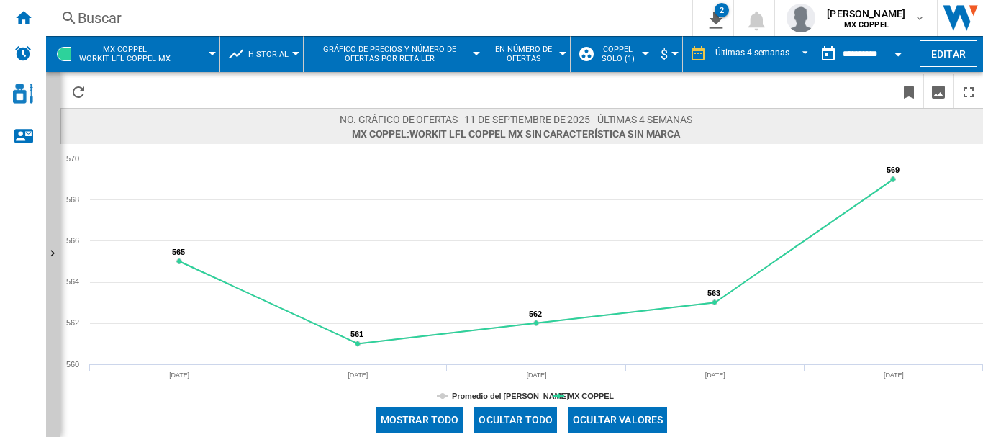
click at [127, 51] on span "MX COPPEL Workit lfl coppel mx" at bounding box center [124, 54] width 91 height 19
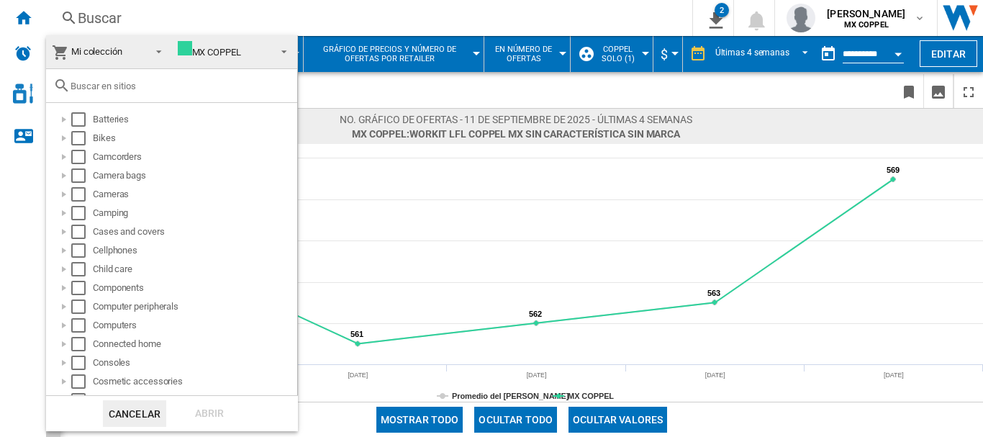
click at [27, 23] on md-backdrop at bounding box center [491, 218] width 983 height 437
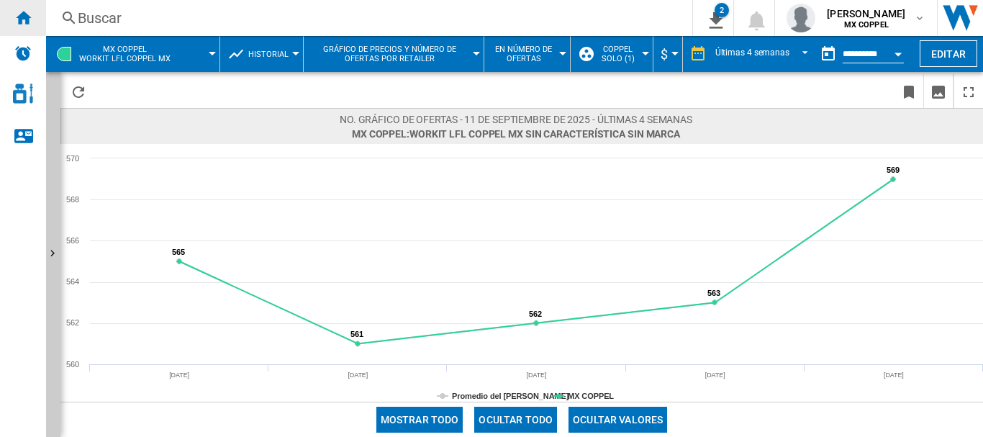
click at [22, 19] on ng-md-icon "Inicio" at bounding box center [22, 17] width 17 height 17
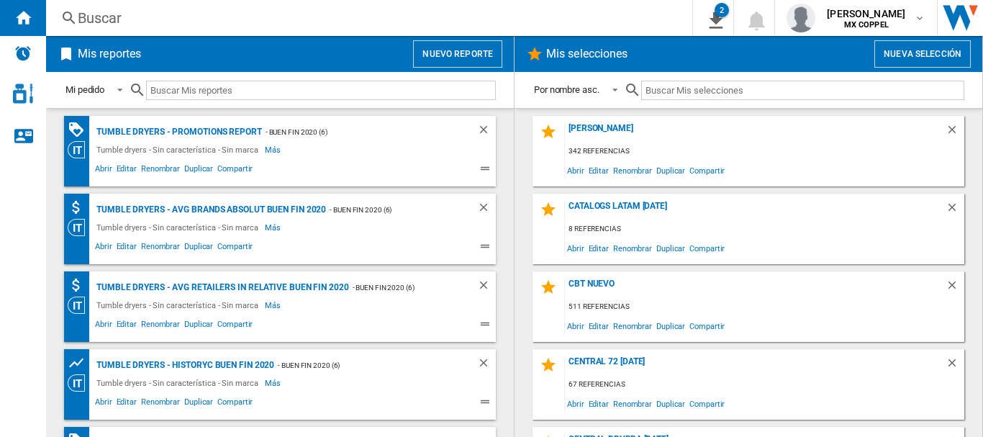
click at [430, 47] on button "Nuevo reporte" at bounding box center [457, 53] width 89 height 27
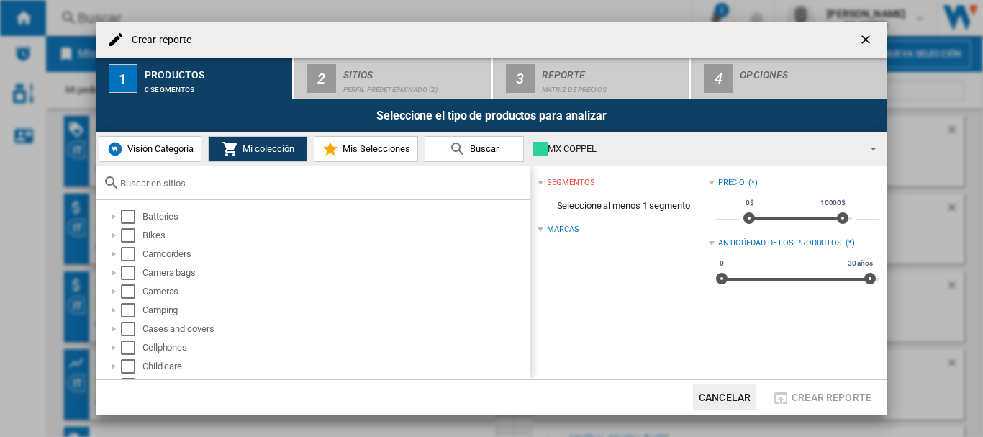
click at [158, 157] on button "Visión Categoría" at bounding box center [150, 149] width 103 height 26
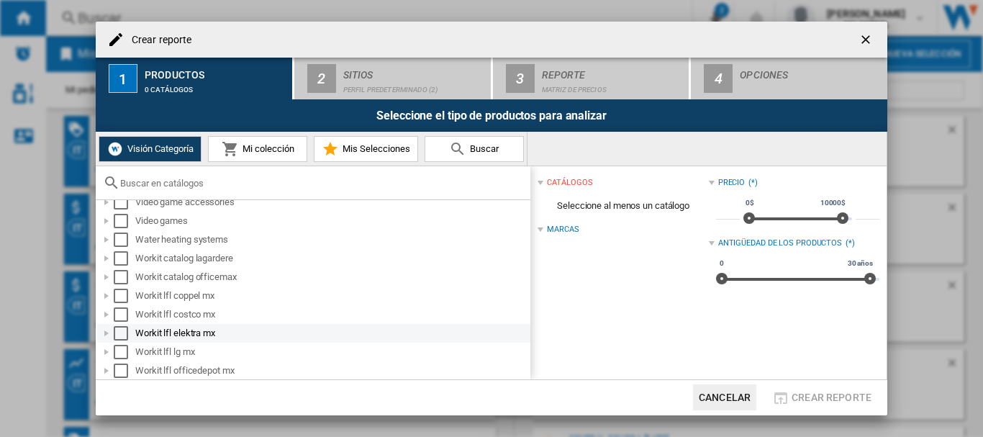
scroll to position [1381, 0]
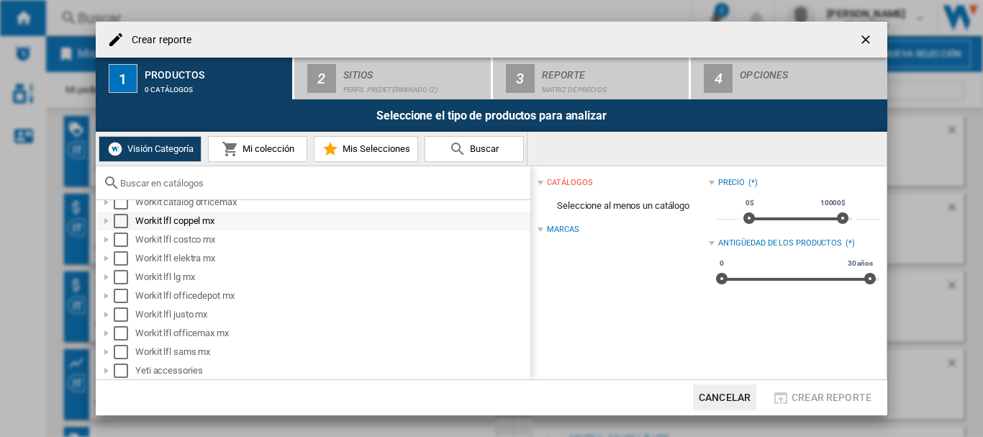
click at [118, 221] on div "Select" at bounding box center [121, 221] width 14 height 14
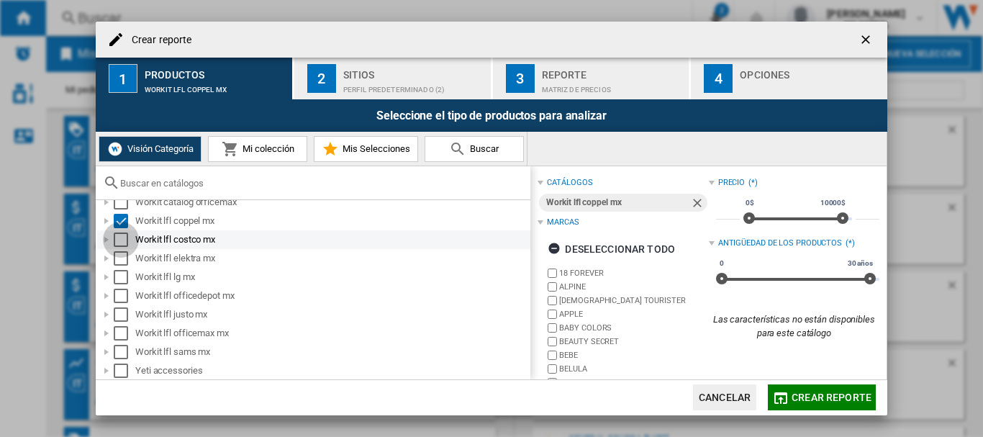
click at [119, 240] on div "Select" at bounding box center [121, 240] width 14 height 14
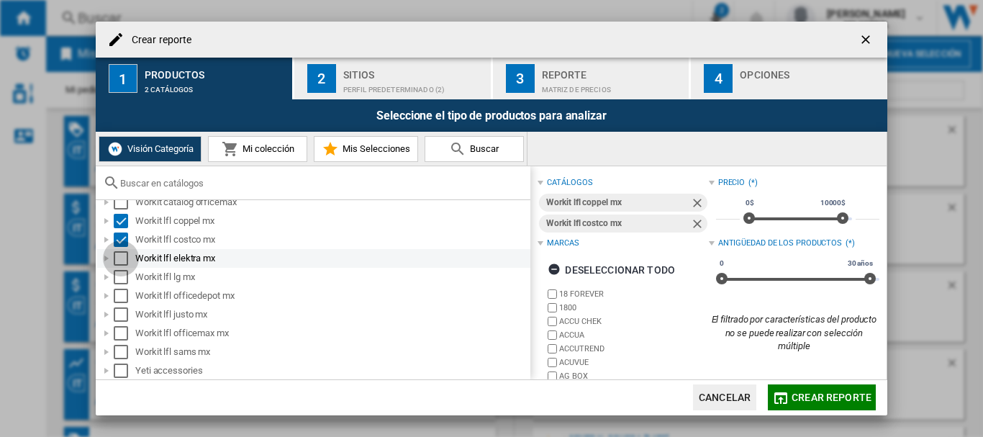
click at [125, 259] on div "Select" at bounding box center [121, 258] width 14 height 14
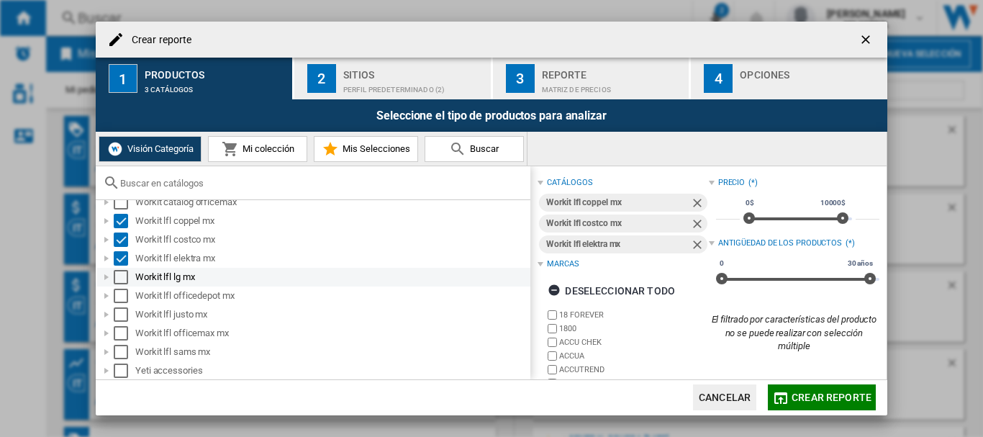
click at [119, 280] on div "Select" at bounding box center [121, 277] width 14 height 14
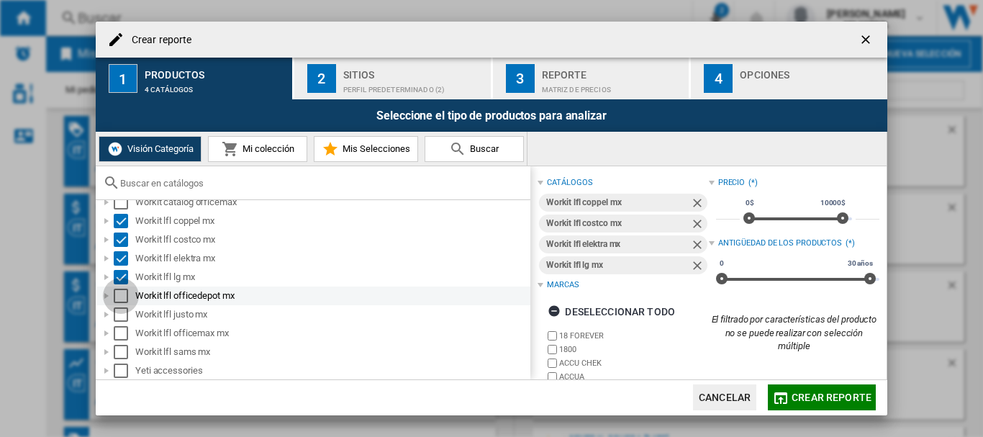
click at [117, 298] on div "Select" at bounding box center [121, 296] width 14 height 14
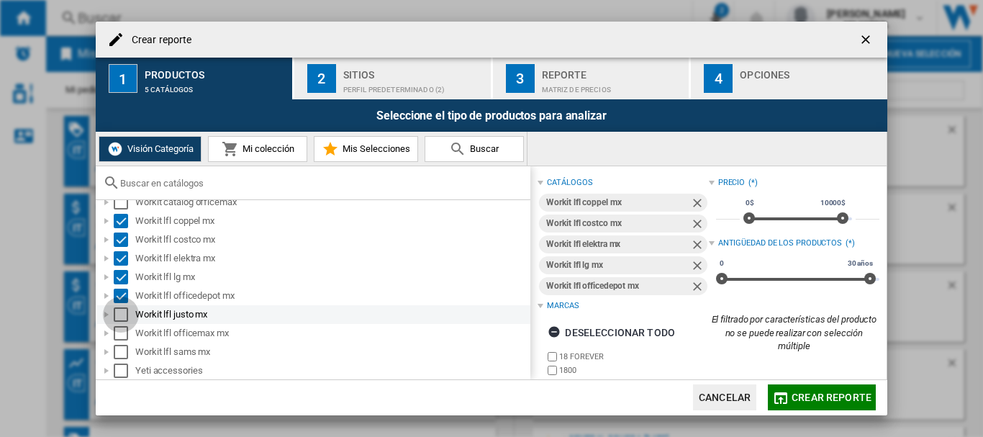
click at [120, 312] on div "Select" at bounding box center [121, 314] width 14 height 14
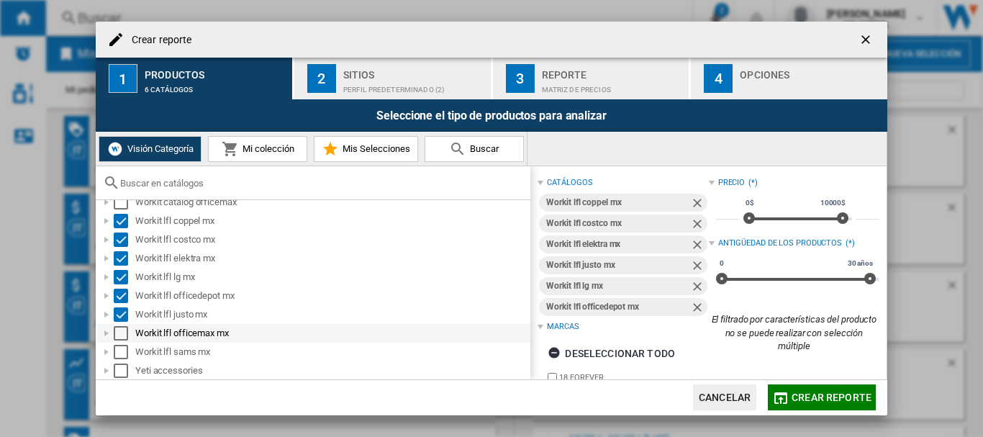
click at [120, 330] on div "Select" at bounding box center [121, 333] width 14 height 14
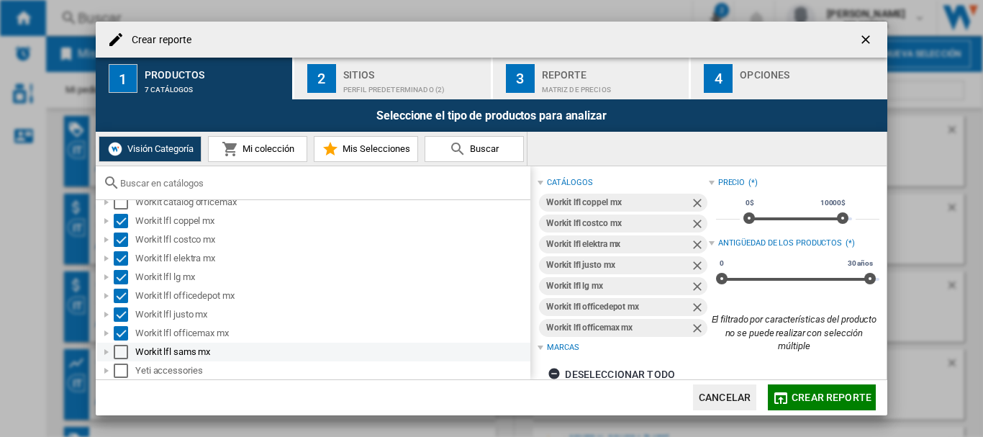
click at [120, 350] on div "Select" at bounding box center [121, 352] width 14 height 14
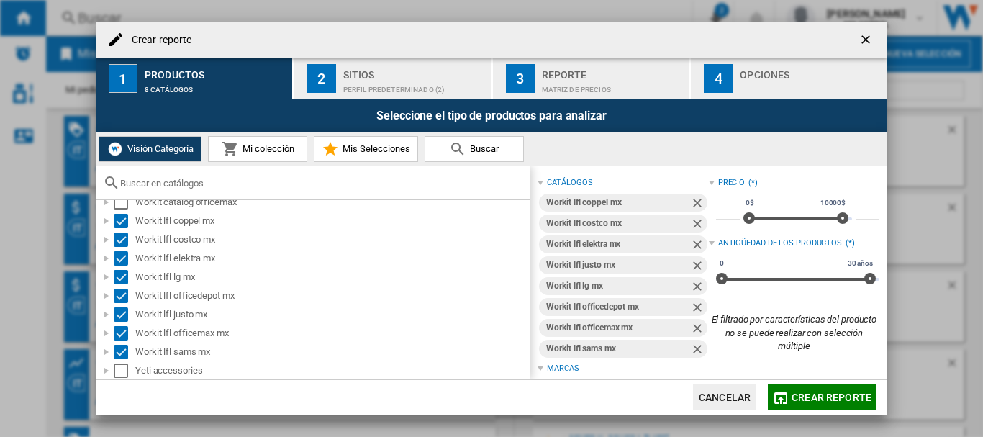
click at [793, 396] on span "Crear reporte" at bounding box center [832, 398] width 80 height 12
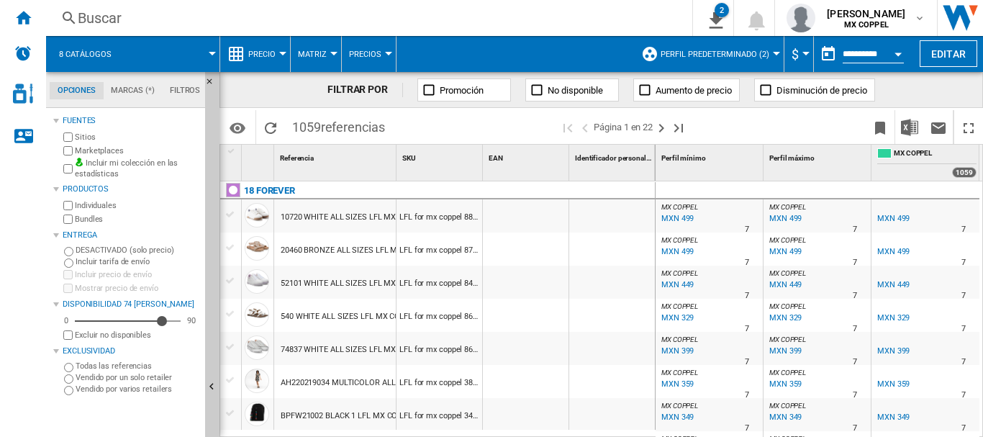
click at [275, 57] on span "Precio" at bounding box center [261, 54] width 27 height 9
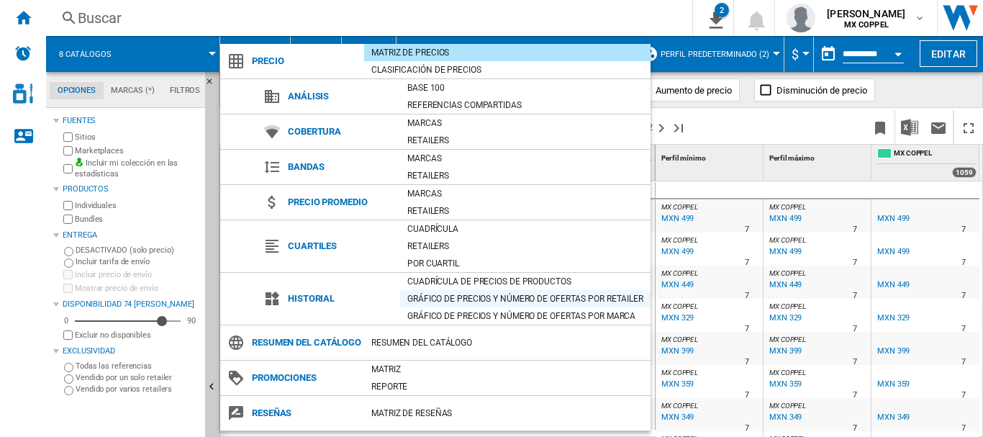
click at [525, 297] on div "Gráfico de precios y número de ofertas por retailer" at bounding box center [525, 299] width 250 height 14
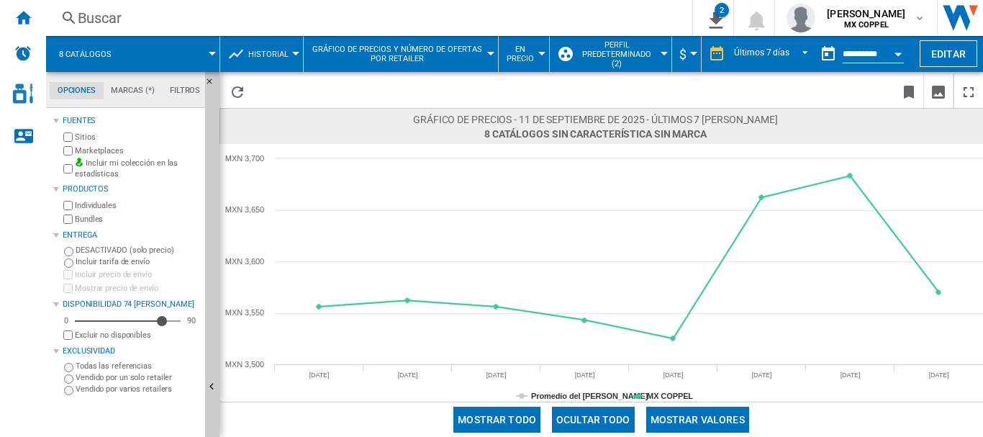
click at [533, 56] on button "En precio" at bounding box center [524, 54] width 36 height 36
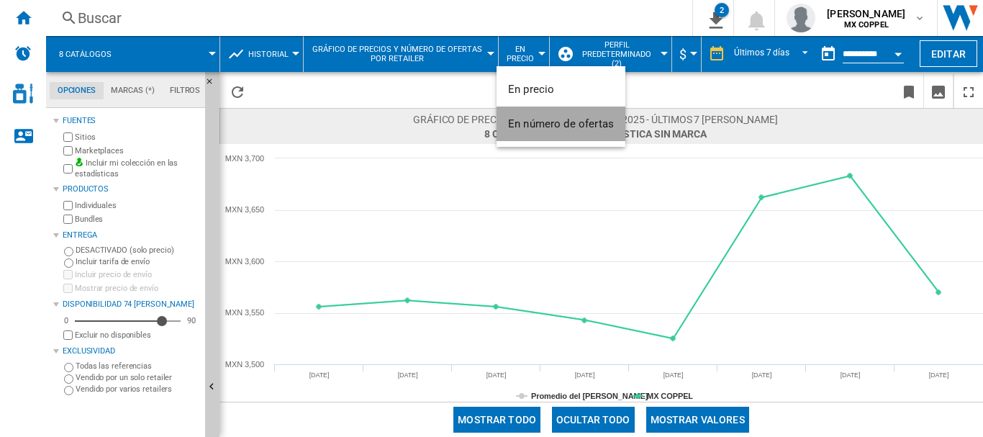
click at [556, 123] on span "En número de ofertas" at bounding box center [561, 123] width 106 height 13
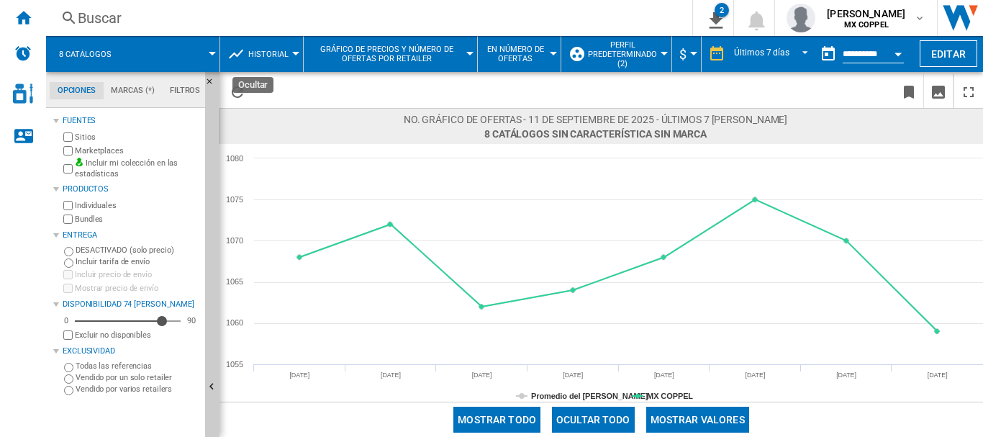
click at [208, 81] on ng-md-icon "Ocultar" at bounding box center [213, 85] width 17 height 17
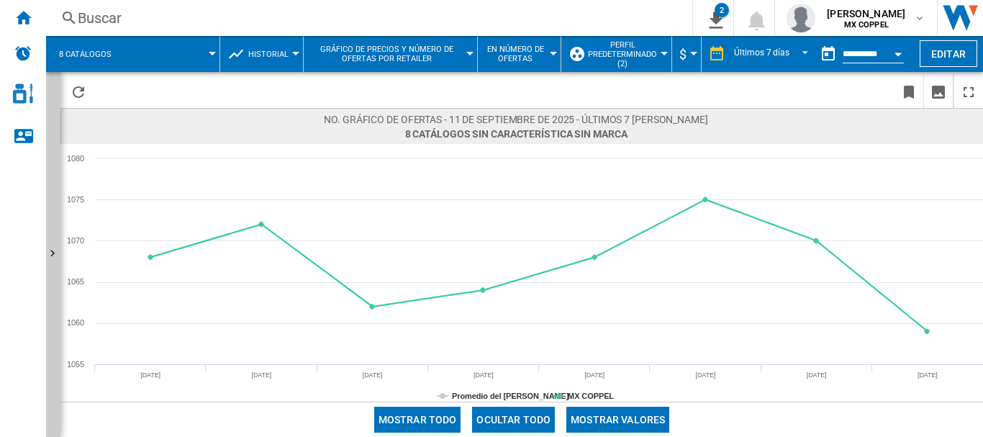
click at [641, 417] on button "Mostrar valores" at bounding box center [618, 420] width 103 height 26
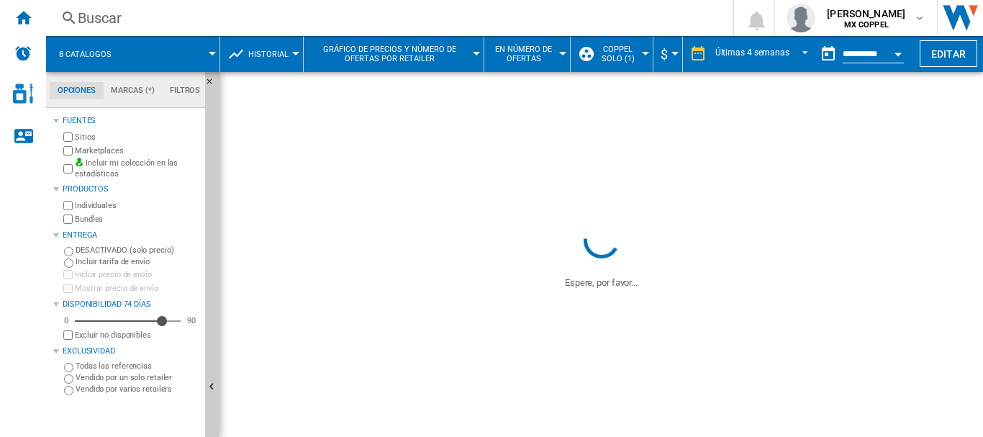
click at [260, 47] on button "Historial" at bounding box center [272, 54] width 48 height 36
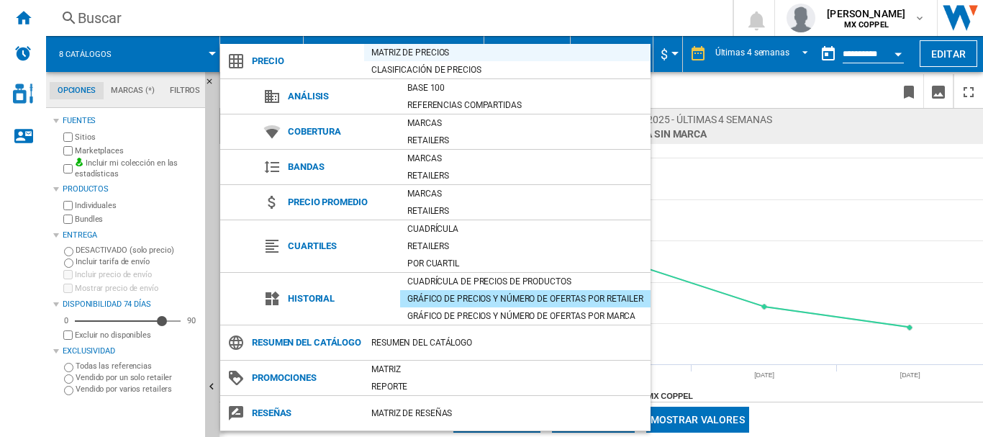
click at [416, 53] on div "Matriz de precios" at bounding box center [507, 52] width 286 height 14
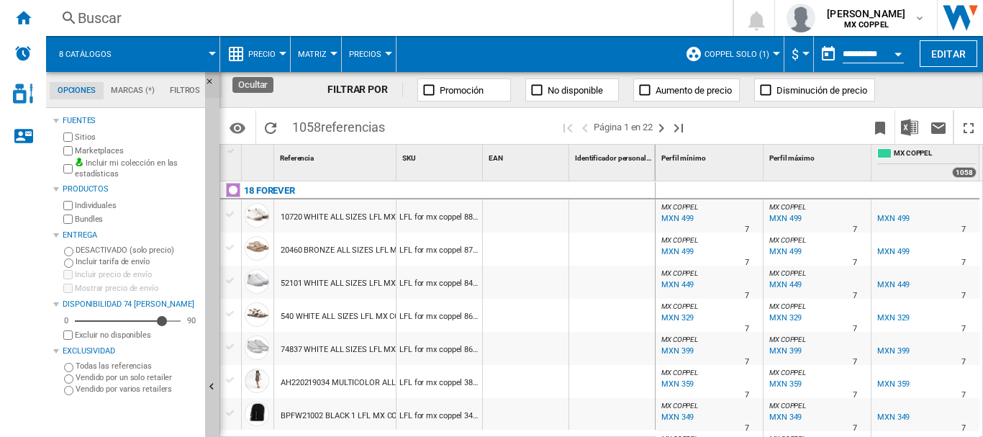
click at [209, 78] on ng-md-icon "Ocultar" at bounding box center [213, 85] width 17 height 17
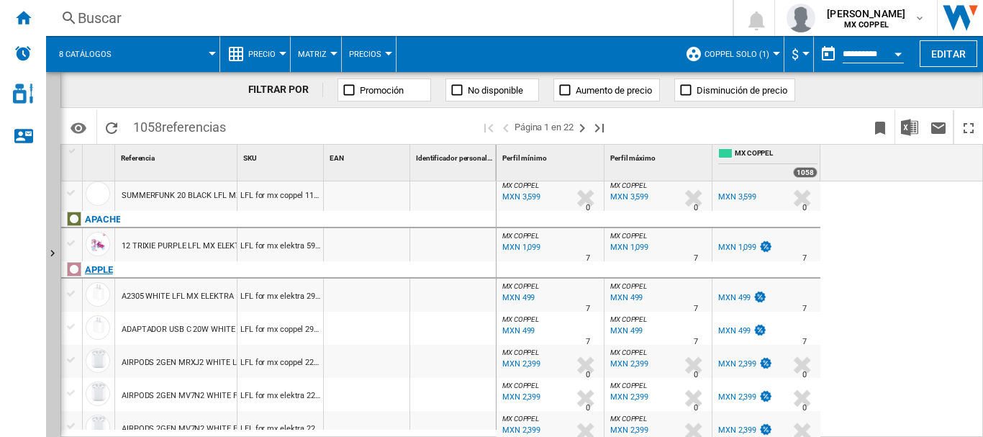
scroll to position [1508, 0]
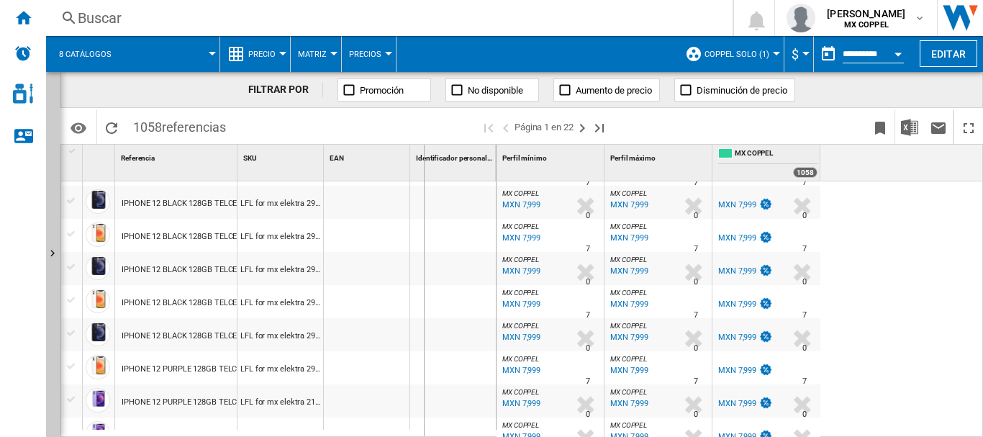
drag, startPoint x: 235, startPoint y: 150, endPoint x: 438, endPoint y: 168, distance: 203.1
click at [435, 168] on div "1 Referencia 1 SKU 1 EAN 1 Identificador personalizado 1" at bounding box center [278, 163] width 435 height 36
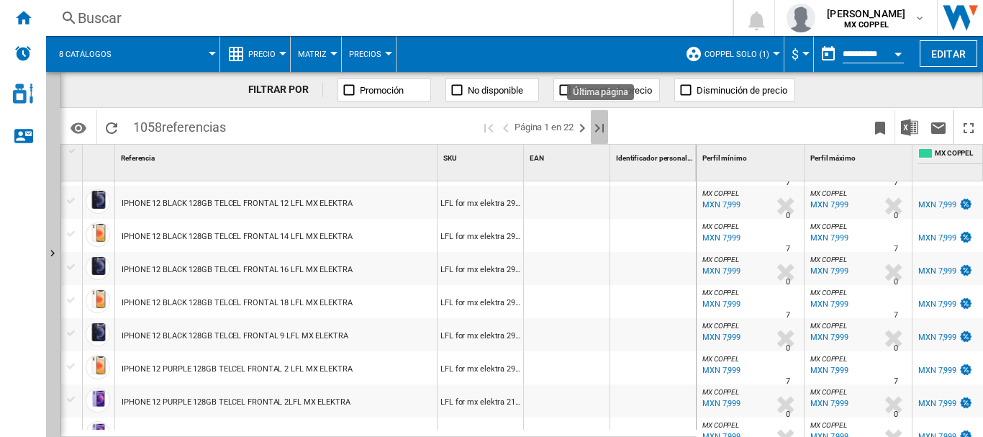
click at [595, 125] on ng-md-icon "Última página" at bounding box center [599, 127] width 17 height 17
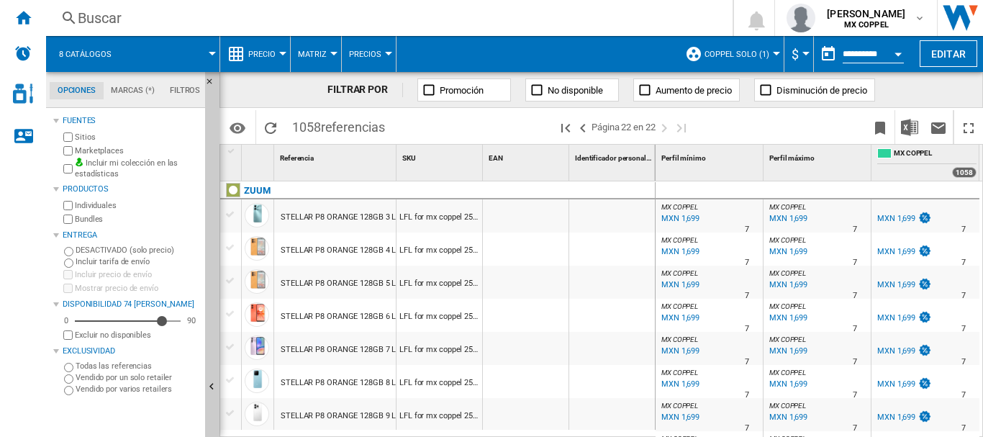
click at [567, 153] on div "1 Referencia 1 SKU 1 EAN 1 Identificador personalizado 1" at bounding box center [437, 163] width 435 height 36
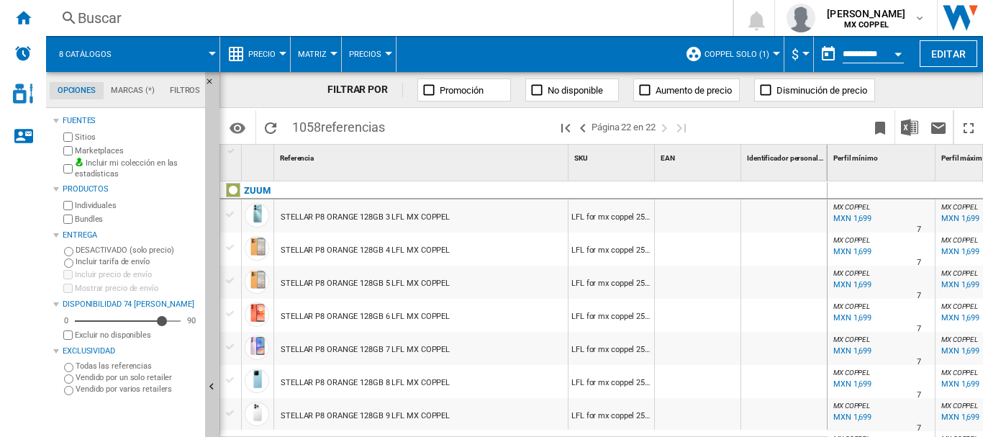
scroll to position [31, 0]
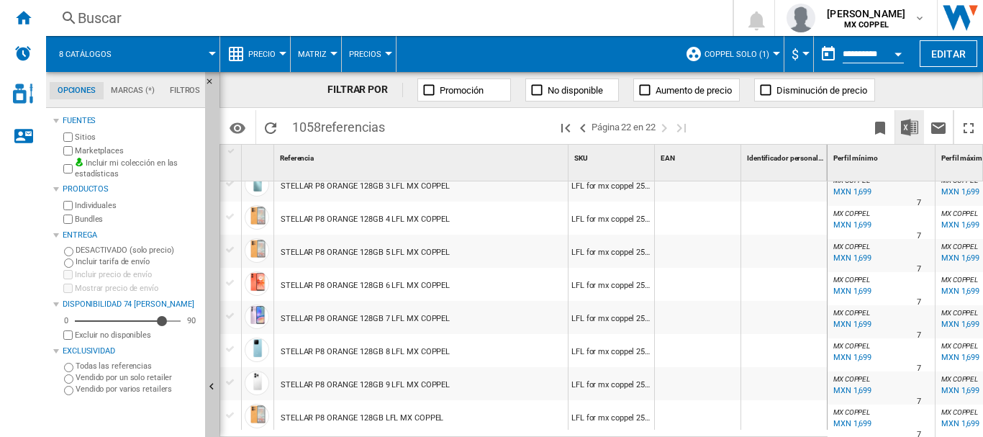
click at [912, 130] on img "Descargar en Excel" at bounding box center [909, 127] width 17 height 17
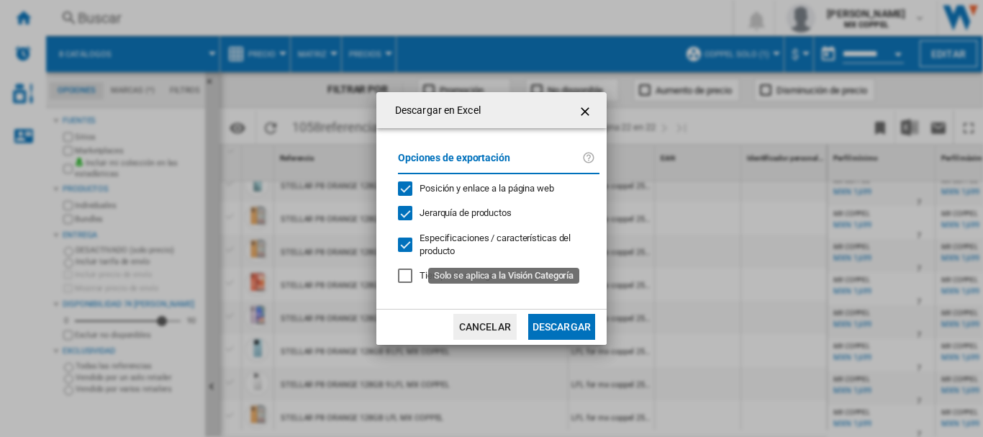
click at [456, 247] on div "Especificaciones / características del producto" at bounding box center [504, 245] width 168 height 26
click at [452, 216] on span "Jerarquía de productos" at bounding box center [466, 212] width 92 height 11
click at [461, 195] on div "Posición y enlace a la página web" at bounding box center [487, 188] width 135 height 13
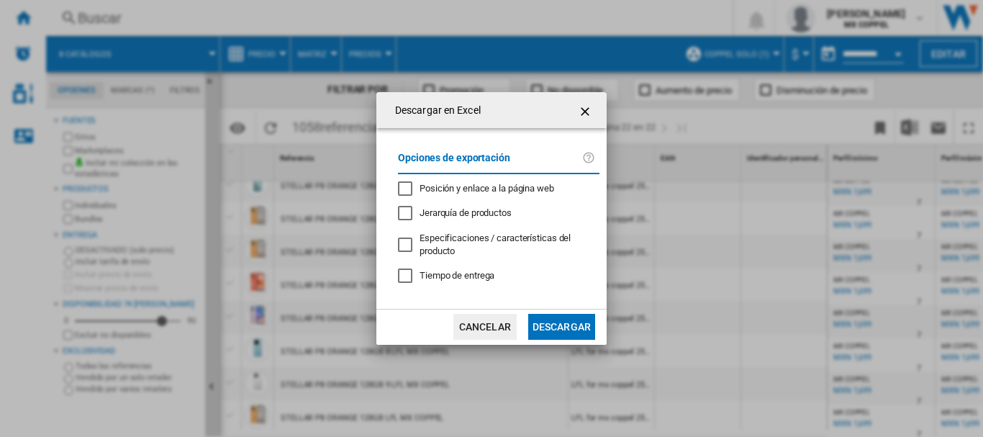
click at [556, 324] on button "Descargar" at bounding box center [561, 327] width 67 height 26
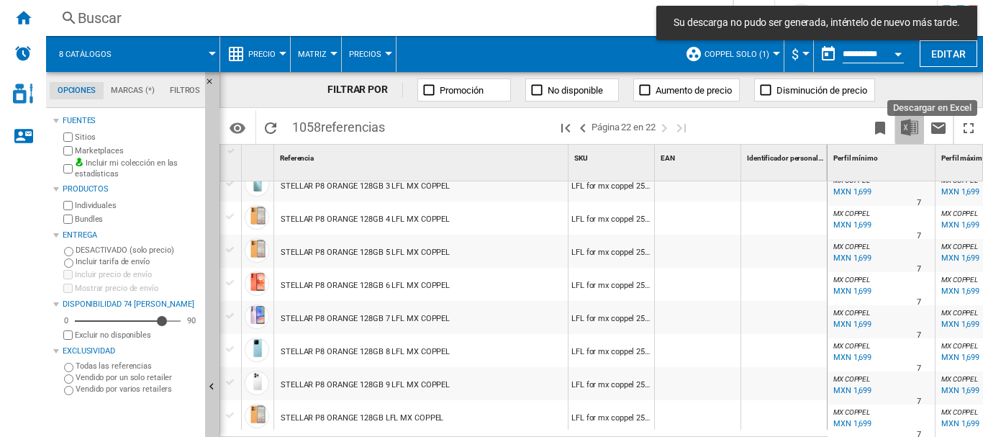
click at [911, 125] on img "Descargar en Excel" at bounding box center [909, 127] width 17 height 17
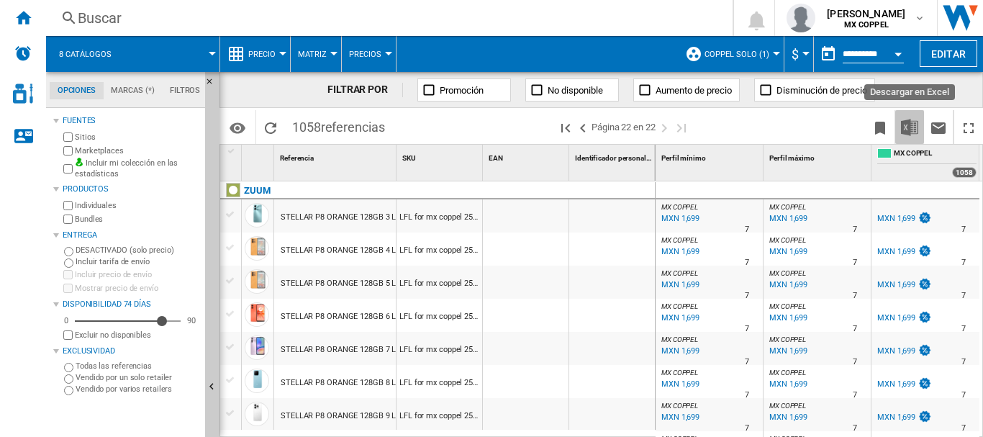
click at [912, 125] on img "Descargar en Excel" at bounding box center [909, 127] width 17 height 17
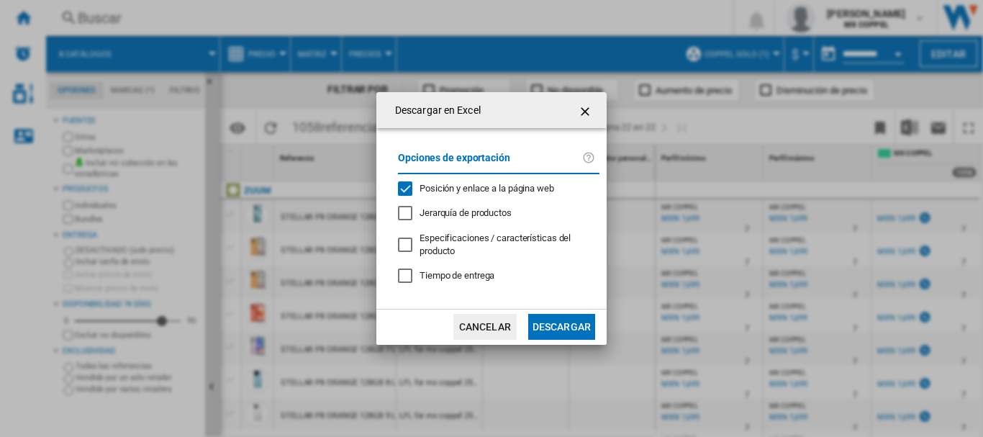
click at [567, 321] on button "Descargar" at bounding box center [561, 327] width 67 height 26
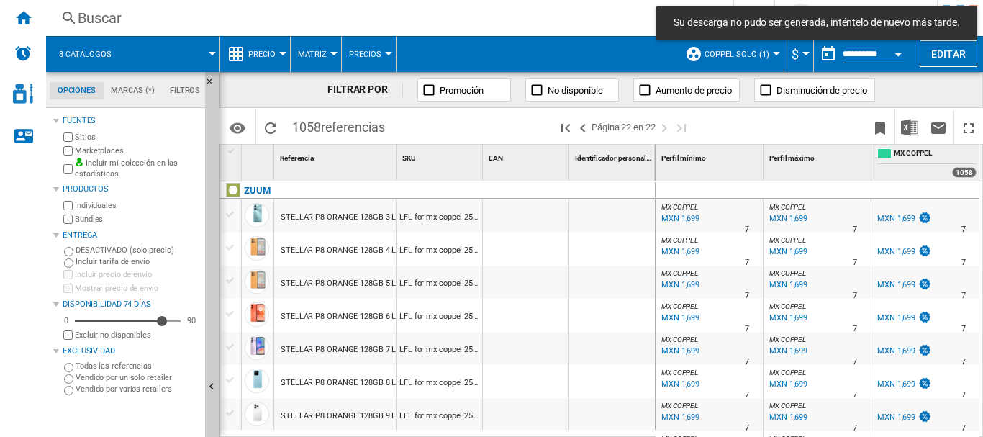
scroll to position [31, 0]
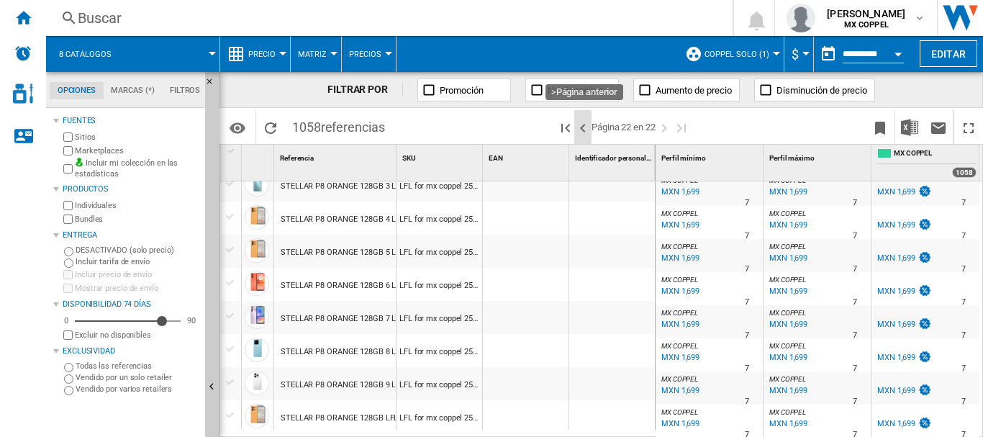
click at [585, 127] on ng-md-icon ">Página anterior" at bounding box center [582, 127] width 17 height 17
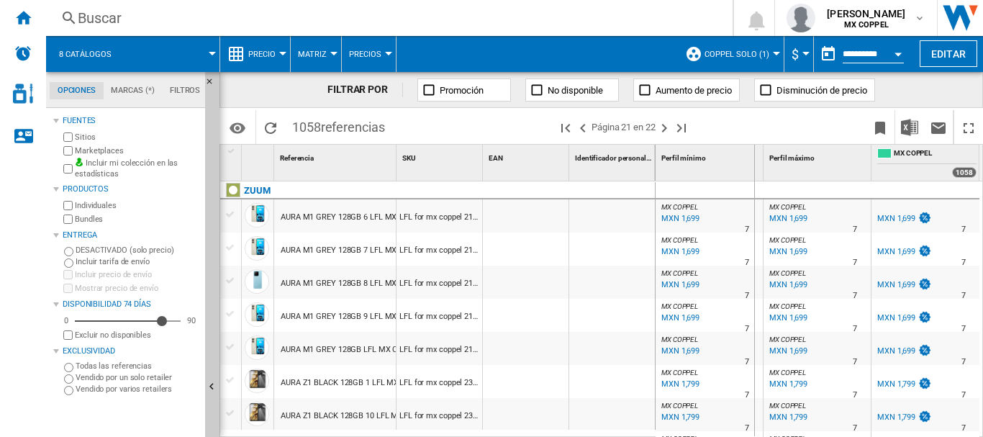
drag, startPoint x: 397, startPoint y: 166, endPoint x: 754, endPoint y: 212, distance: 359.3
click at [754, 212] on div "1 Referencia 1 SKU 1 EAN 1 Identificador personalizado 1 ZUUM AURA M1 GREY 128G…" at bounding box center [601, 291] width 762 height 292
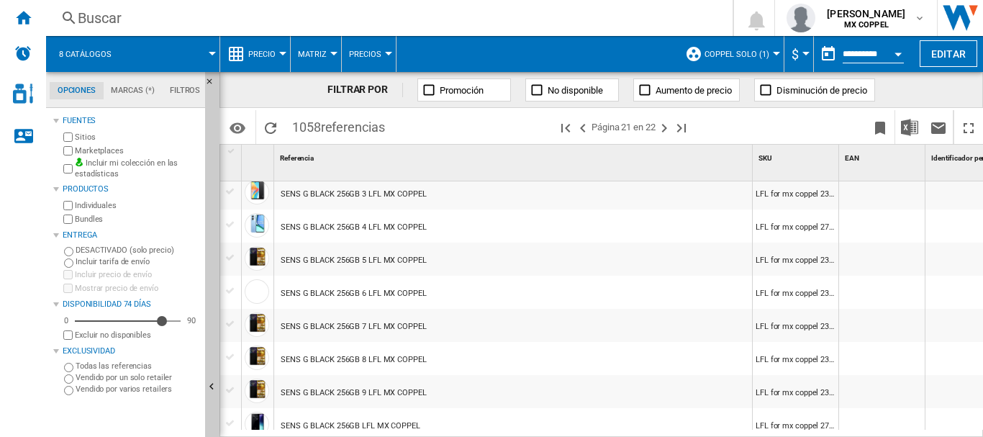
scroll to position [1422, 0]
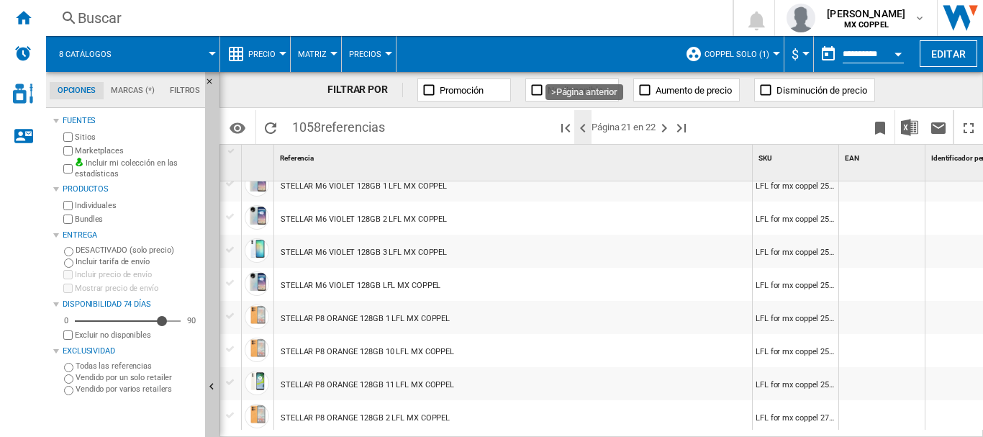
click at [586, 131] on ng-md-icon ">Página anterior" at bounding box center [582, 127] width 17 height 17
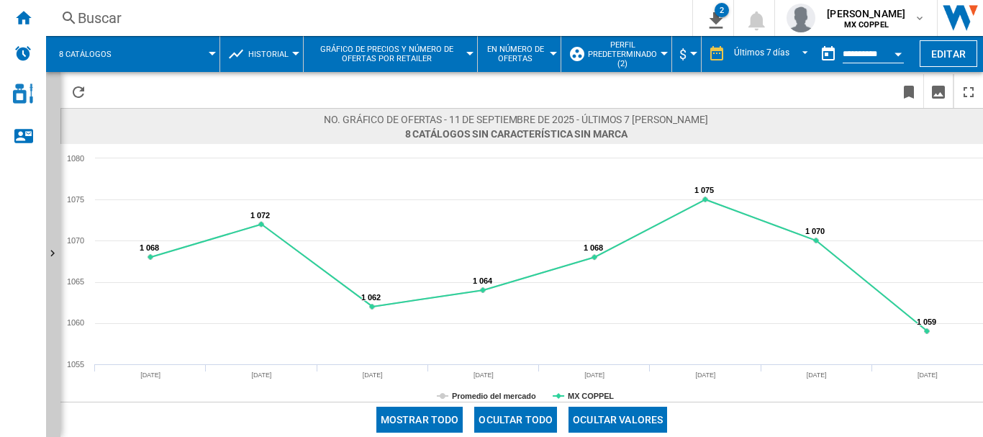
click at [202, 420] on span at bounding box center [215, 419] width 310 height 35
click at [176, 65] on span at bounding box center [172, 54] width 81 height 36
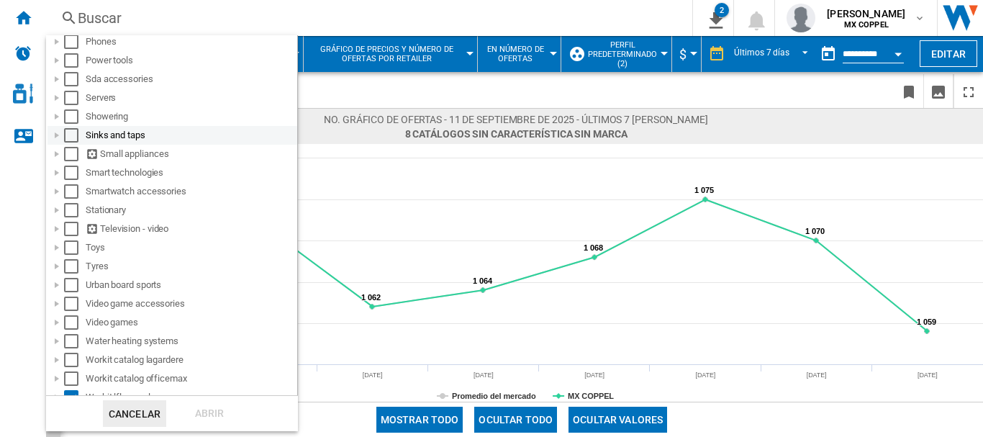
scroll to position [1267, 0]
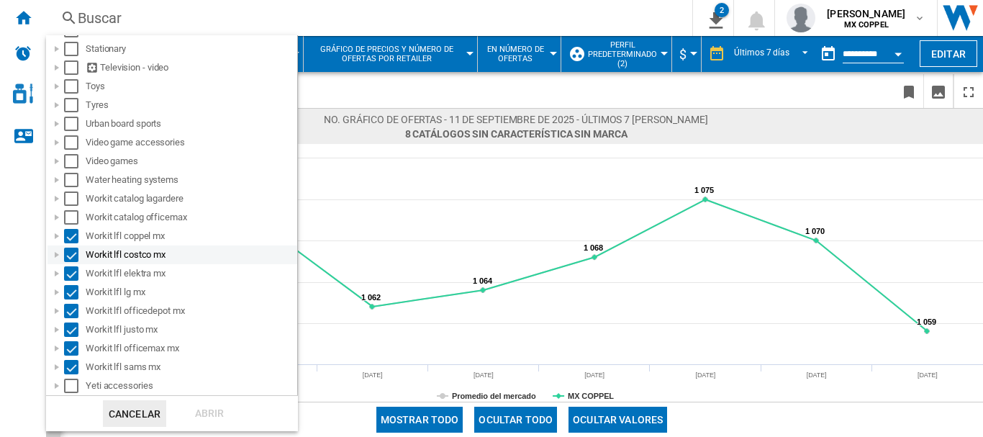
click at [73, 250] on div "Select" at bounding box center [71, 255] width 14 height 14
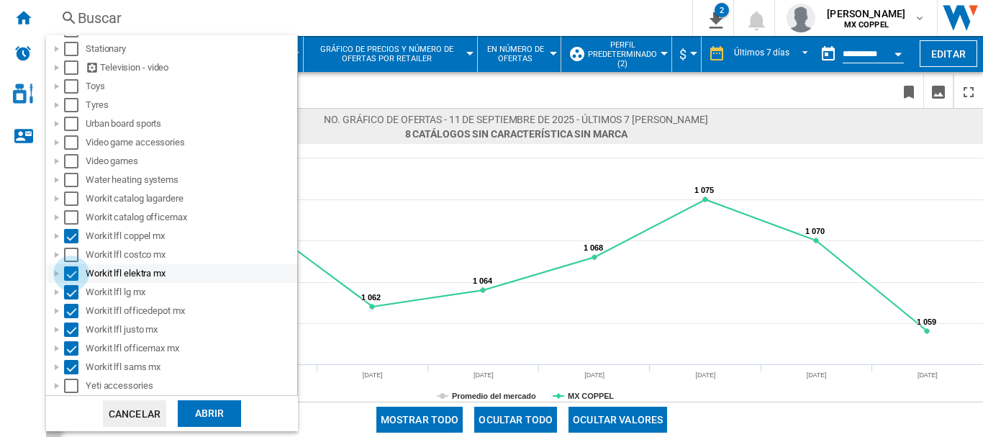
click at [73, 267] on div "Select" at bounding box center [71, 273] width 14 height 14
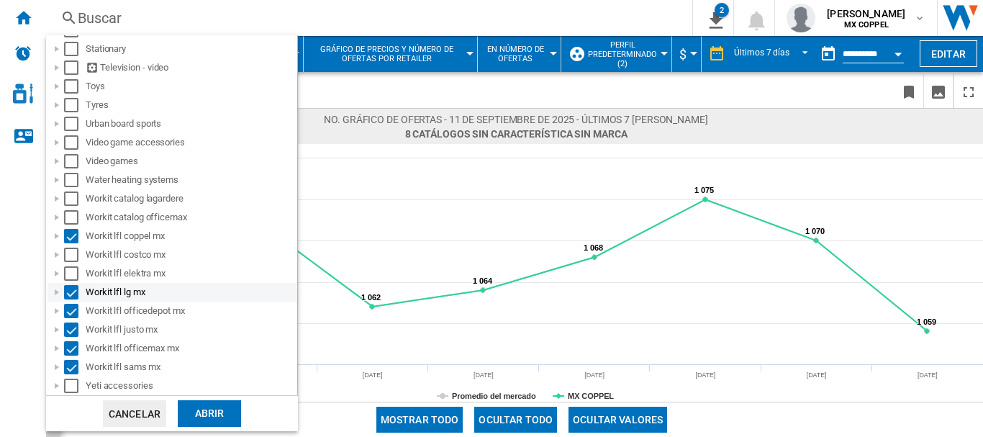
click at [71, 294] on div "Select" at bounding box center [71, 292] width 14 height 14
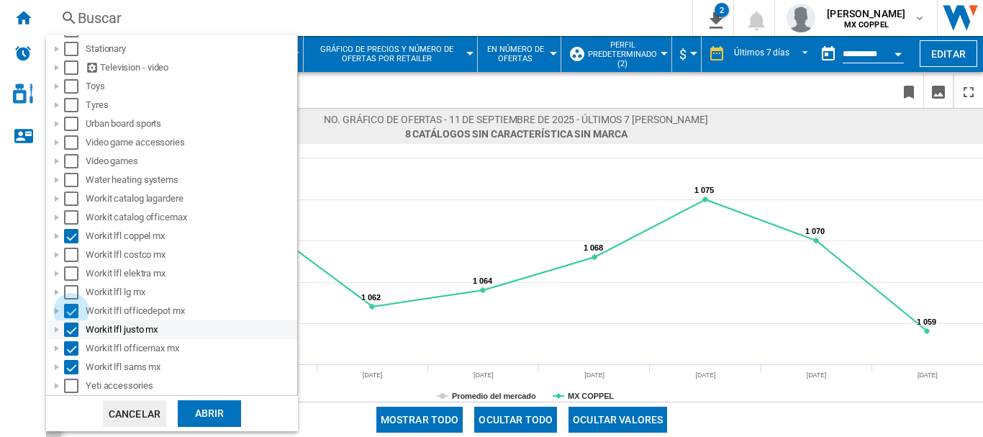
drag, startPoint x: 70, startPoint y: 306, endPoint x: 70, endPoint y: 324, distance: 18.0
click at [70, 307] on div "Select" at bounding box center [71, 311] width 14 height 14
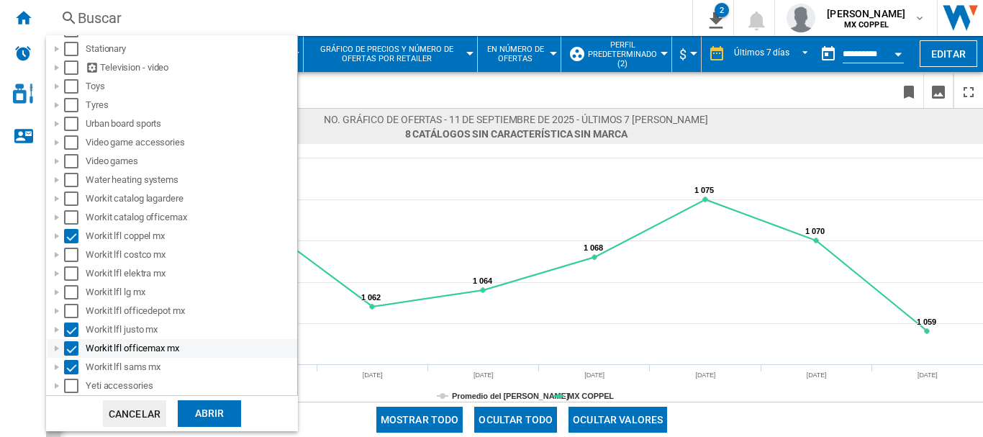
drag, startPoint x: 70, startPoint y: 325, endPoint x: 67, endPoint y: 341, distance: 16.1
click at [70, 326] on div "Select" at bounding box center [71, 329] width 14 height 14
click at [66, 346] on div "Select" at bounding box center [71, 348] width 14 height 14
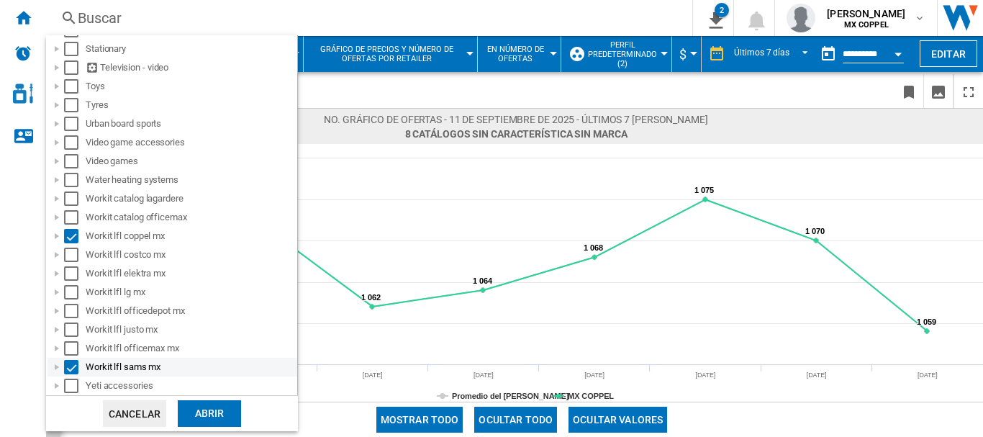
click at [65, 366] on div "Select" at bounding box center [71, 367] width 14 height 14
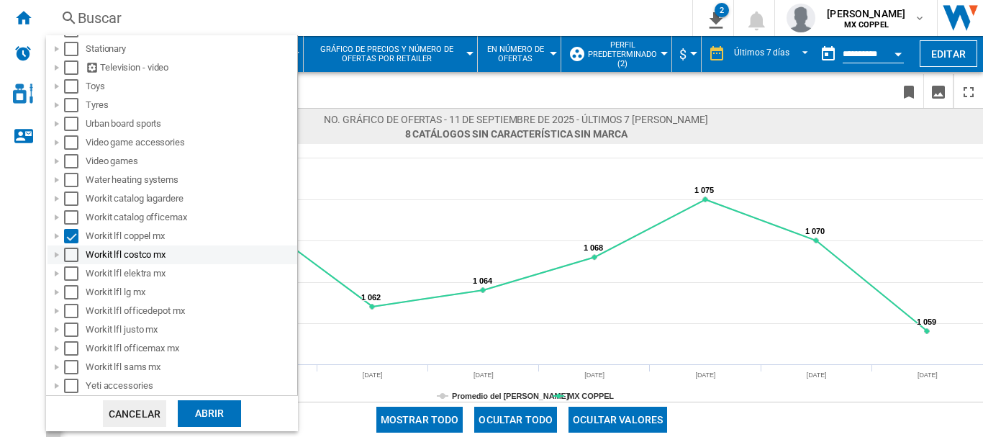
click at [76, 233] on div "Select" at bounding box center [71, 236] width 14 height 14
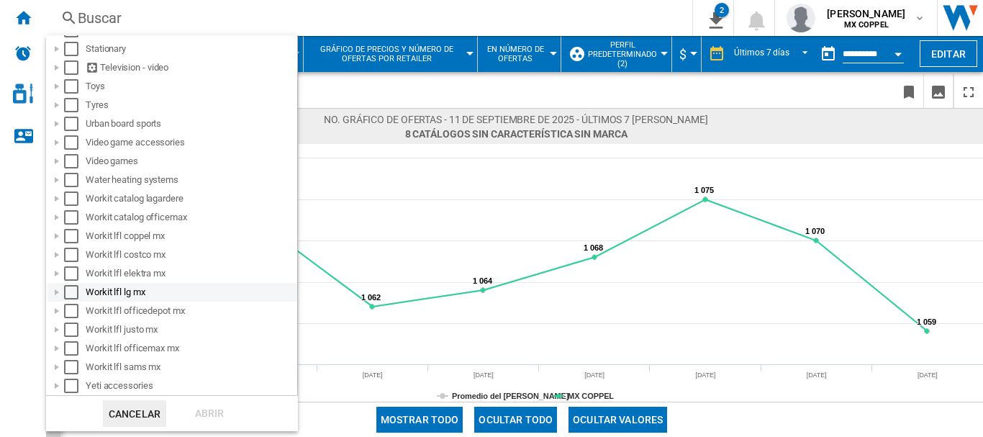
click at [75, 293] on div "Select" at bounding box center [71, 292] width 14 height 14
click at [199, 405] on div "Abrir" at bounding box center [209, 413] width 63 height 27
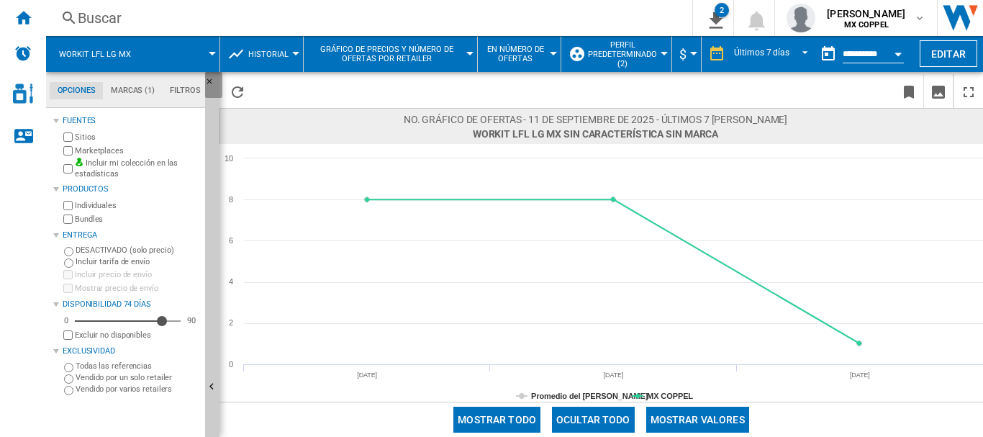
click at [212, 81] on ng-md-icon "Ocultar" at bounding box center [213, 85] width 17 height 17
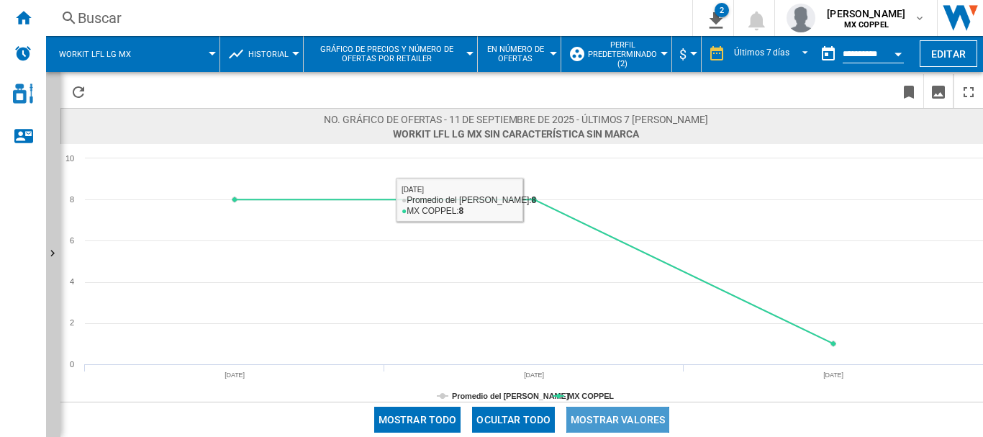
click at [618, 418] on button "Mostrar valores" at bounding box center [618, 420] width 103 height 26
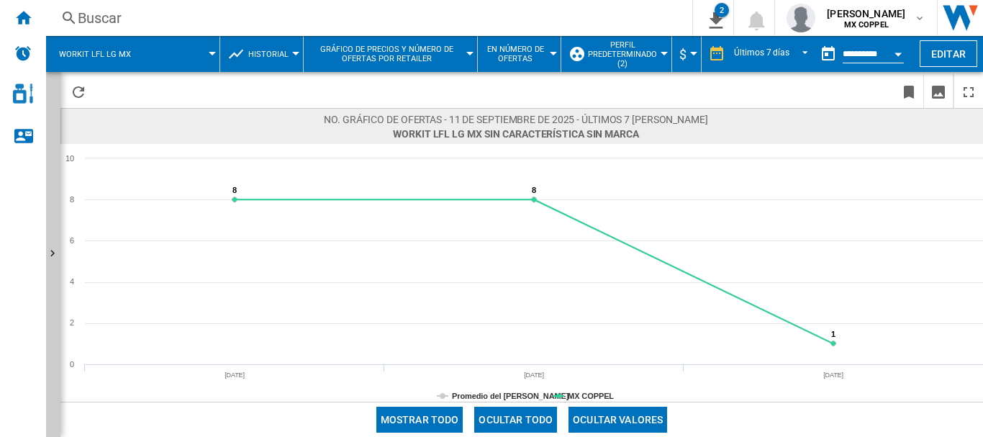
click at [175, 41] on span at bounding box center [181, 54] width 61 height 36
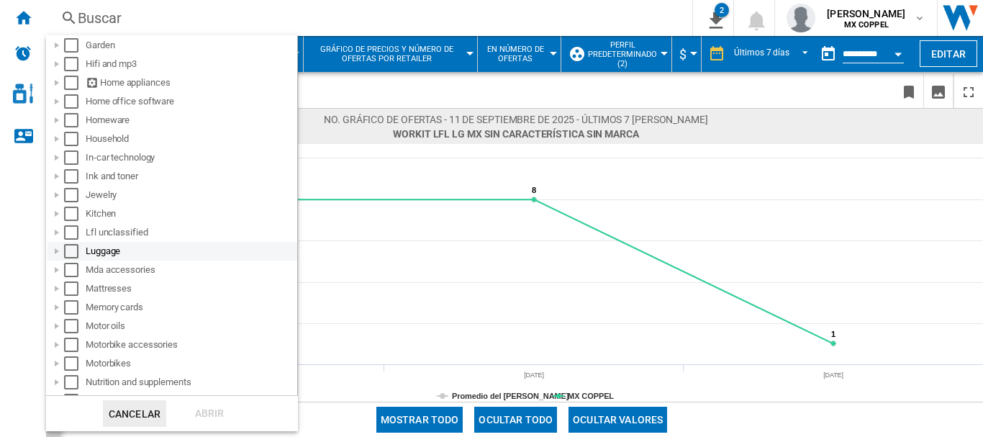
scroll to position [1267, 0]
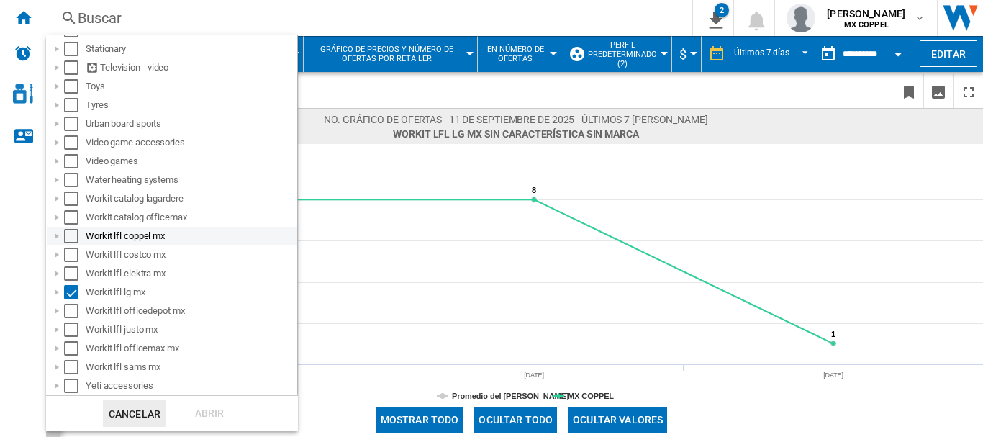
click at [73, 235] on div "Select" at bounding box center [71, 236] width 14 height 14
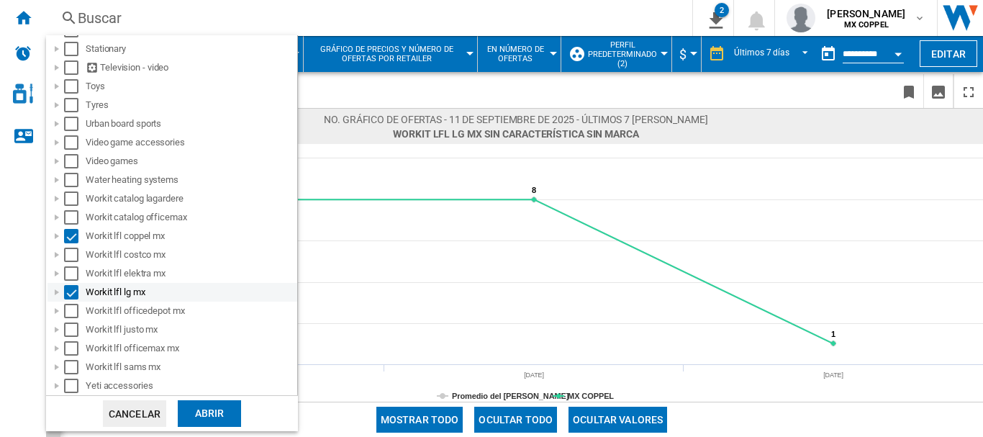
click at [67, 297] on div "Select" at bounding box center [71, 292] width 14 height 14
click at [207, 408] on div "Abrir" at bounding box center [209, 413] width 63 height 27
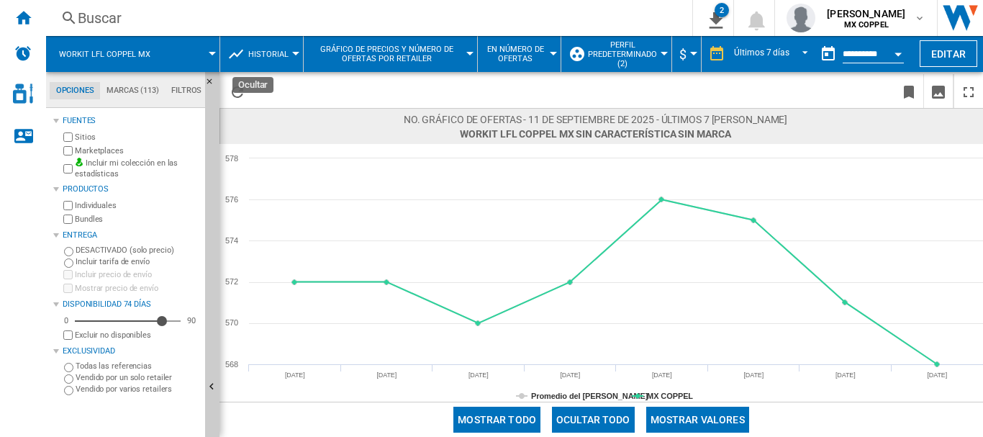
click at [213, 83] on ng-md-icon "Ocultar" at bounding box center [213, 85] width 17 height 17
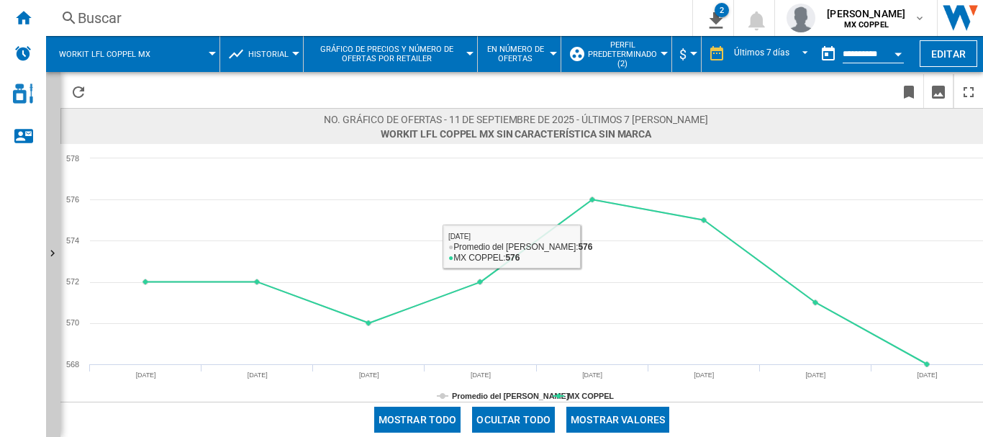
click at [601, 414] on button "Mostrar valores" at bounding box center [618, 420] width 103 height 26
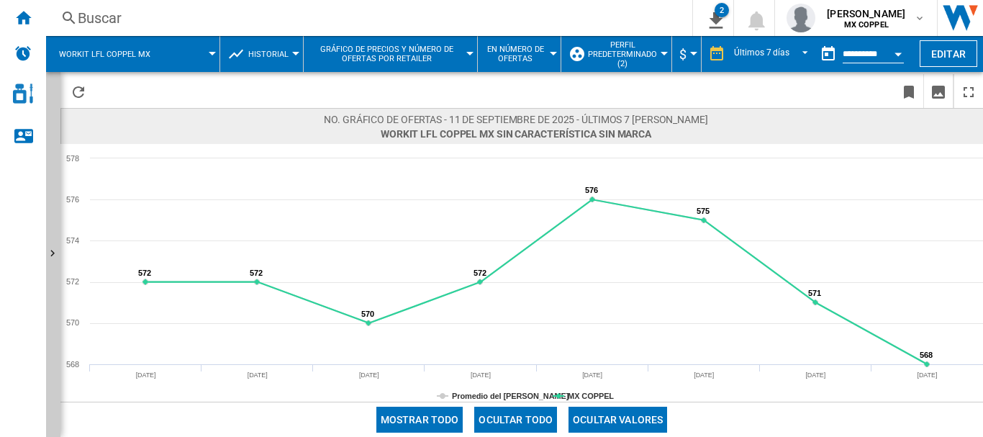
click at [154, 50] on button "Workit lfl coppel mx" at bounding box center [112, 54] width 106 height 36
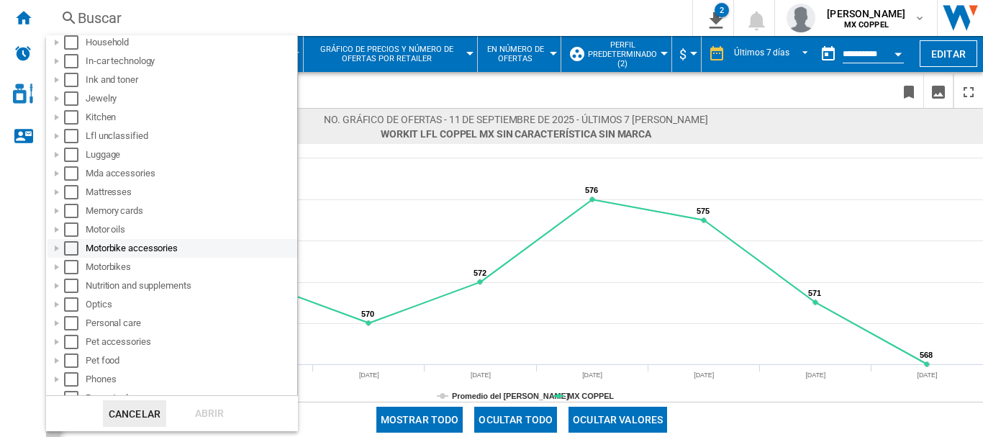
scroll to position [1267, 0]
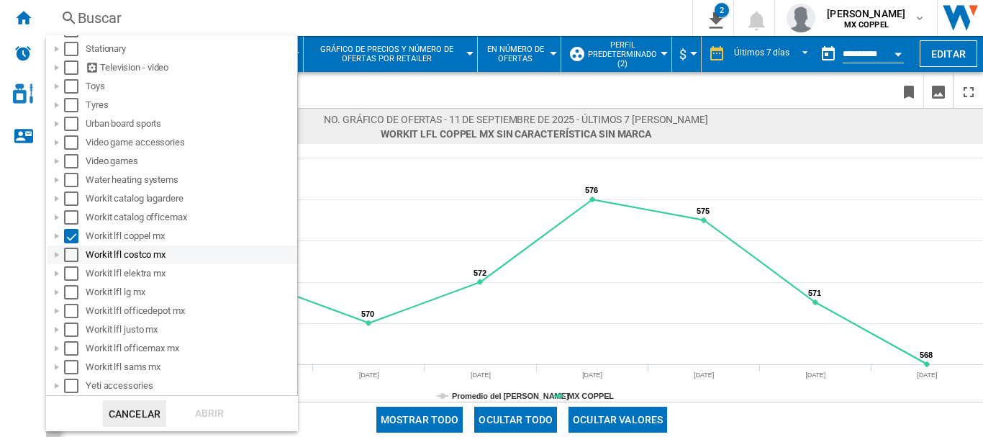
click at [73, 255] on div "Select" at bounding box center [71, 255] width 14 height 14
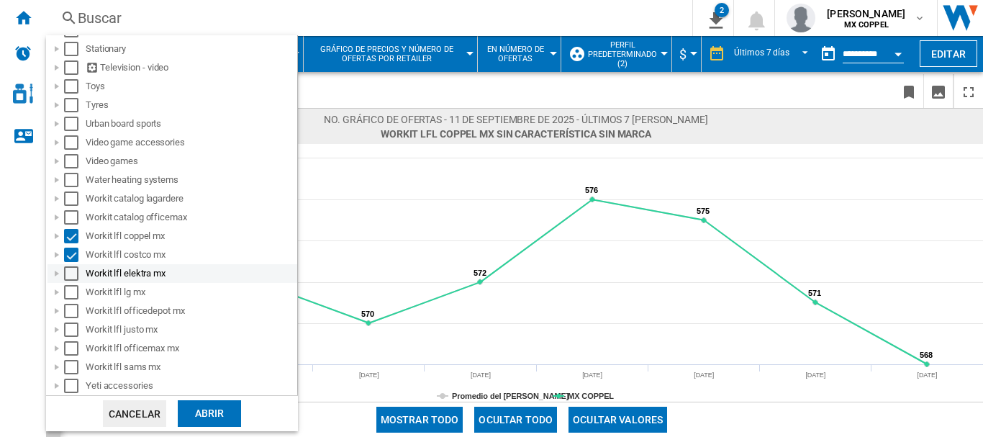
click at [73, 272] on div "Select" at bounding box center [71, 273] width 14 height 14
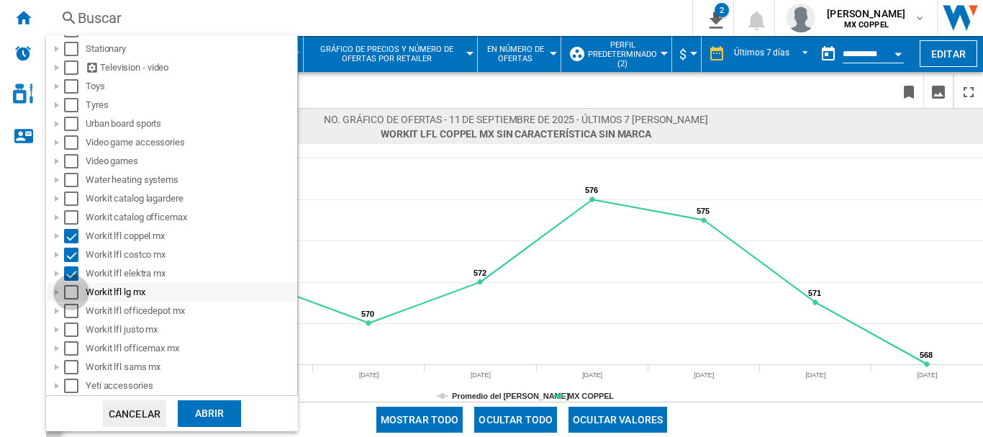
click at [71, 292] on div "Select" at bounding box center [71, 292] width 14 height 14
click at [70, 310] on div "Select" at bounding box center [71, 311] width 14 height 14
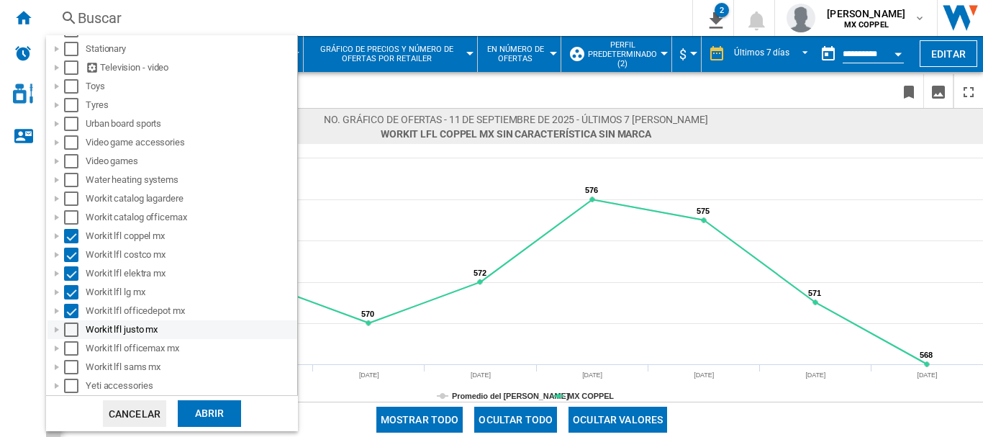
click at [70, 335] on div "Select" at bounding box center [71, 329] width 14 height 14
click at [68, 343] on div "Select" at bounding box center [71, 348] width 14 height 14
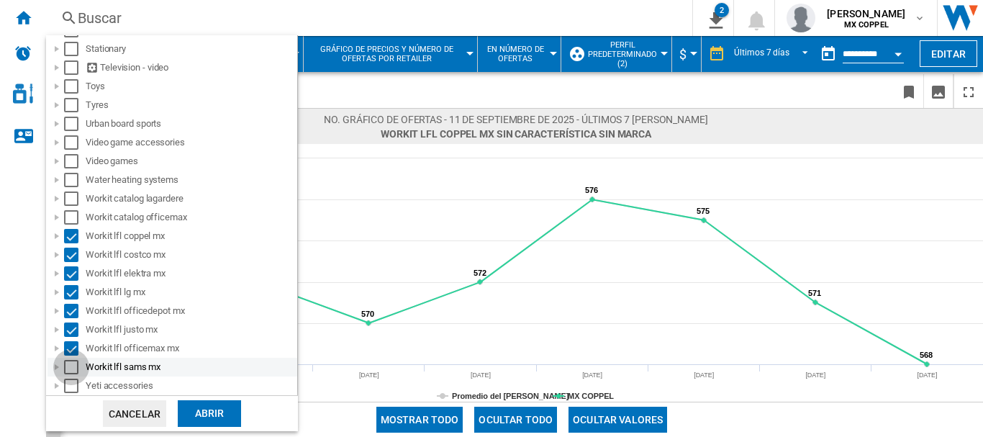
click at [67, 360] on div "Select" at bounding box center [71, 367] width 14 height 14
drag, startPoint x: 215, startPoint y: 421, endPoint x: 502, endPoint y: 361, distance: 292.7
click at [216, 421] on div "Abrir" at bounding box center [209, 413] width 63 height 27
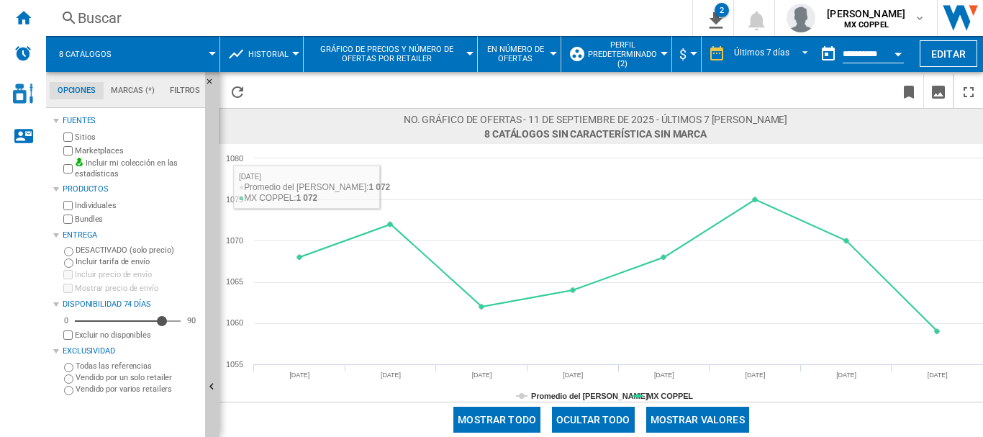
click at [191, 47] on span at bounding box center [172, 54] width 81 height 36
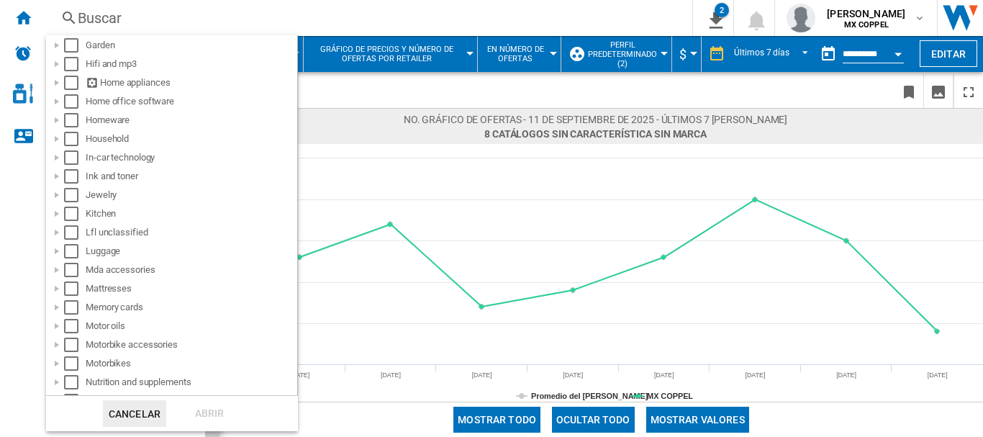
scroll to position [1267, 0]
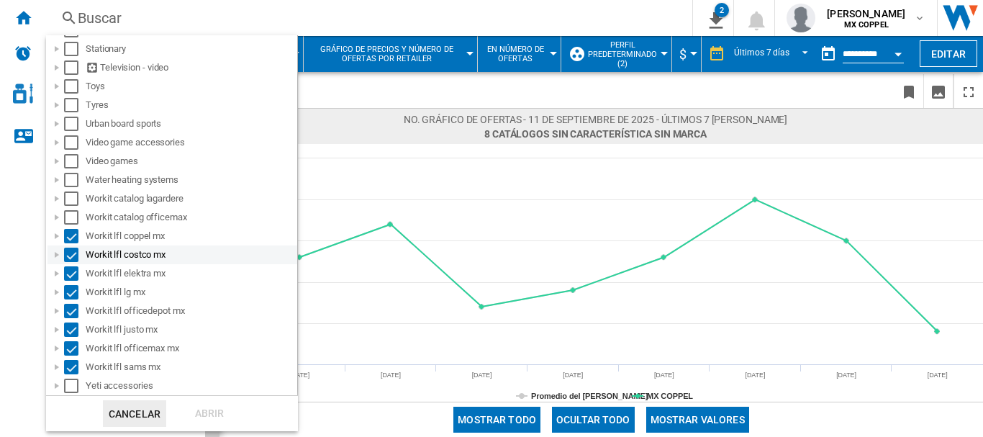
click at [71, 255] on div "Select" at bounding box center [71, 255] width 14 height 14
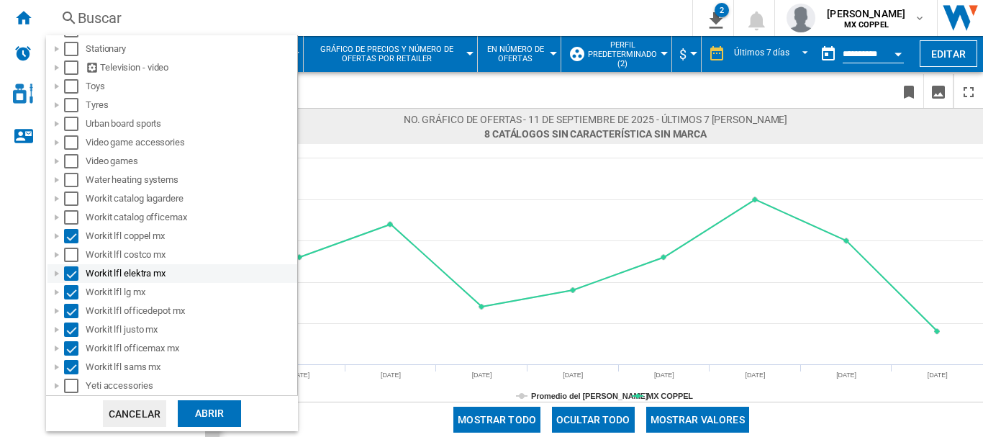
click at [72, 273] on div "Select" at bounding box center [71, 273] width 14 height 14
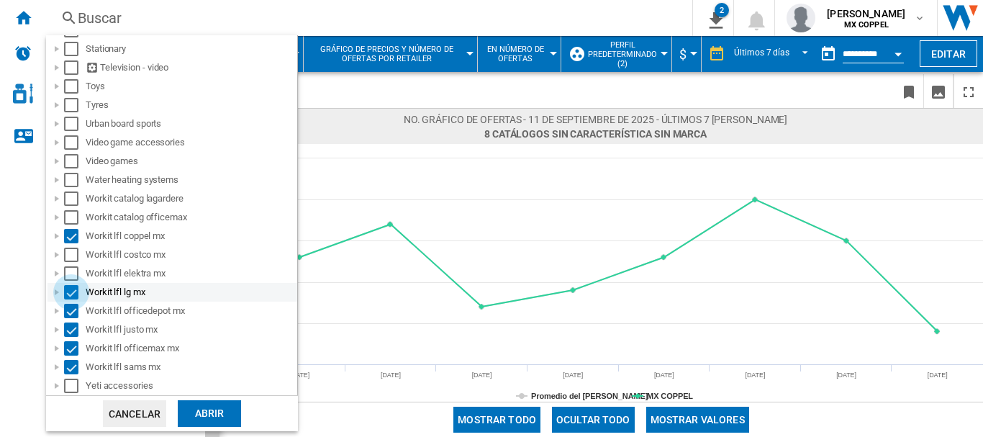
click at [72, 293] on div "Select" at bounding box center [71, 292] width 14 height 14
click at [72, 309] on div "Select" at bounding box center [71, 311] width 14 height 14
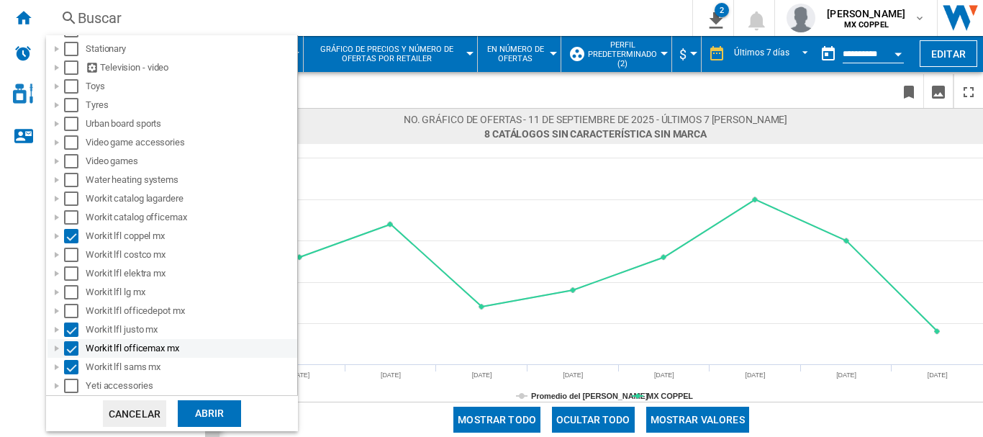
drag, startPoint x: 70, startPoint y: 329, endPoint x: 69, endPoint y: 344, distance: 15.1
click at [69, 330] on div "Select" at bounding box center [71, 329] width 14 height 14
click at [68, 349] on div "Select" at bounding box center [71, 348] width 14 height 14
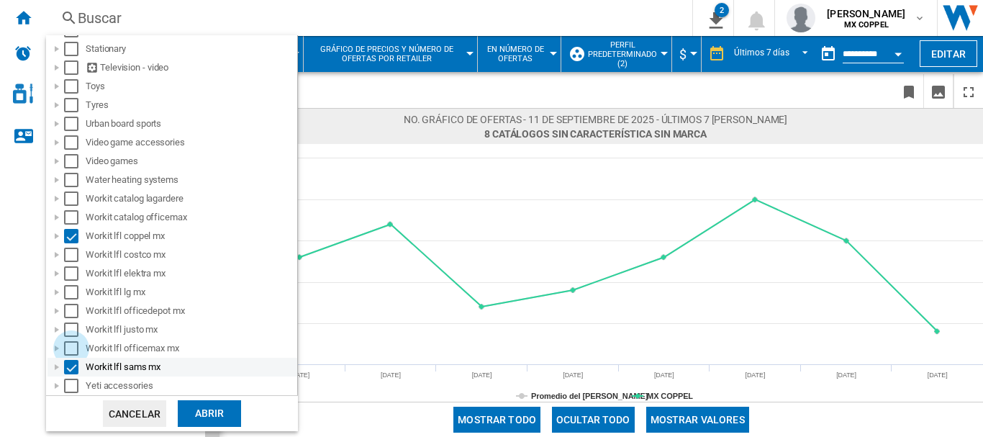
click at [68, 364] on div "Select" at bounding box center [71, 367] width 14 height 14
click at [197, 415] on div "Abrir" at bounding box center [209, 413] width 63 height 27
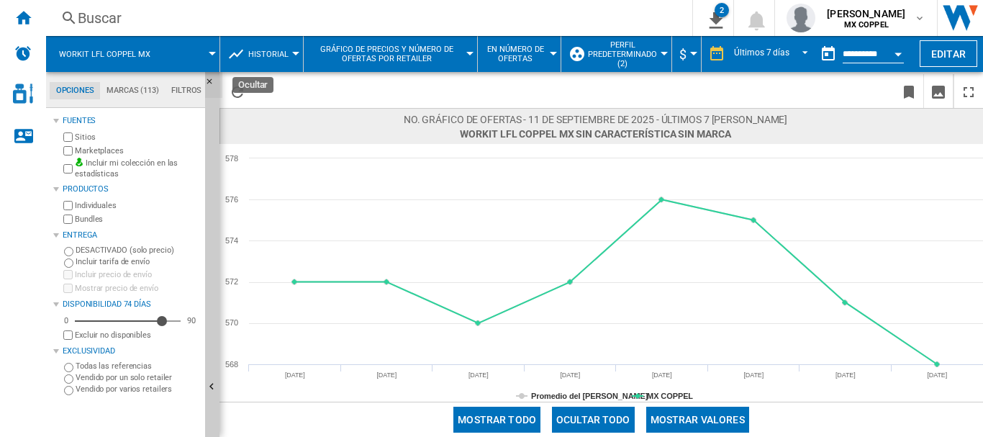
click at [207, 79] on ng-md-icon "Ocultar" at bounding box center [213, 85] width 17 height 17
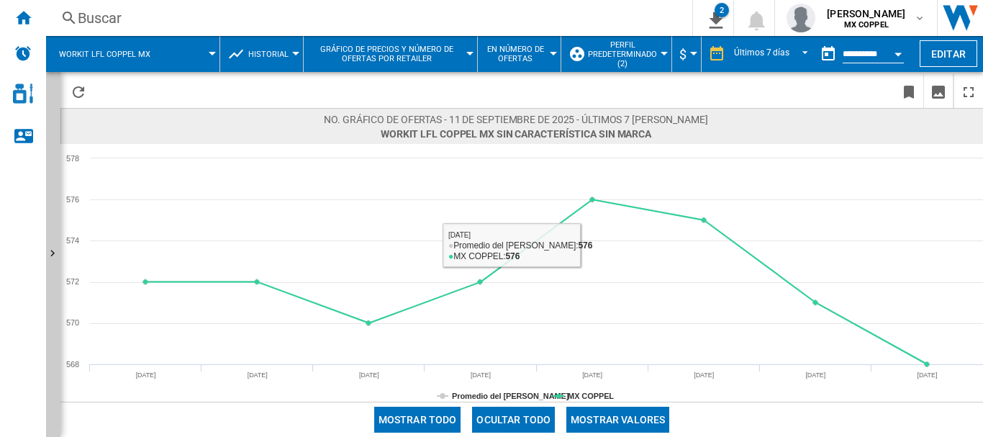
click at [645, 422] on button "Mostrar valores" at bounding box center [618, 420] width 103 height 26
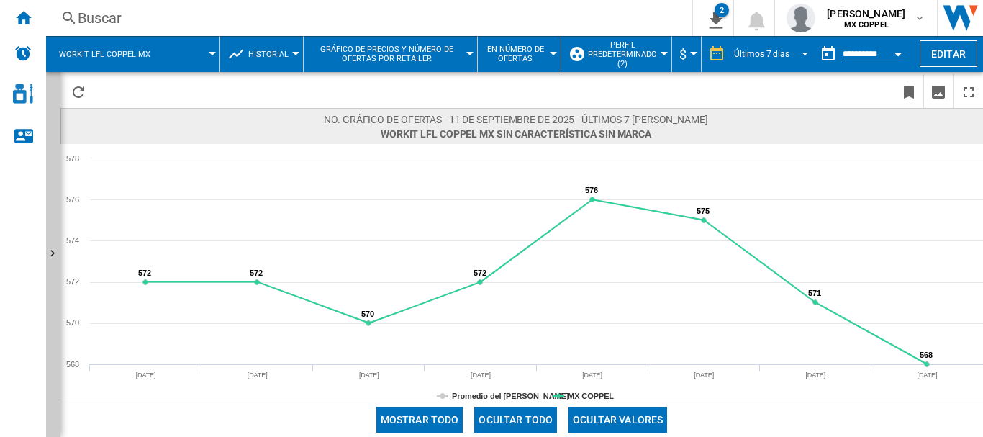
click at [775, 56] on div "Últimos 7 días" at bounding box center [761, 54] width 55 height 10
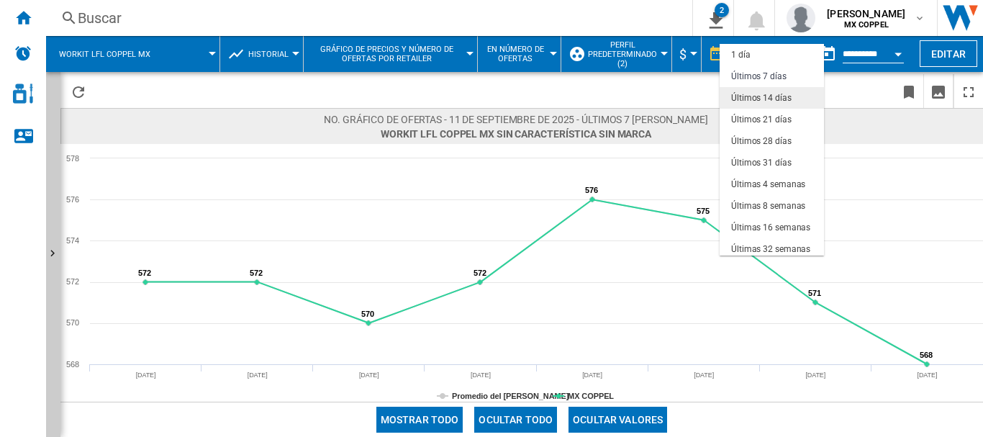
scroll to position [22, 0]
click at [789, 163] on div "Últimas 4 semanas" at bounding box center [768, 163] width 74 height 12
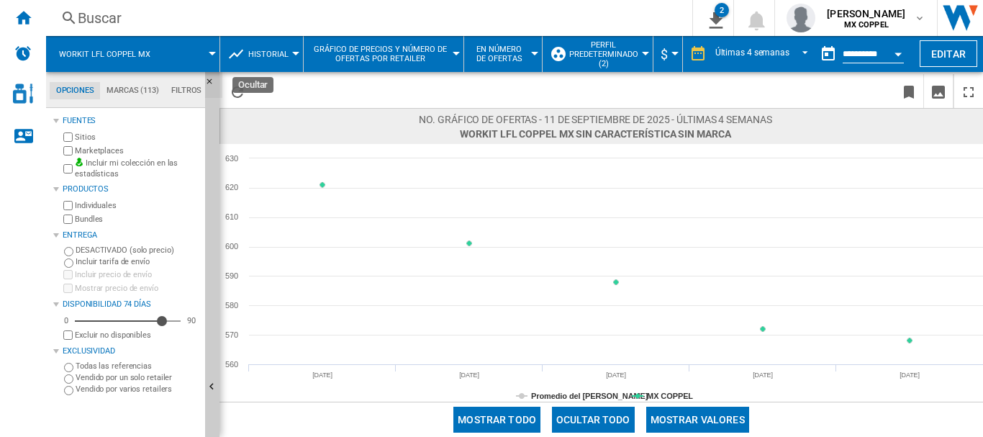
click at [210, 76] on button "Ocultar" at bounding box center [213, 85] width 17 height 26
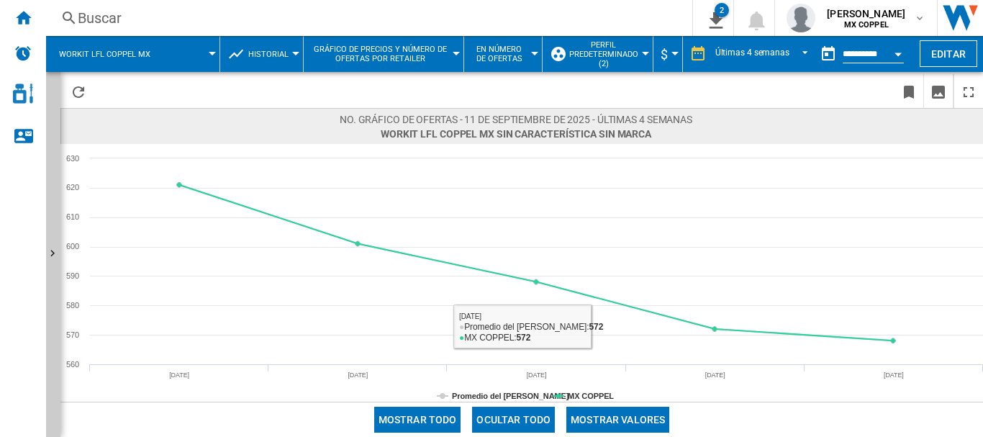
click at [623, 423] on button "Mostrar valores" at bounding box center [618, 420] width 103 height 26
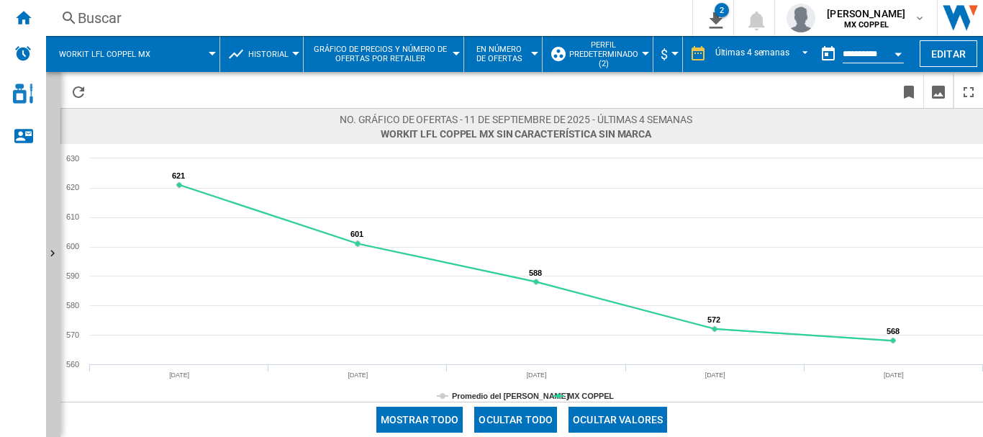
click at [202, 48] on span at bounding box center [192, 54] width 42 height 36
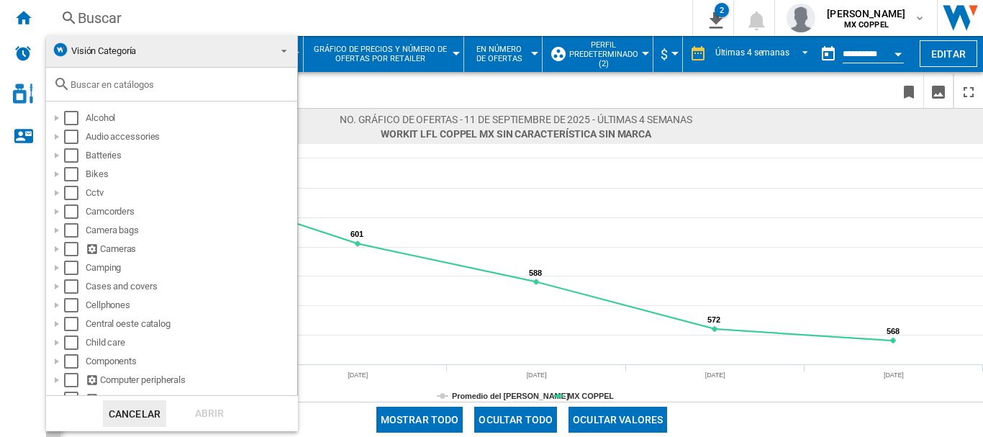
click at [104, 53] on span "Visión Categoría" at bounding box center [103, 50] width 65 height 11
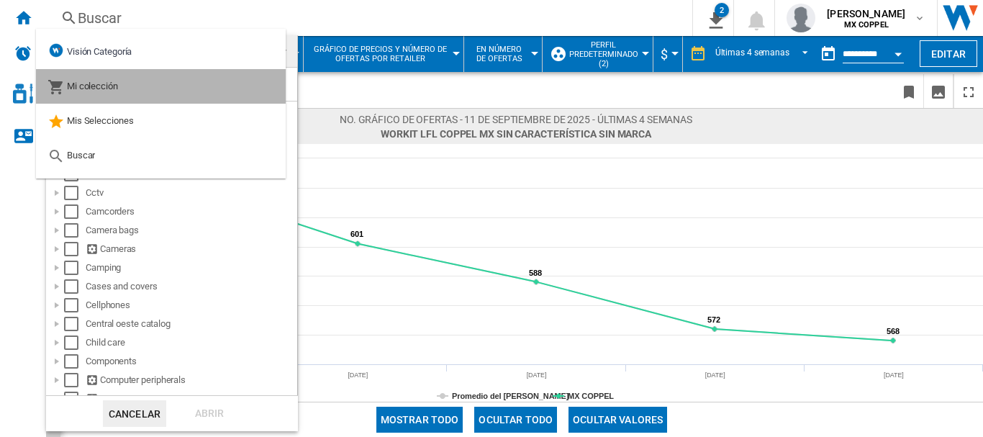
click at [94, 89] on span "Mi colección" at bounding box center [92, 86] width 51 height 11
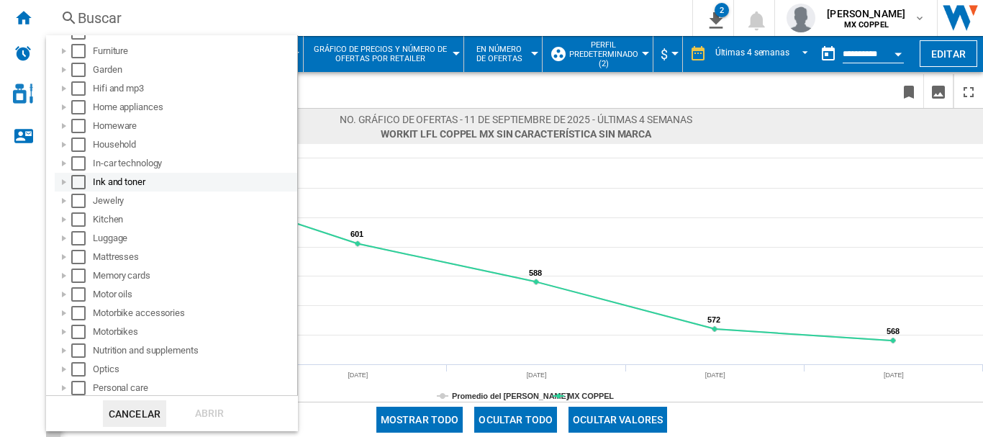
scroll to position [931, 0]
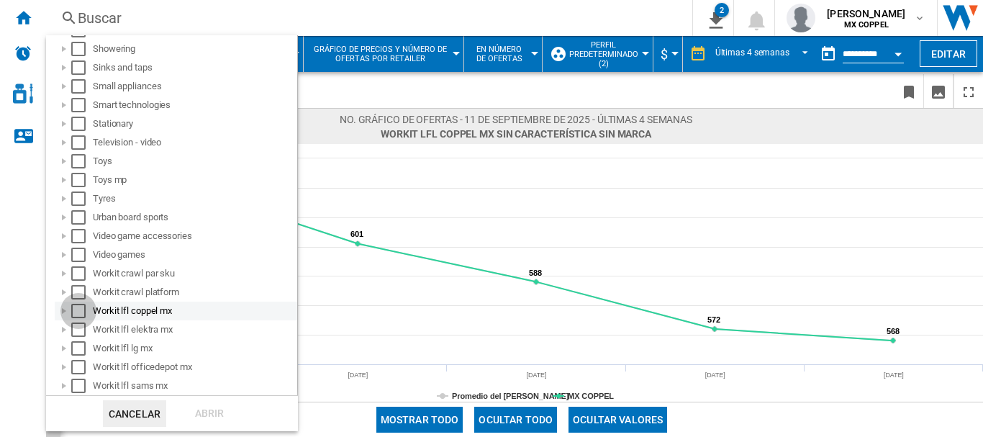
click at [74, 308] on div "Select" at bounding box center [78, 311] width 14 height 14
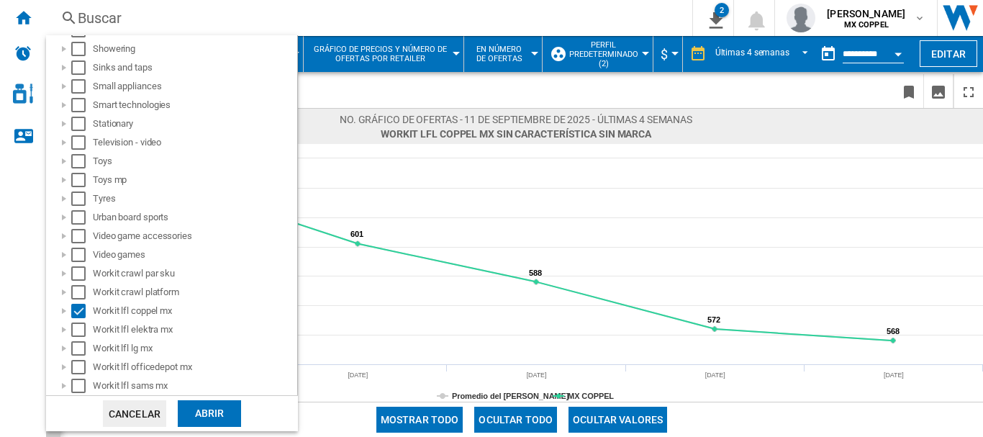
click at [184, 403] on div "Abrir" at bounding box center [209, 413] width 63 height 27
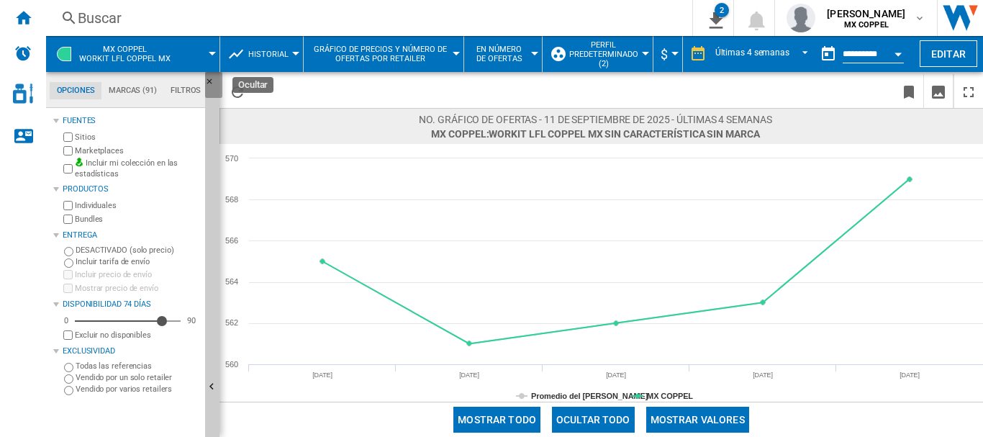
click at [209, 81] on ng-md-icon "Ocultar" at bounding box center [213, 85] width 17 height 17
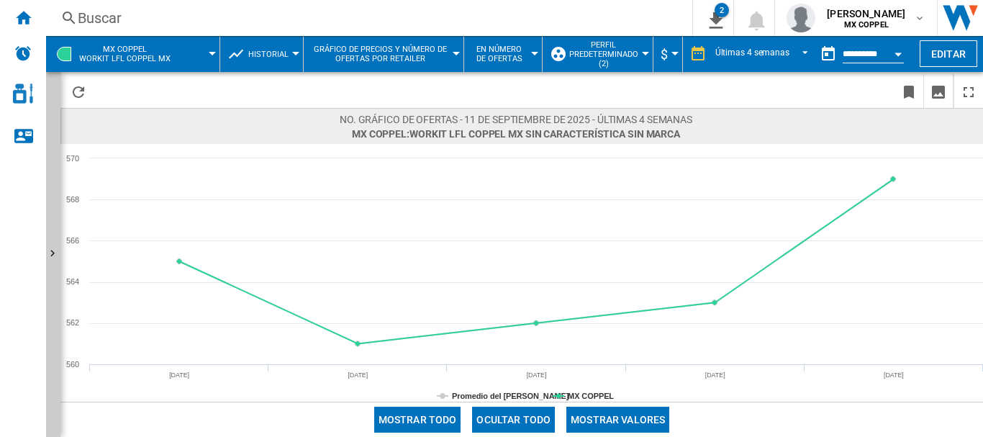
click at [620, 415] on button "Mostrar valores" at bounding box center [618, 420] width 103 height 26
click at [179, 61] on button "MX COPPEL Workit lfl coppel mx" at bounding box center [132, 54] width 106 height 36
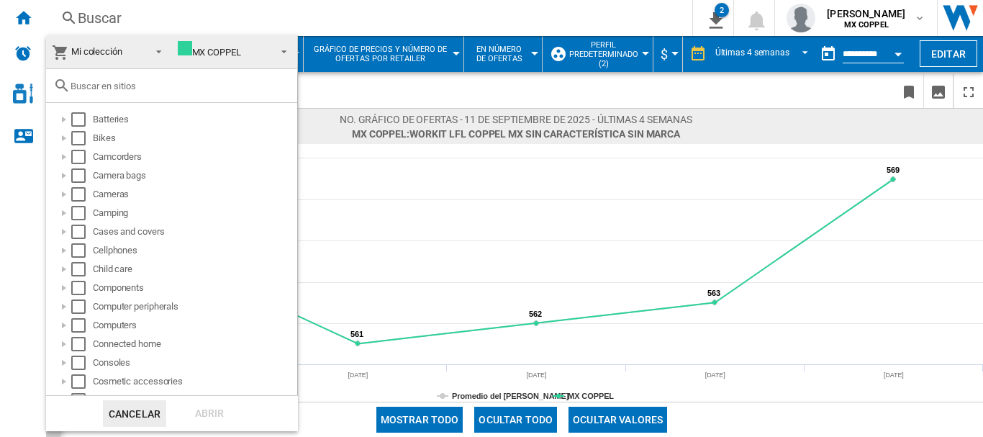
click at [119, 55] on span "Mi colección" at bounding box center [96, 51] width 51 height 11
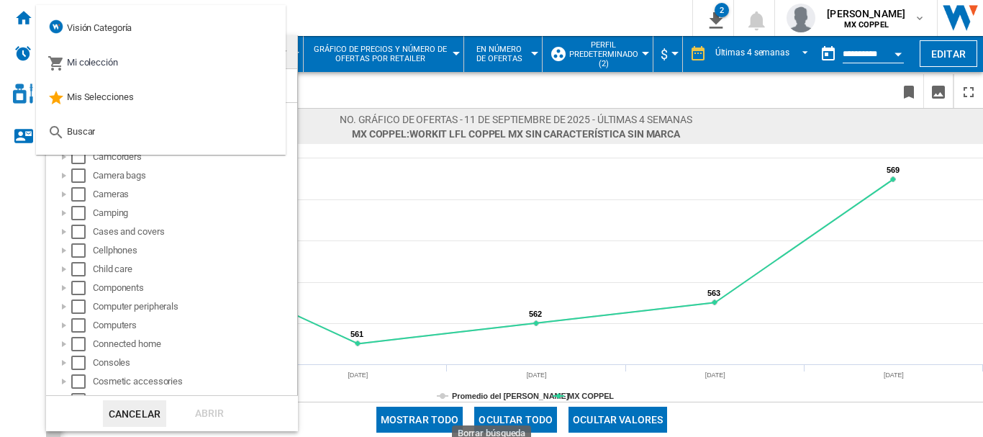
click at [147, 408] on button "Cancelar" at bounding box center [134, 413] width 63 height 27
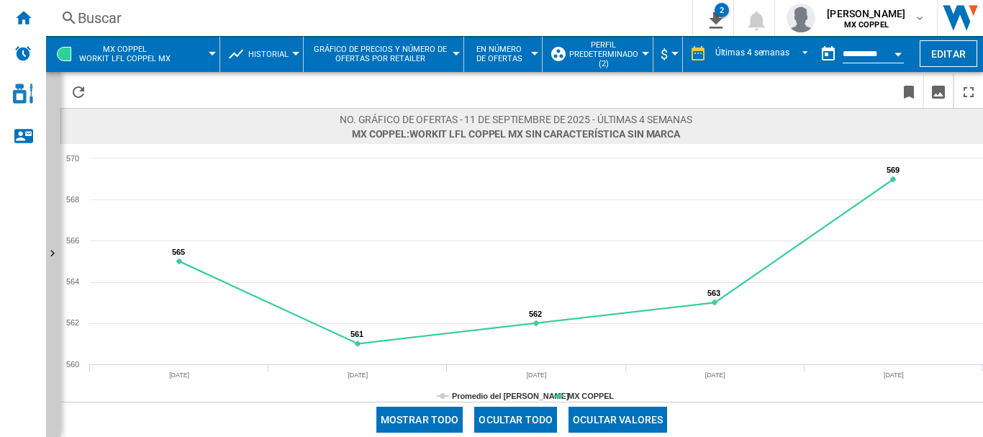
click at [168, 55] on span "MX COPPEL Workit lfl coppel mx" at bounding box center [124, 54] width 91 height 19
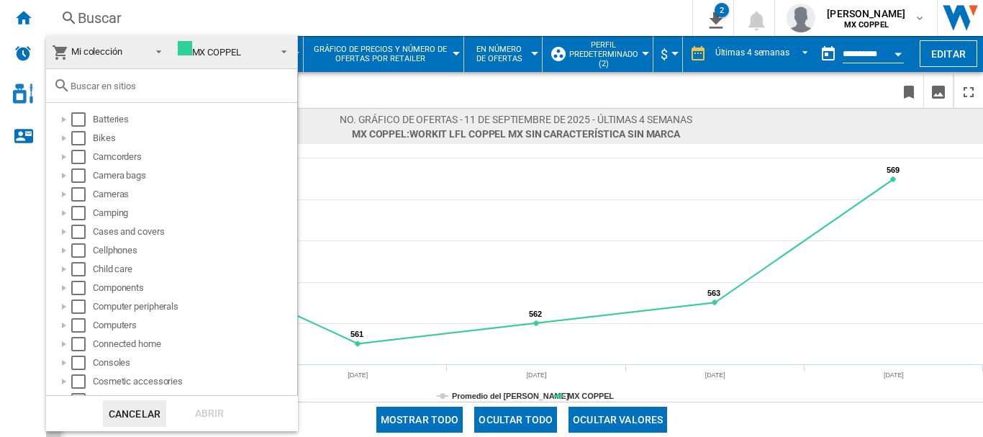
click at [744, 87] on md-backdrop at bounding box center [491, 218] width 983 height 437
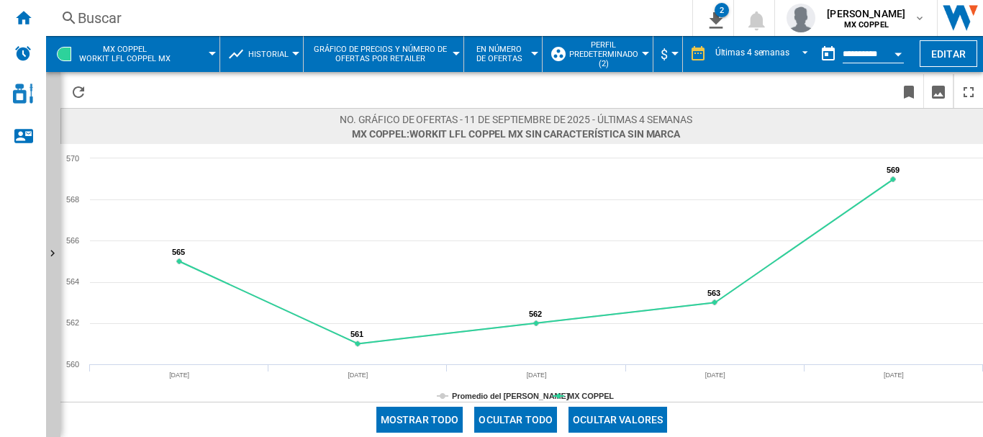
click at [279, 55] on span "Historial" at bounding box center [268, 54] width 40 height 9
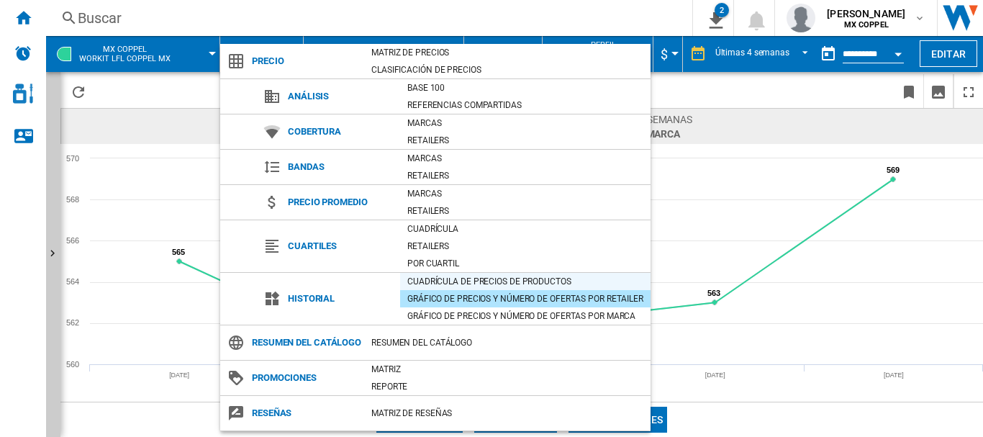
click at [510, 284] on div "Cuadrícula de precios de productos" at bounding box center [525, 281] width 250 height 14
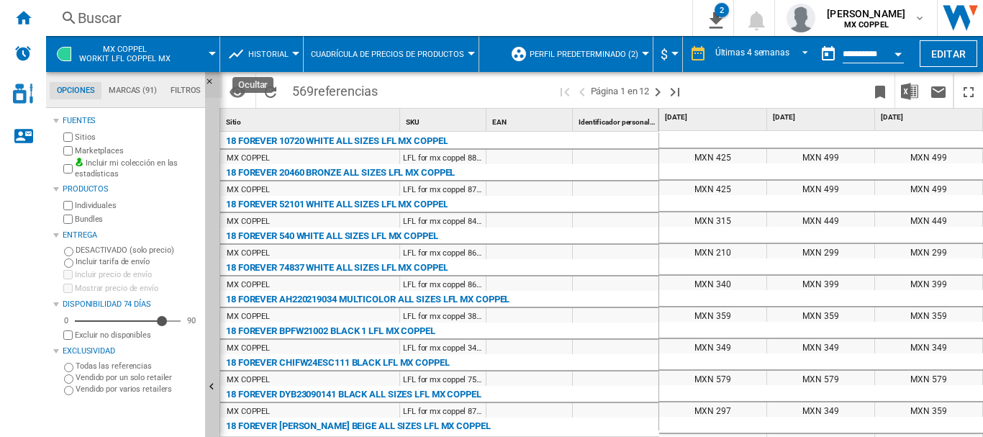
click at [209, 81] on ng-md-icon "Ocultar" at bounding box center [213, 85] width 17 height 17
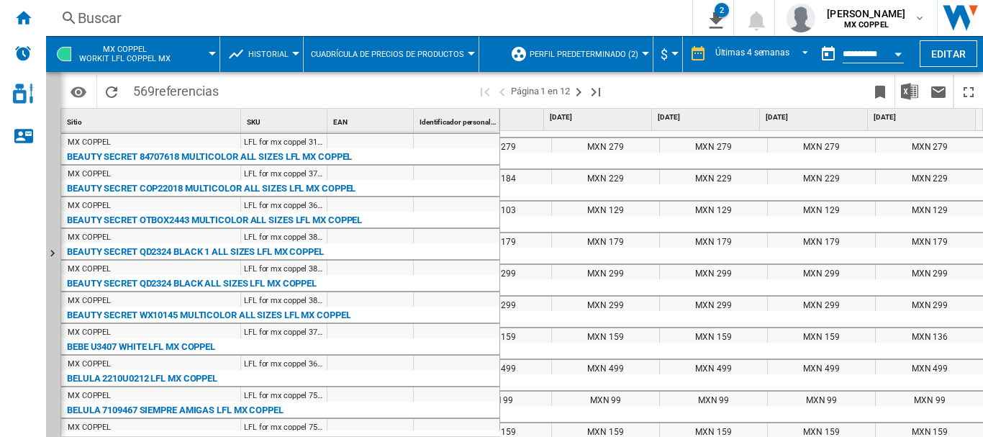
scroll to position [1286, 0]
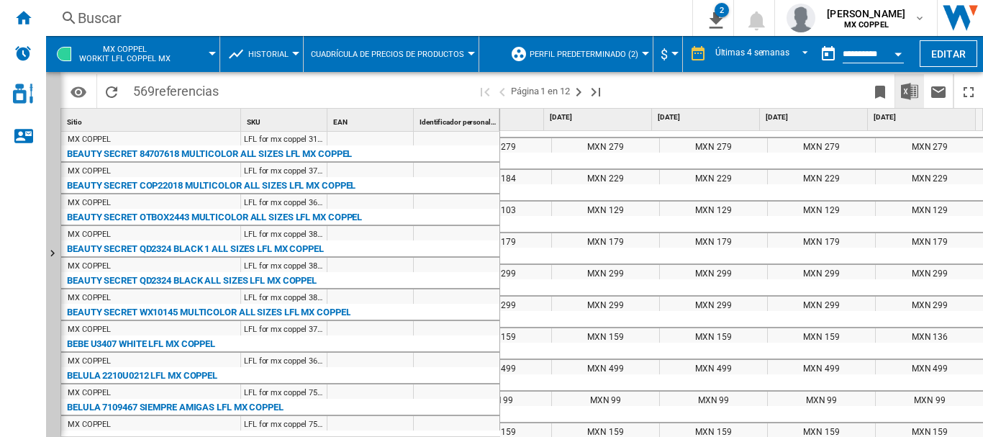
click at [903, 92] on img "Descargar en Excel" at bounding box center [909, 91] width 17 height 17
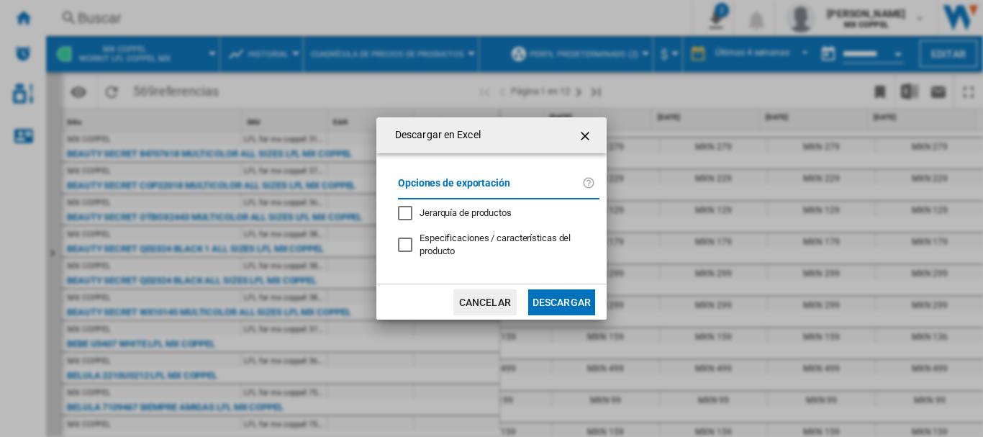
click at [546, 298] on button "Descargar" at bounding box center [561, 302] width 67 height 26
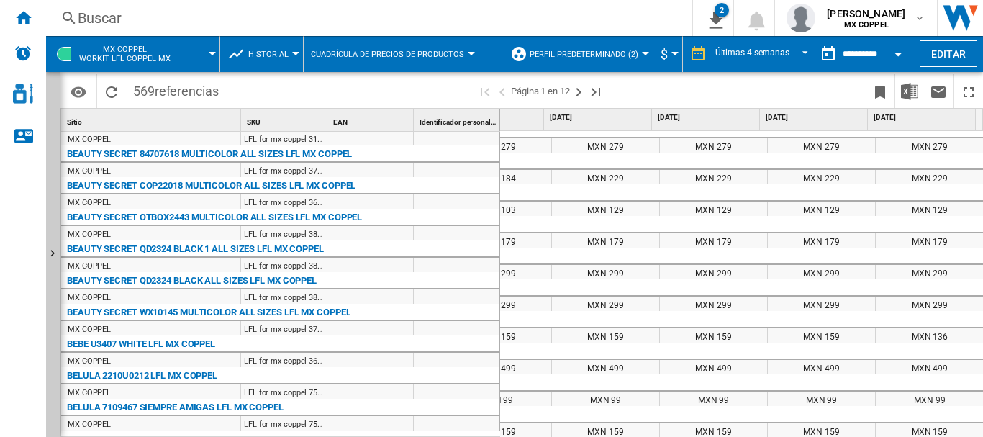
click at [143, 62] on span "MX COPPEL Workit lfl coppel mx" at bounding box center [124, 54] width 91 height 19
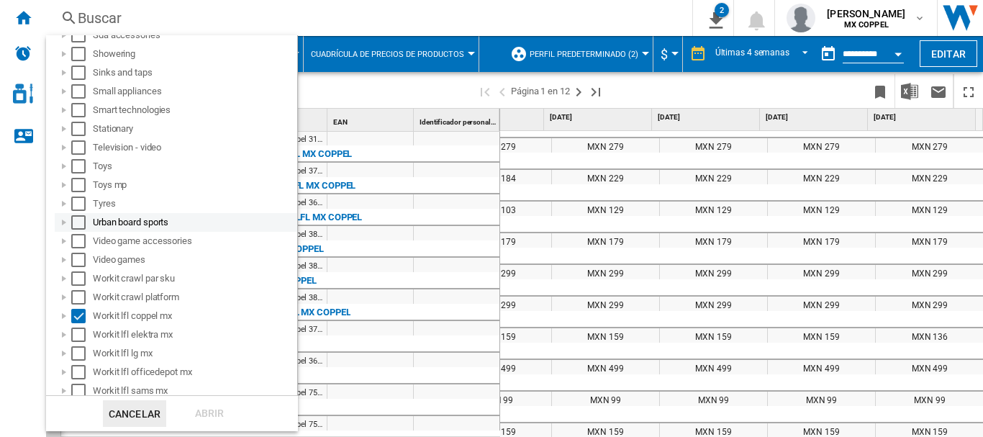
scroll to position [931, 0]
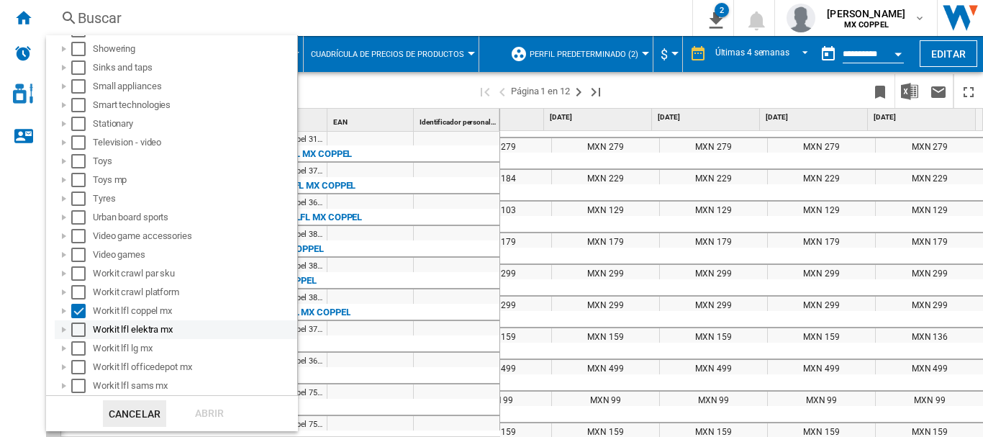
click at [78, 327] on div "Select" at bounding box center [78, 329] width 14 height 14
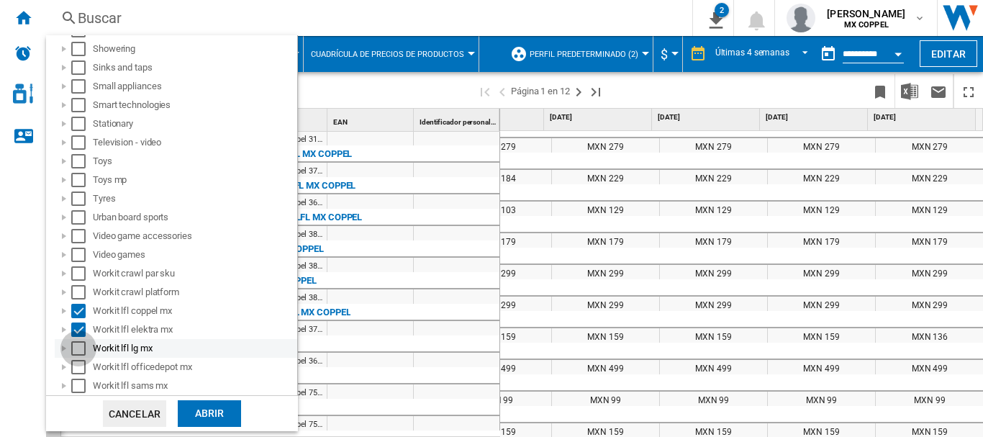
click at [76, 345] on div "Select" at bounding box center [78, 348] width 14 height 14
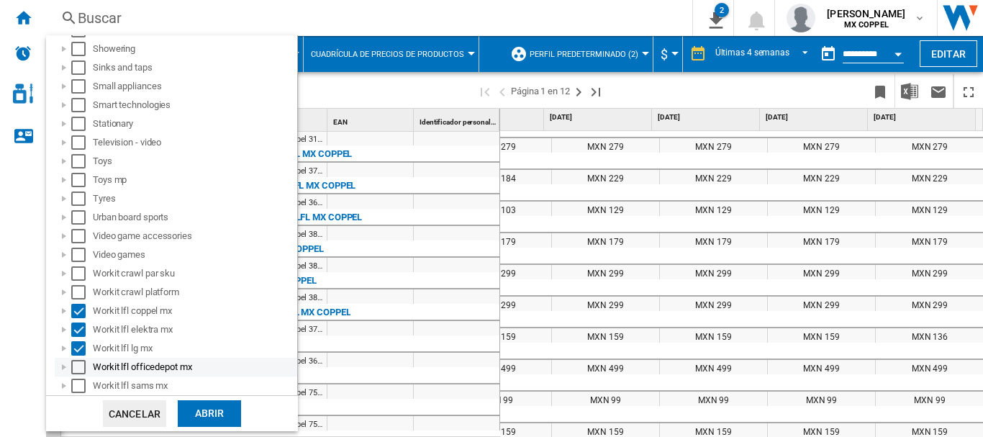
click at [80, 364] on div "Select" at bounding box center [78, 367] width 14 height 14
click at [82, 379] on div "Select" at bounding box center [78, 386] width 14 height 14
click at [199, 407] on div "Abrir" at bounding box center [209, 413] width 63 height 27
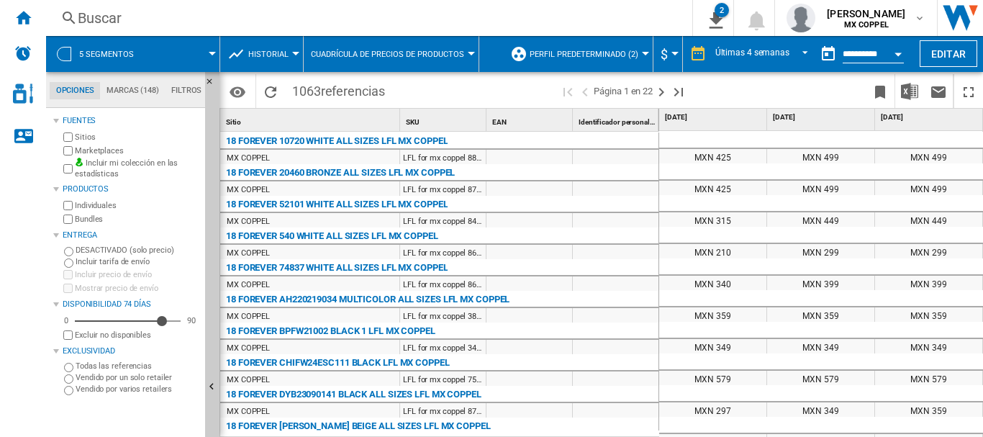
click at [210, 52] on div at bounding box center [212, 54] width 7 height 4
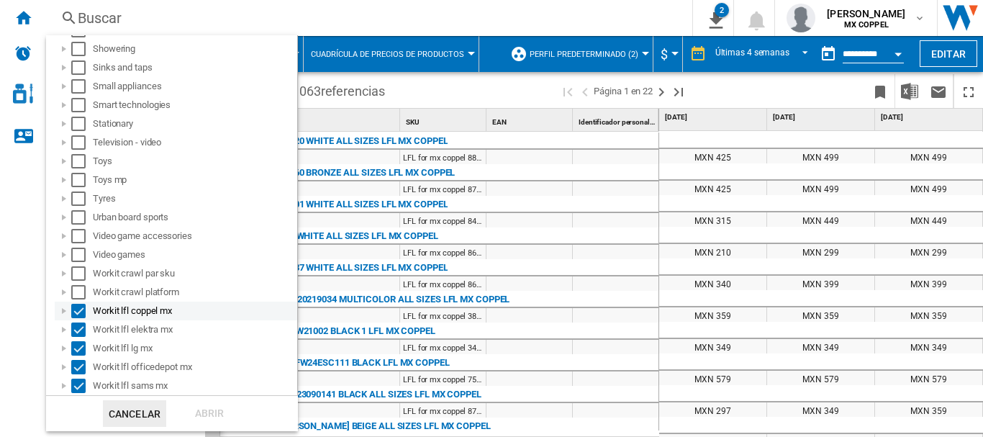
click at [76, 312] on div "Select" at bounding box center [78, 311] width 14 height 14
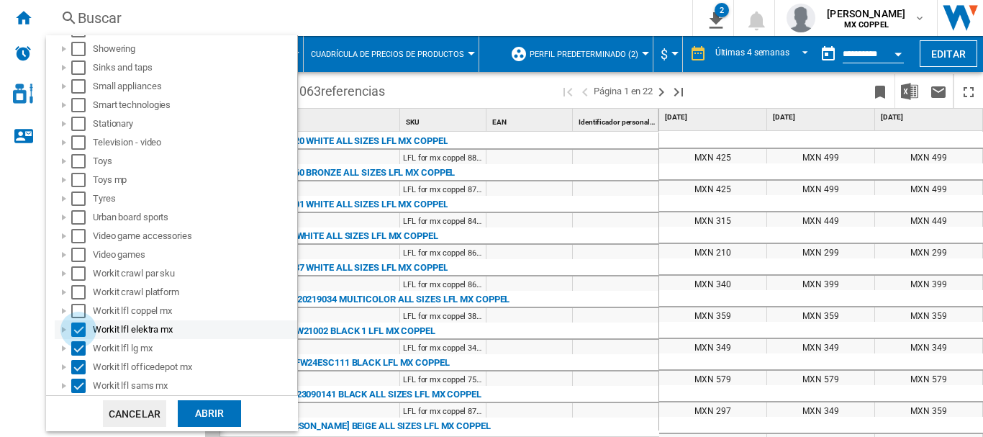
click at [74, 331] on div "Select" at bounding box center [78, 329] width 14 height 14
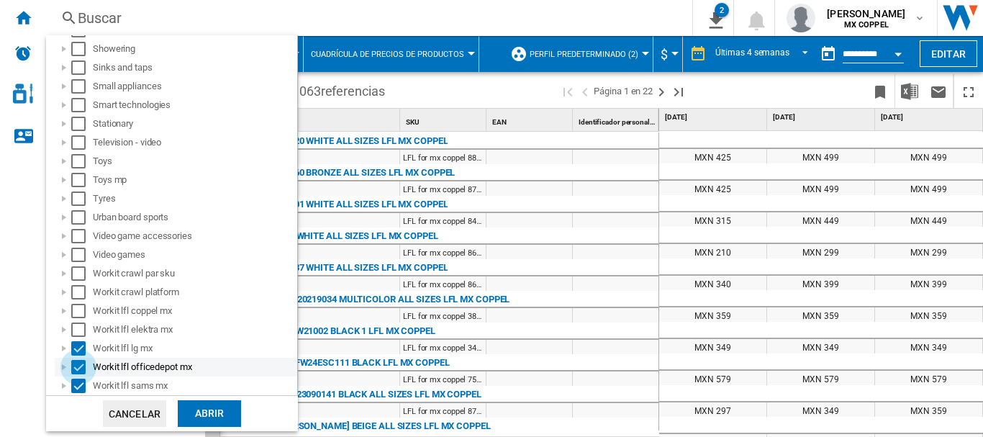
click at [75, 366] on div "Select" at bounding box center [78, 367] width 14 height 14
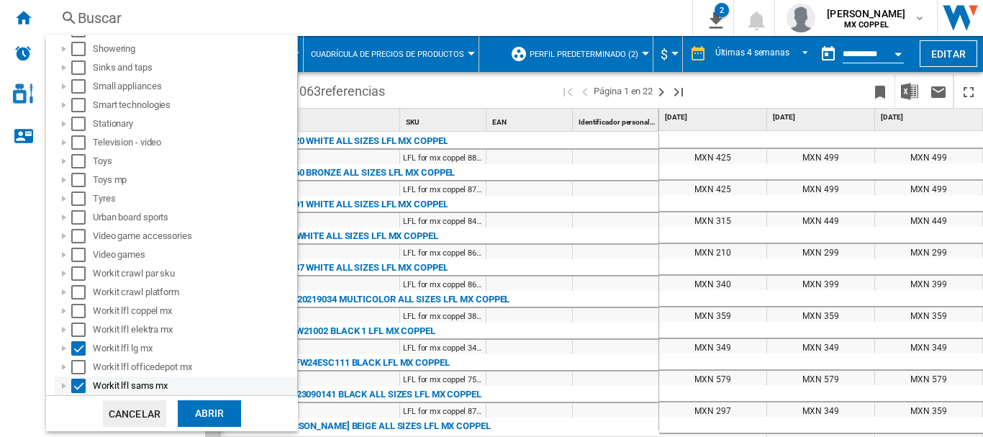
click at [77, 382] on div "Select" at bounding box center [78, 386] width 14 height 14
click at [191, 414] on div "Abrir" at bounding box center [209, 413] width 63 height 27
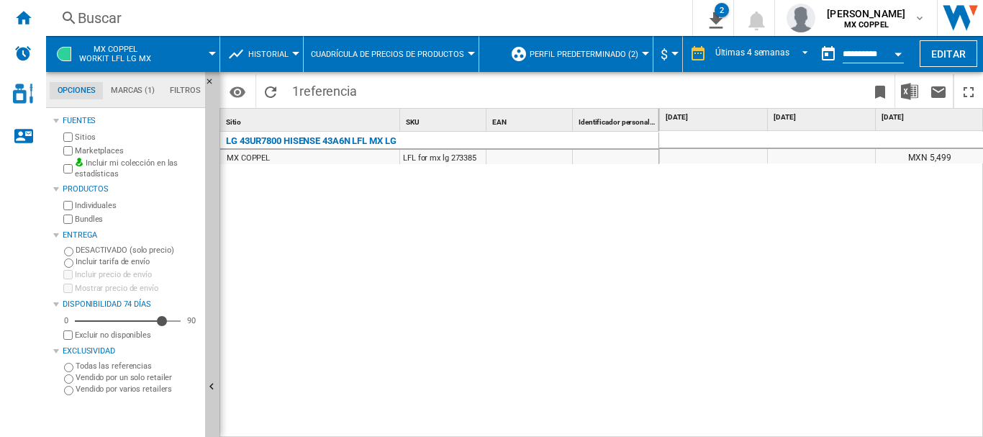
scroll to position [0, 49]
click at [119, 57] on span "MX COPPEL Workit lfl lg mx" at bounding box center [115, 54] width 72 height 19
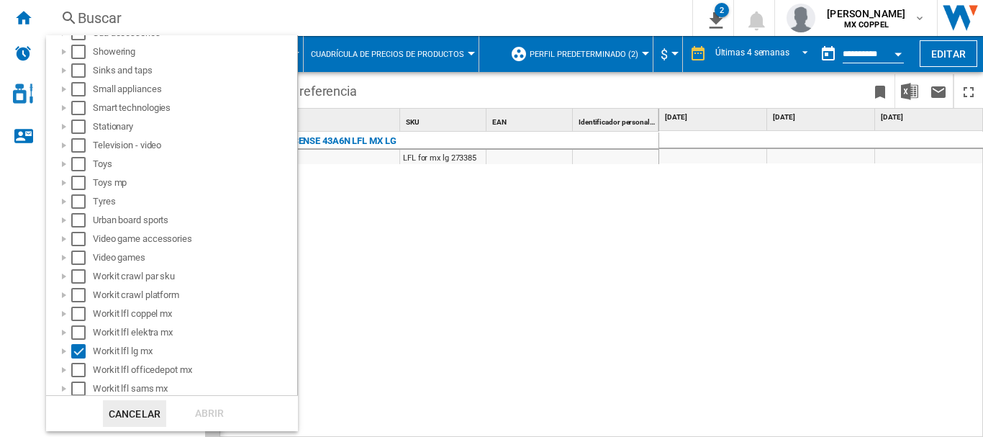
scroll to position [931, 0]
click at [79, 310] on div "Select" at bounding box center [78, 311] width 14 height 14
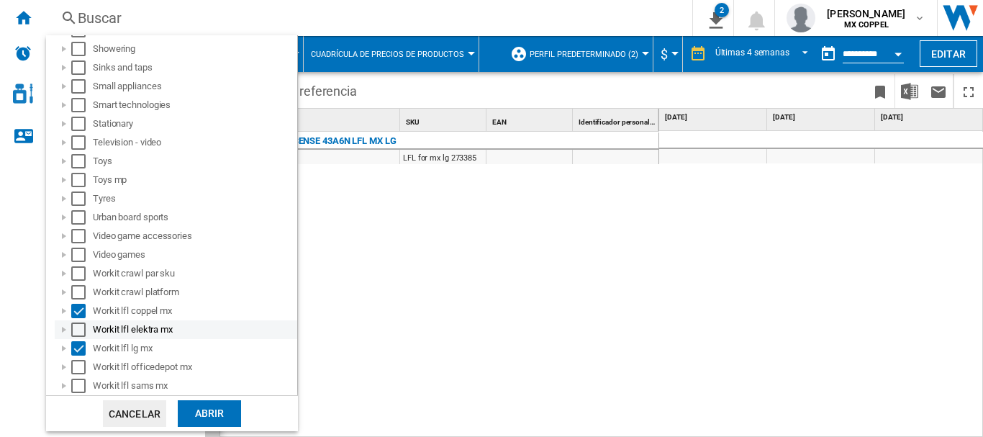
click at [79, 327] on div "Select" at bounding box center [78, 329] width 14 height 14
click at [78, 366] on div "Select" at bounding box center [78, 367] width 14 height 14
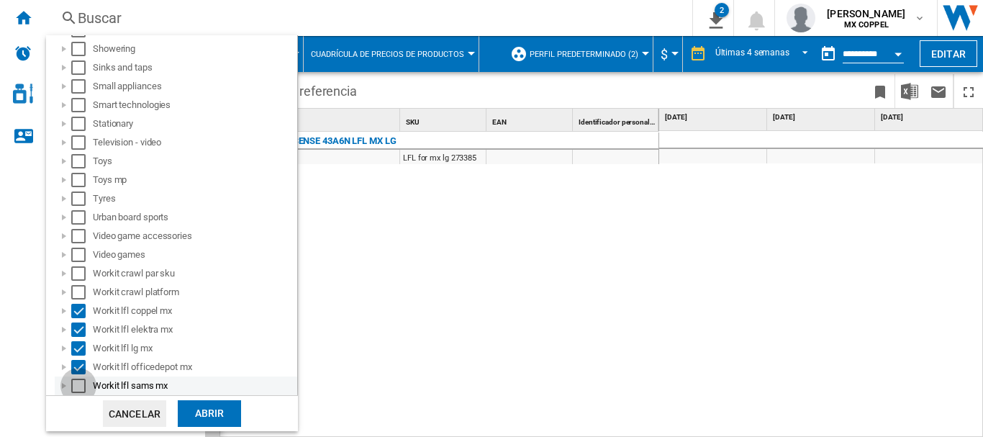
click at [78, 384] on div "Select" at bounding box center [78, 386] width 14 height 14
click at [194, 414] on div "Abrir" at bounding box center [209, 413] width 63 height 27
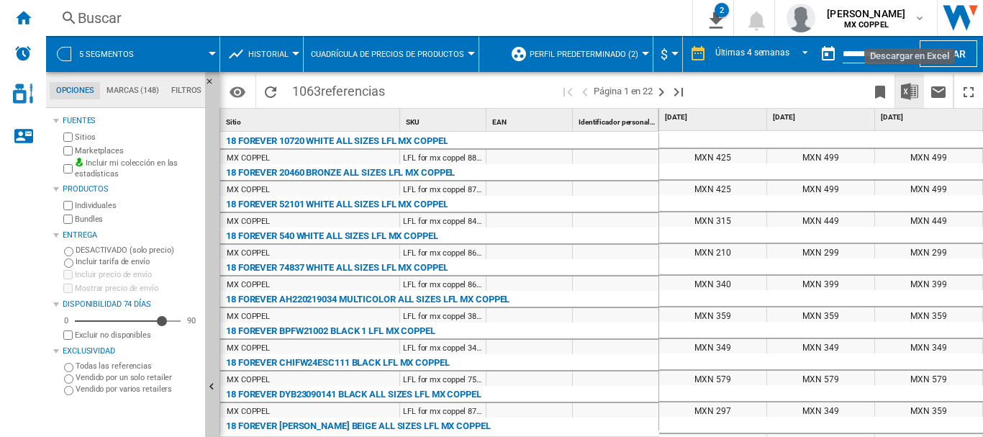
click at [908, 85] on img "Descargar en Excel" at bounding box center [909, 91] width 17 height 17
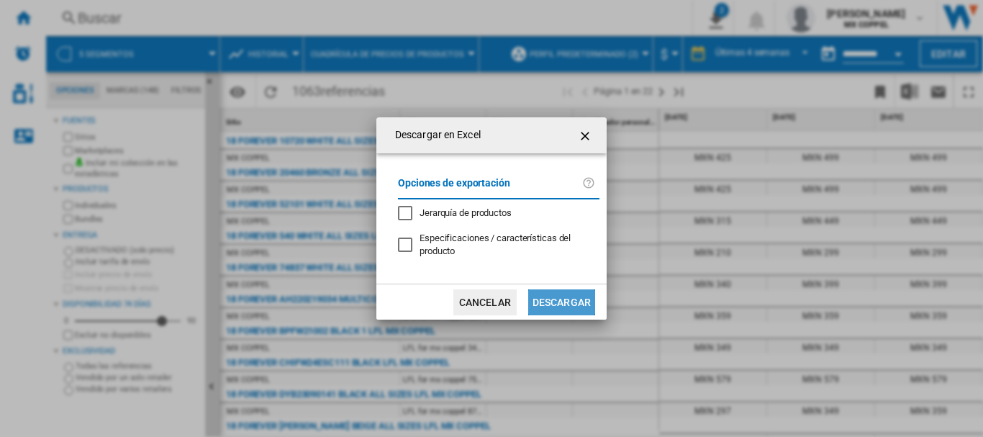
click at [541, 299] on button "Descargar" at bounding box center [561, 302] width 67 height 26
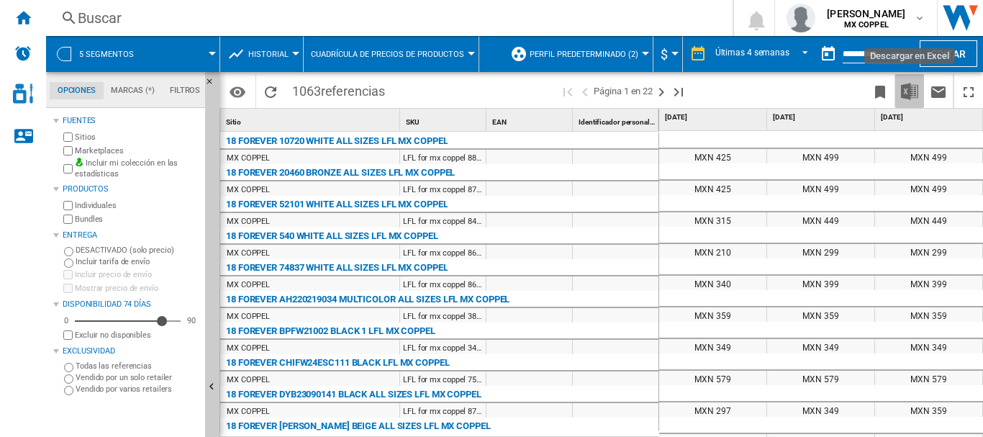
click at [908, 92] on img "Descargar en Excel" at bounding box center [909, 91] width 17 height 17
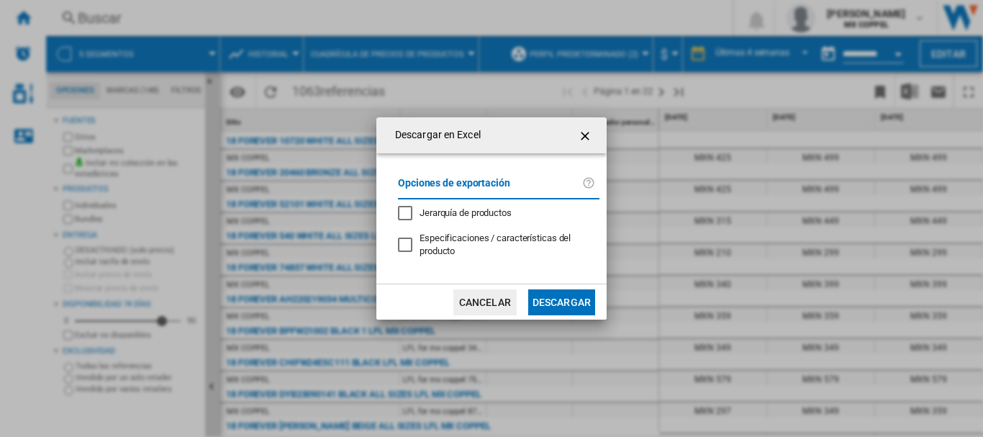
click at [471, 212] on span "Jerarquía de productos" at bounding box center [466, 212] width 92 height 11
click at [549, 299] on button "Descargar" at bounding box center [561, 302] width 67 height 26
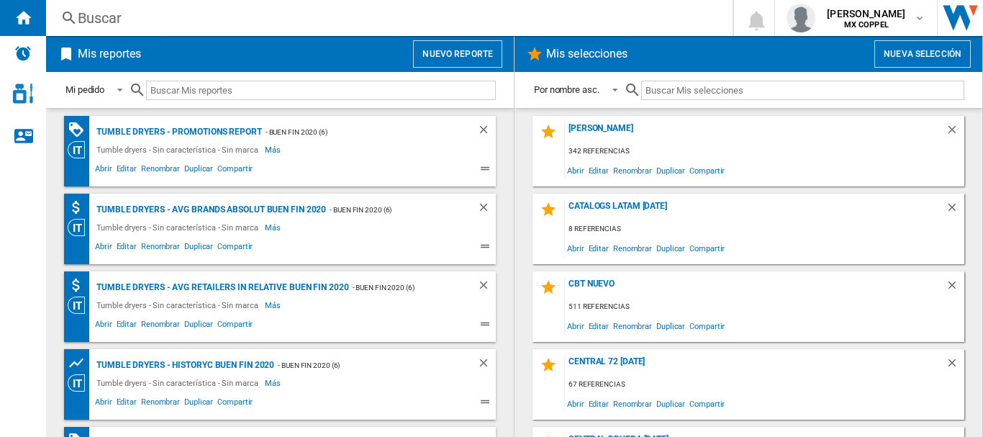
click at [469, 52] on button "Nuevo reporte" at bounding box center [457, 53] width 89 height 27
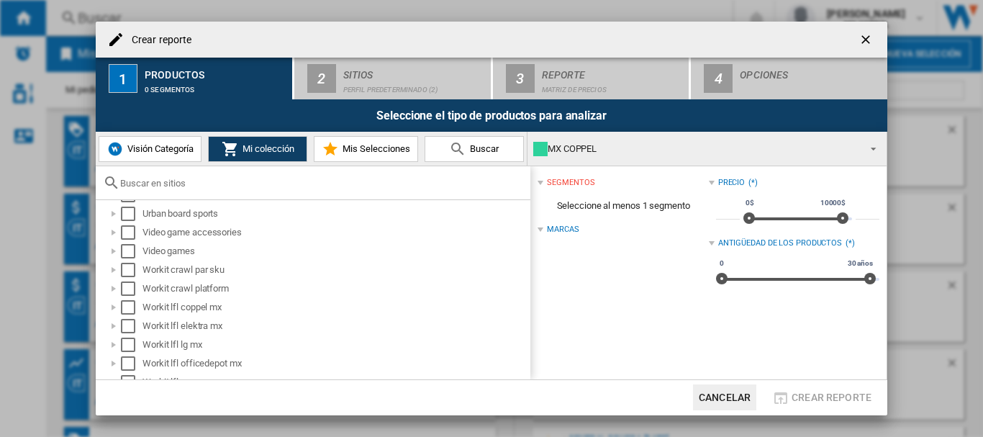
scroll to position [1044, 0]
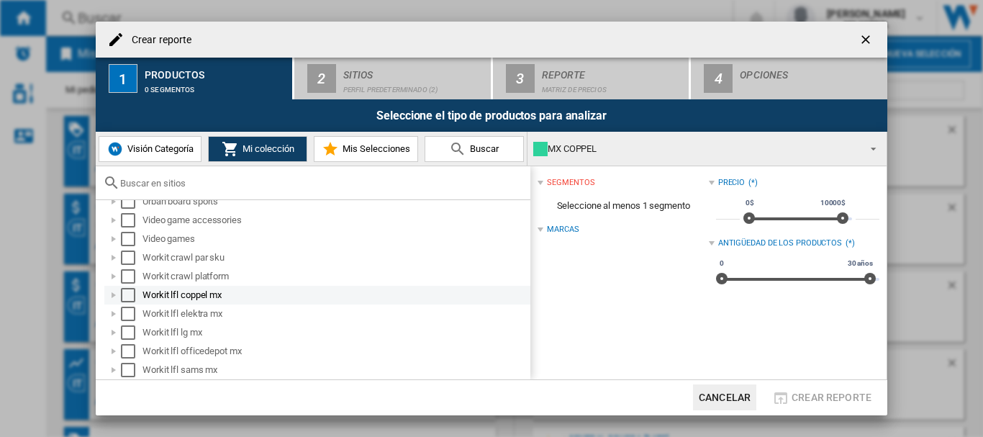
click at [131, 294] on div "Select" at bounding box center [128, 295] width 14 height 14
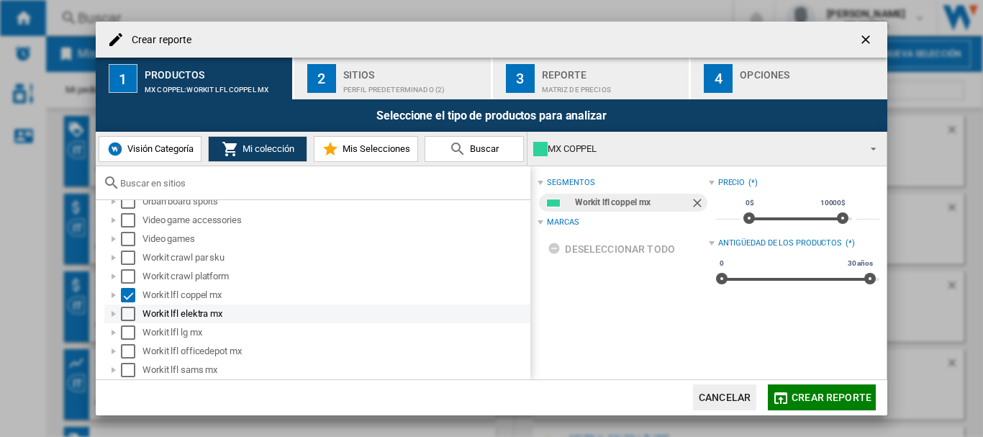
click at [130, 311] on div "Select" at bounding box center [128, 314] width 14 height 14
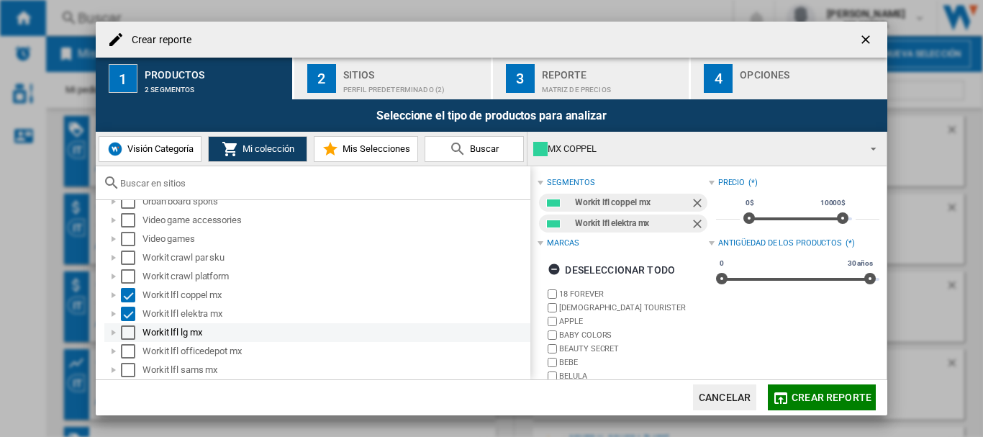
click at [129, 335] on div "Select" at bounding box center [128, 332] width 14 height 14
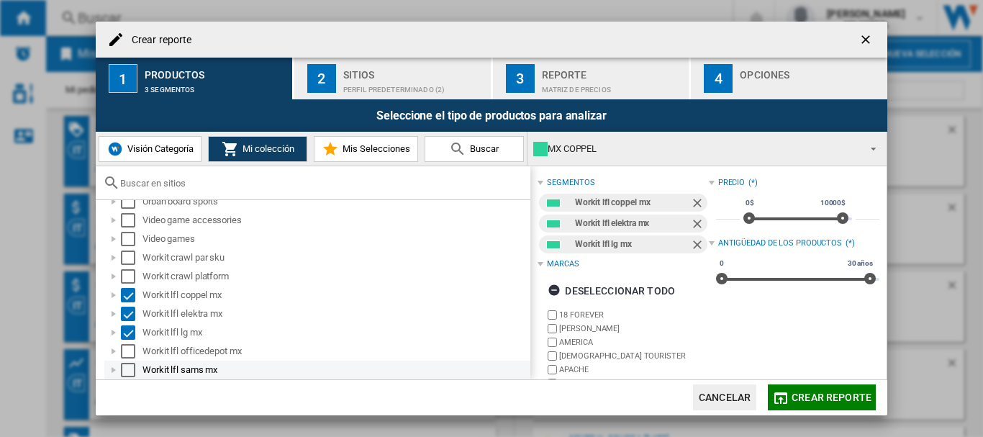
click at [125, 358] on div "Select" at bounding box center [128, 351] width 14 height 14
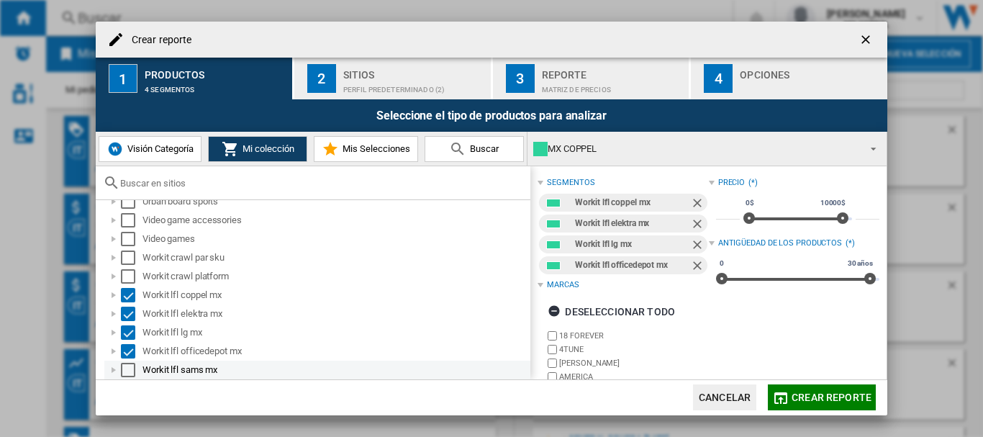
click at [127, 373] on div "Select" at bounding box center [128, 370] width 14 height 14
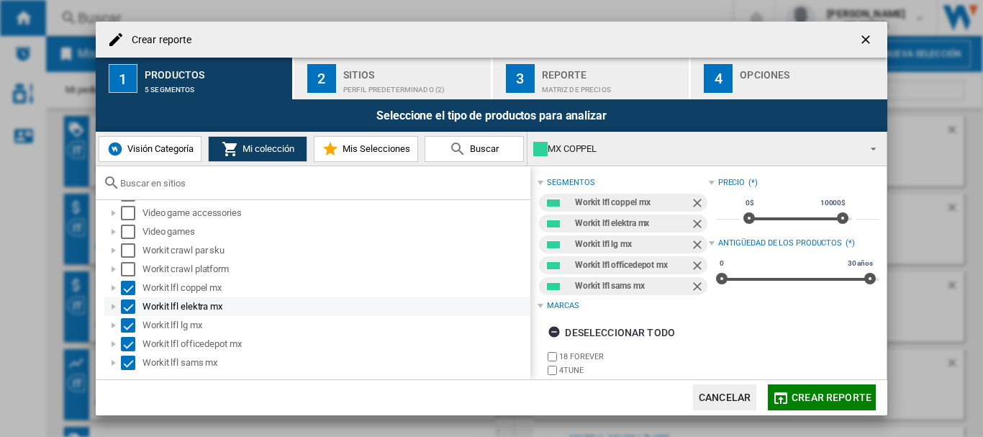
scroll to position [1053, 0]
click at [402, 83] on div "Perfil predeterminado (2)" at bounding box center [414, 85] width 142 height 15
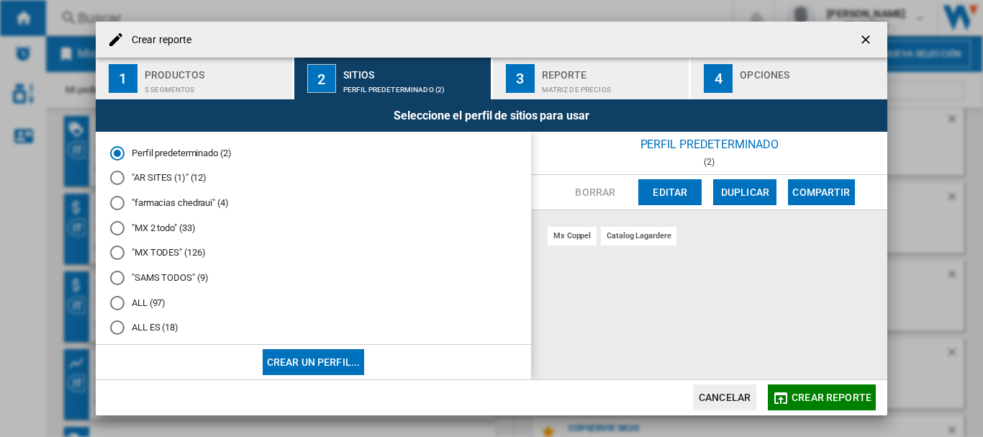
scroll to position [587, 0]
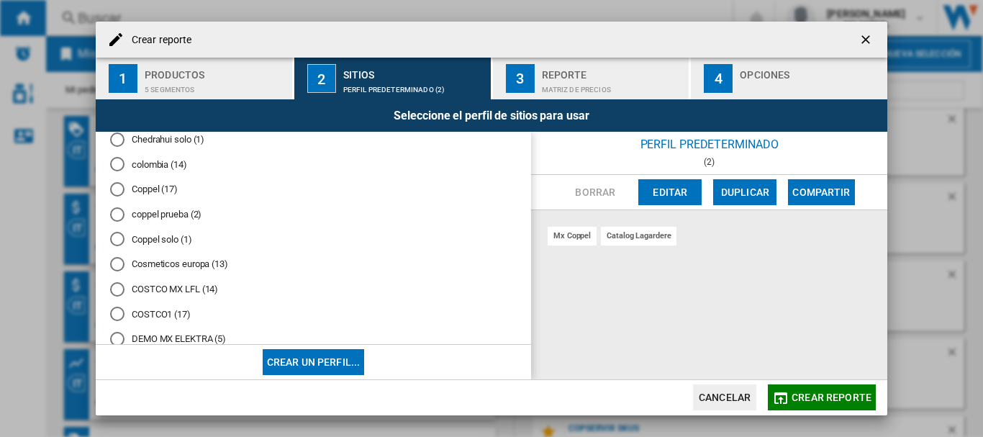
click at [174, 244] on md-radio-button "Coppel solo (1)" at bounding box center [313, 240] width 407 height 14
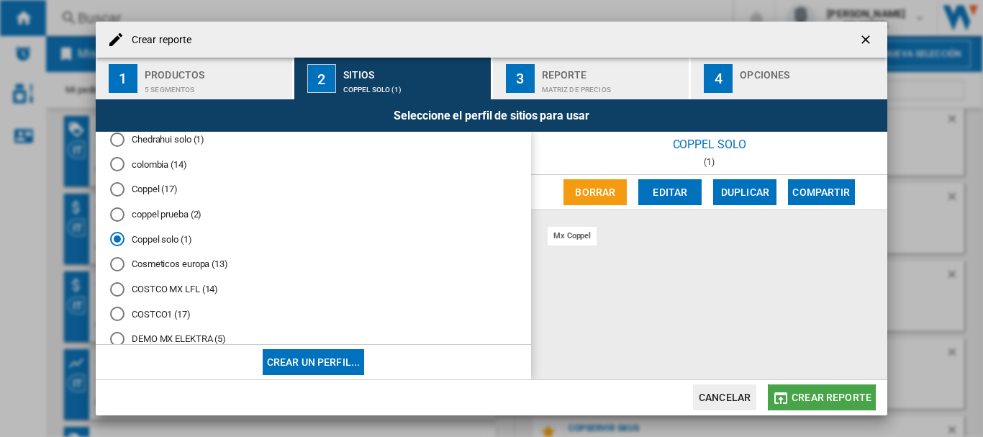
click at [808, 394] on span "Crear reporte" at bounding box center [832, 398] width 80 height 12
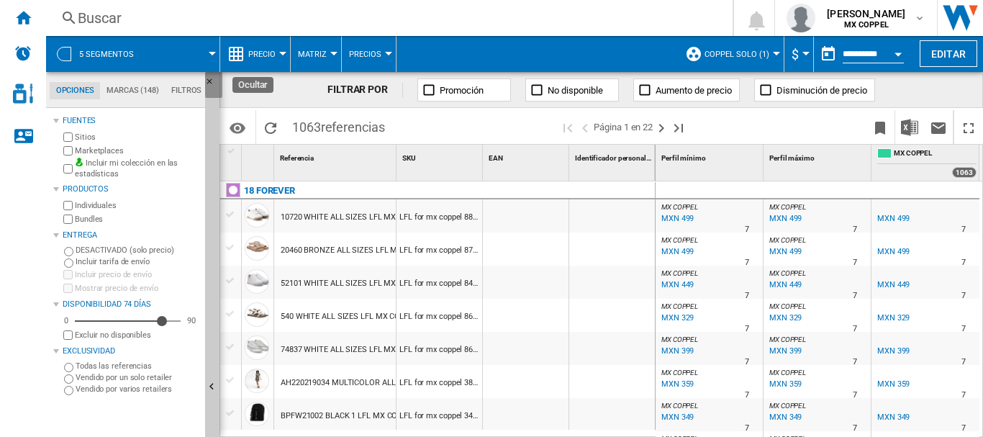
click at [212, 82] on ng-md-icon "Ocultar" at bounding box center [213, 85] width 17 height 17
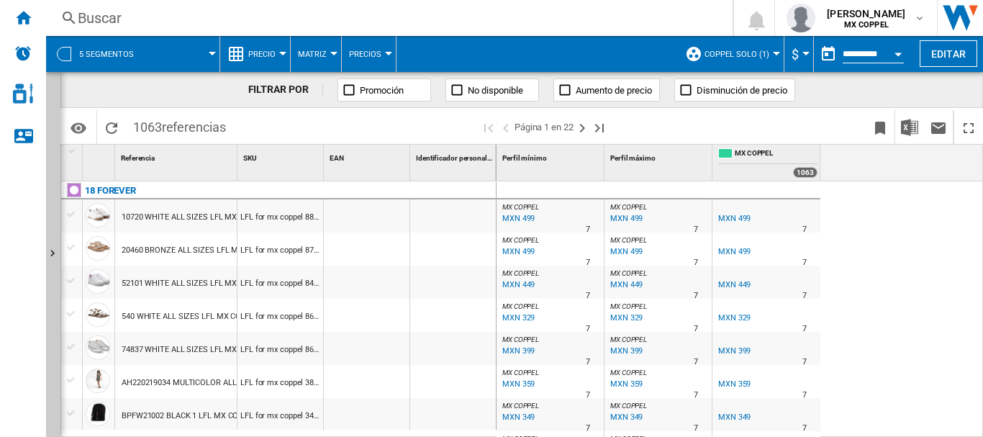
click at [268, 54] on span "Precio" at bounding box center [261, 54] width 27 height 9
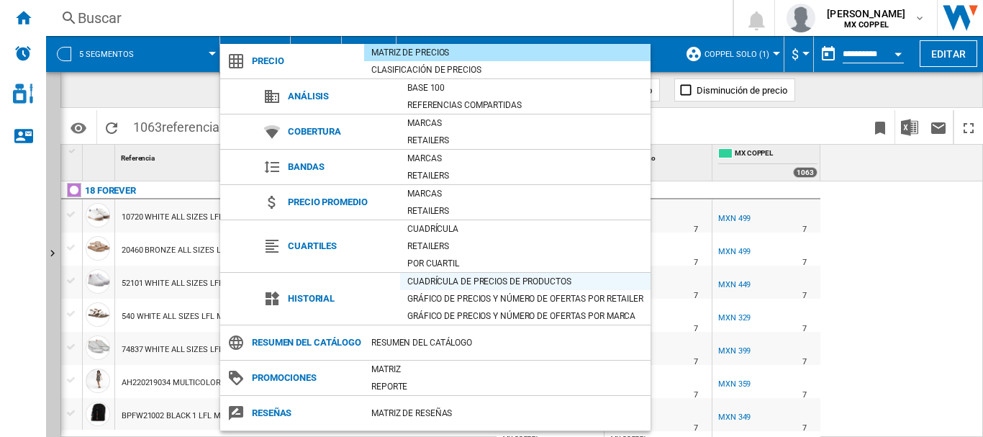
click at [512, 279] on div "Cuadrícula de precios de productos" at bounding box center [525, 281] width 250 height 14
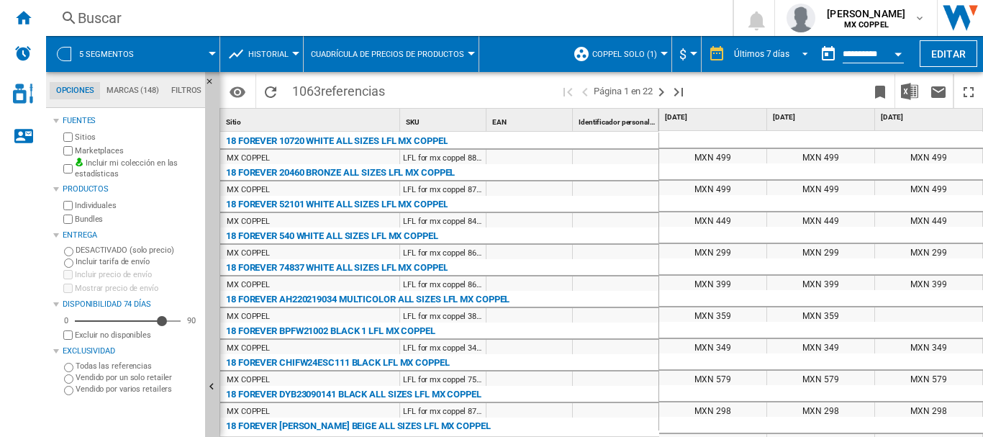
click at [801, 55] on span "REPORTS.WIZARD.STEPS.REPORT.STEPS.REPORT_OPTIONS.PERIOD: Últimos 7 días" at bounding box center [801, 52] width 17 height 13
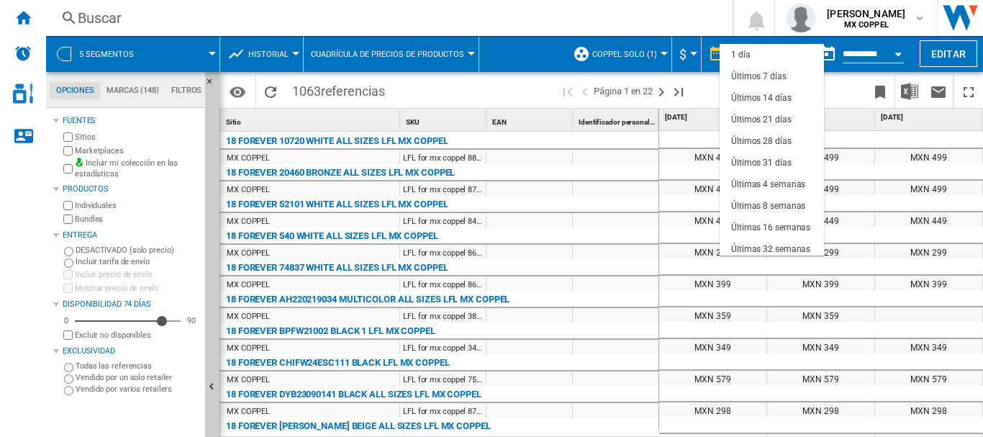
scroll to position [22, 0]
click at [779, 160] on div "Últimas 4 semanas" at bounding box center [768, 163] width 74 height 12
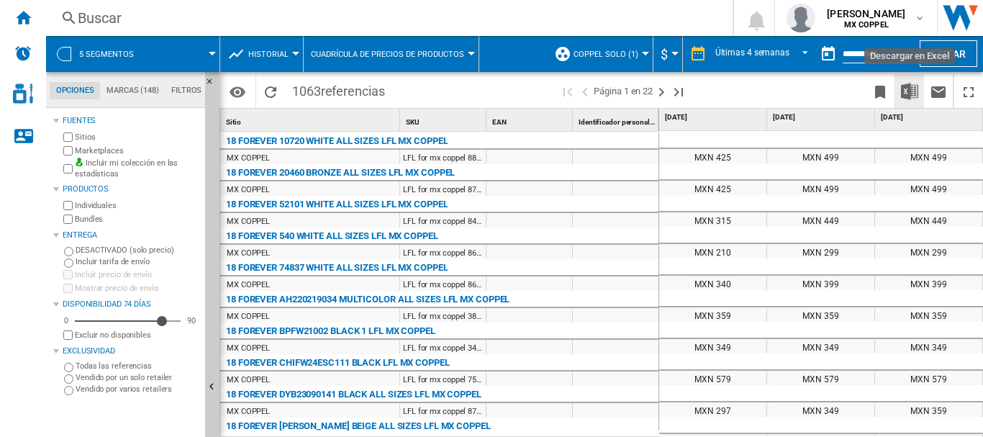
click at [916, 91] on img "Descargar en Excel" at bounding box center [909, 91] width 17 height 17
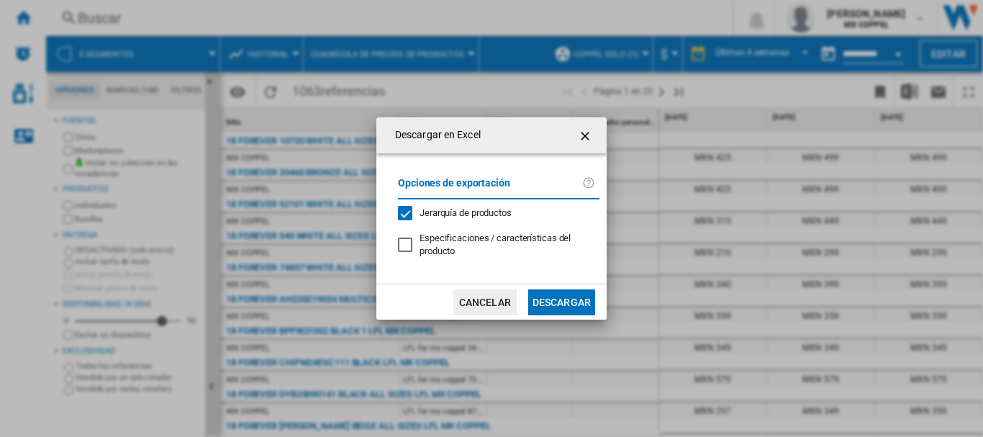
click at [577, 298] on button "Descargar" at bounding box center [561, 302] width 67 height 26
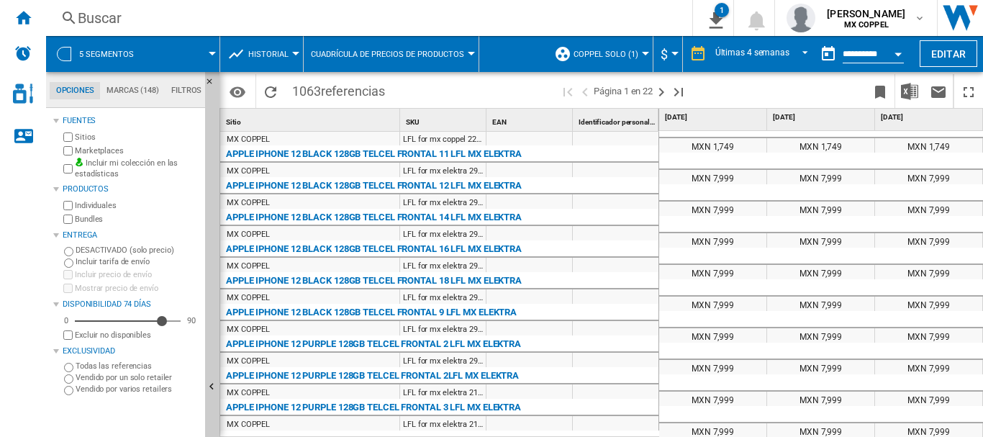
scroll to position [0, 223]
click at [684, 88] on ng-md-icon "Última página" at bounding box center [678, 91] width 17 height 17
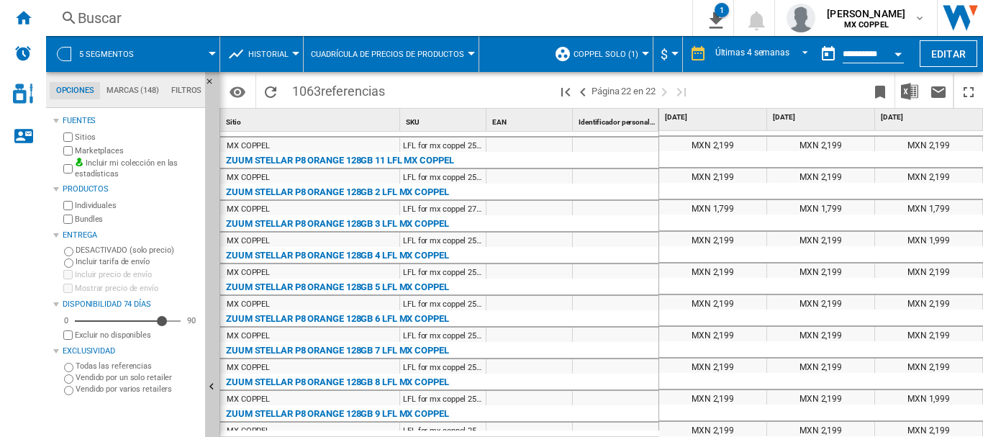
click at [35, 20] on div "Inicio" at bounding box center [23, 18] width 46 height 36
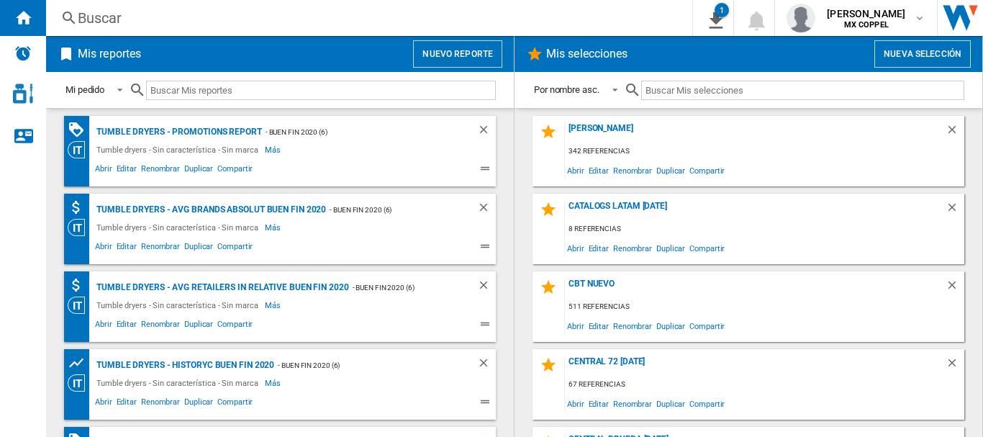
click at [443, 52] on button "Nuevo reporte" at bounding box center [457, 53] width 89 height 27
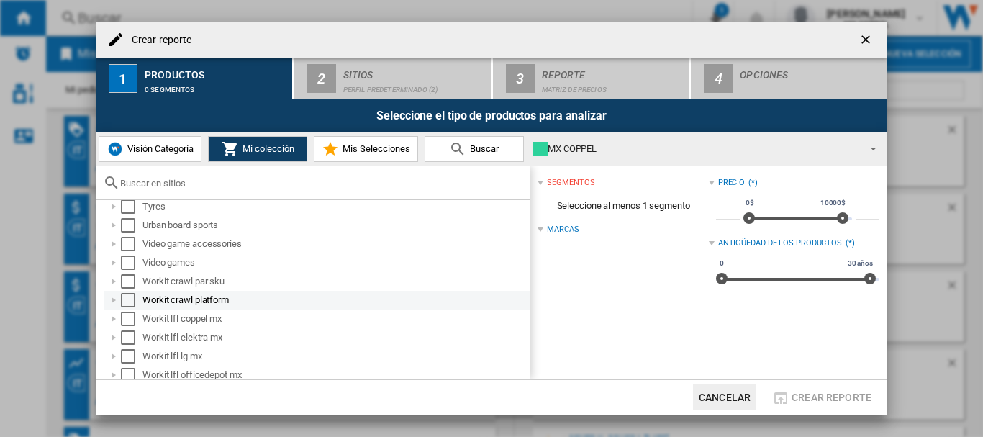
scroll to position [1044, 0]
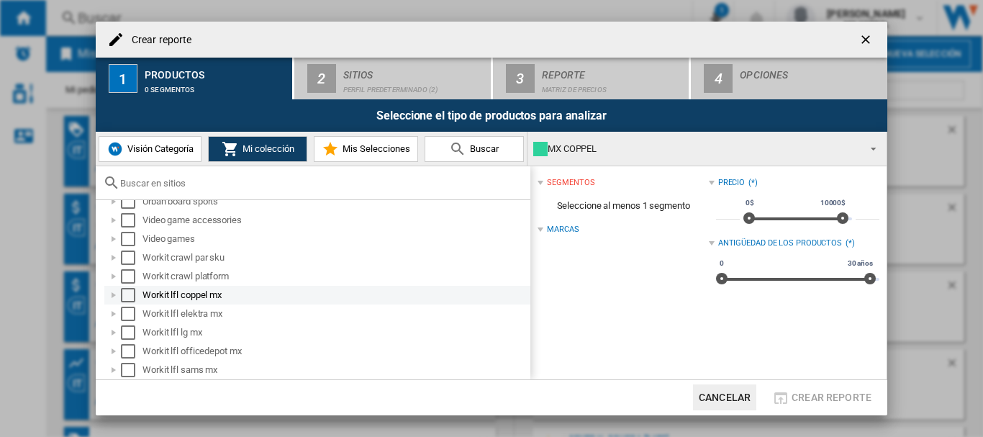
click at [134, 297] on div "Select" at bounding box center [128, 295] width 14 height 14
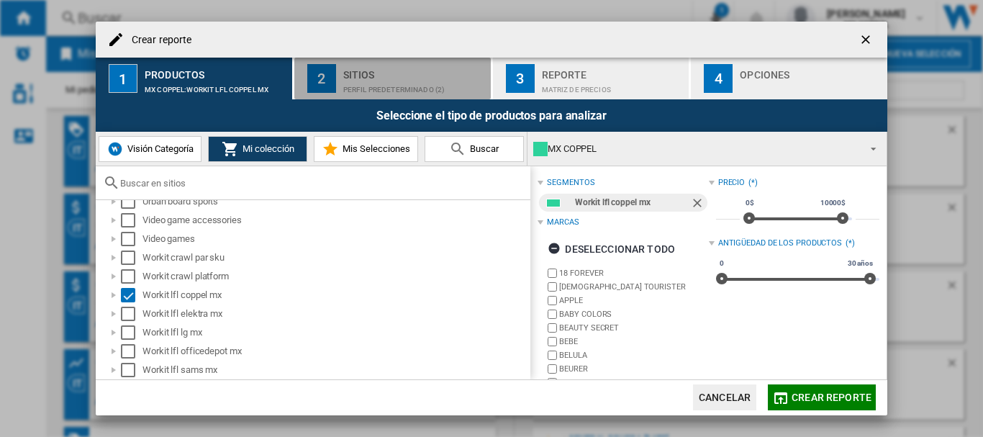
click at [359, 76] on div "Sitios" at bounding box center [414, 70] width 142 height 15
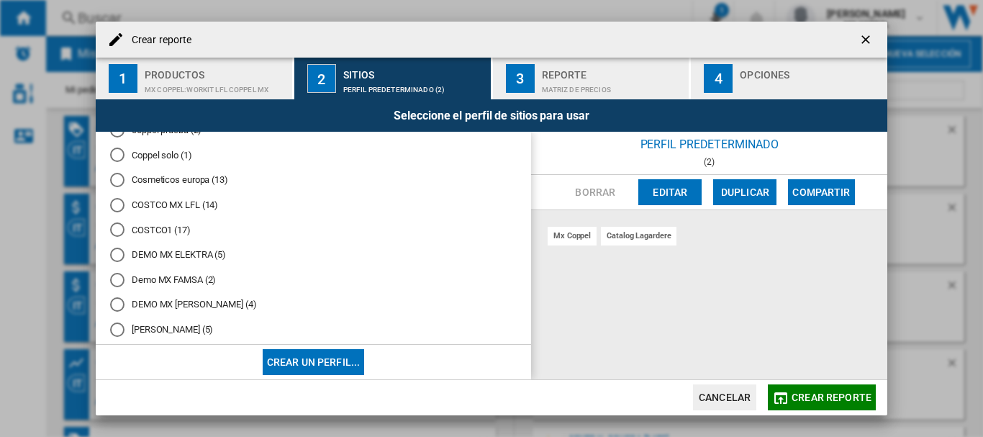
scroll to position [400, 0]
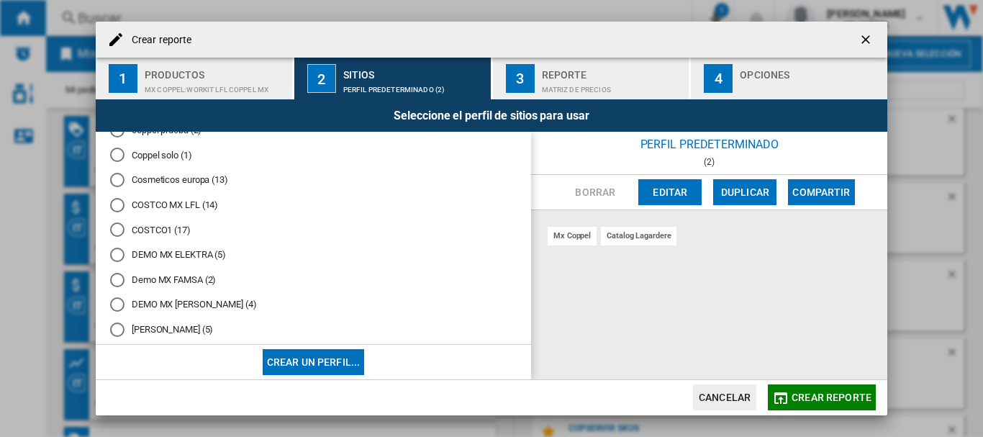
click at [156, 158] on md-radio-button "Coppel solo (1)" at bounding box center [313, 155] width 407 height 14
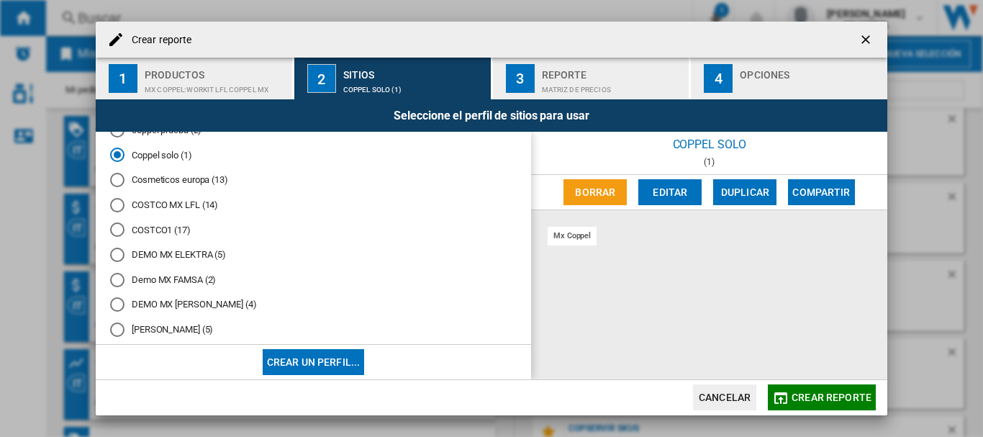
click at [799, 402] on button "Crear reporte" at bounding box center [822, 397] width 108 height 26
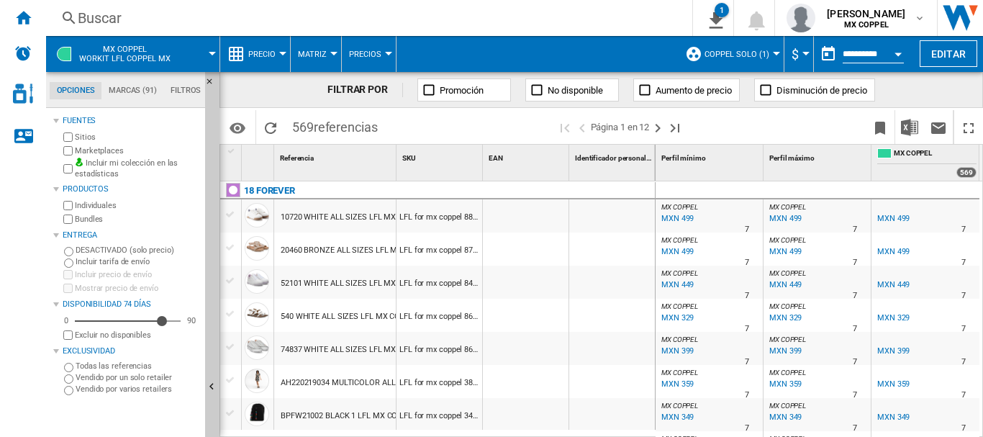
click at [255, 64] on button "Precio" at bounding box center [265, 54] width 35 height 36
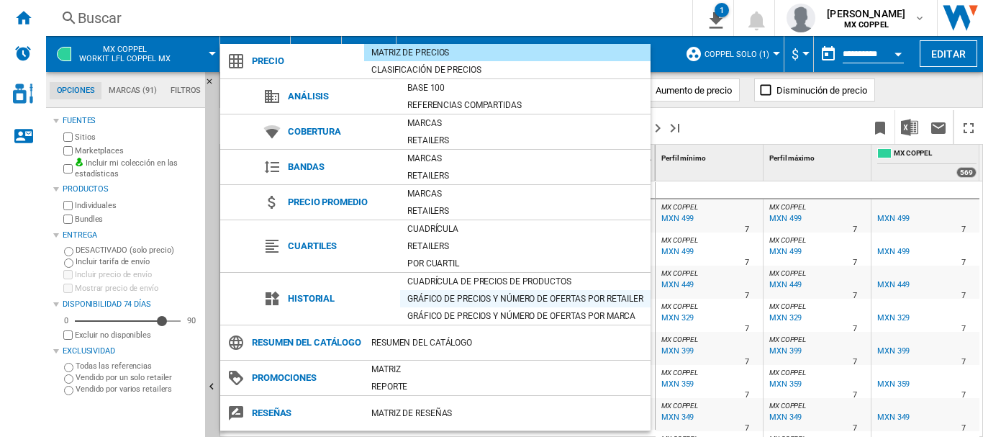
click at [521, 299] on div "Gráfico de precios y número de ofertas por retailer" at bounding box center [525, 299] width 250 height 14
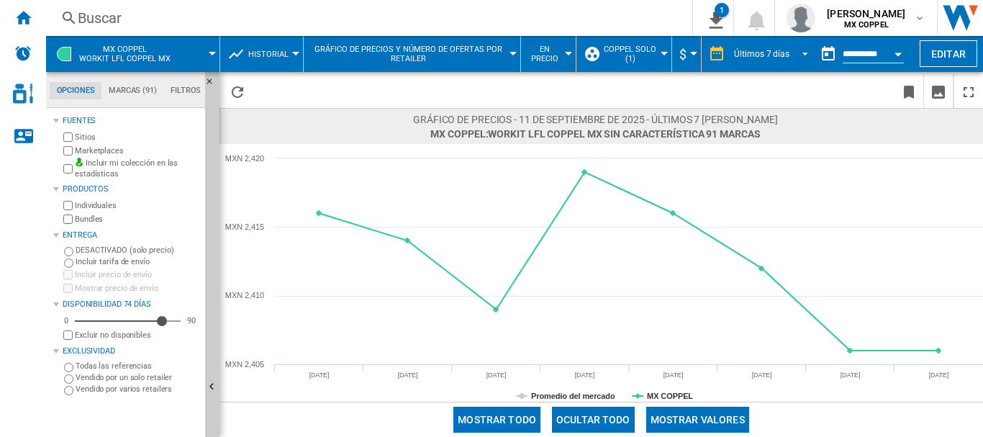
click at [749, 55] on div "Últimos 7 días" at bounding box center [761, 54] width 55 height 10
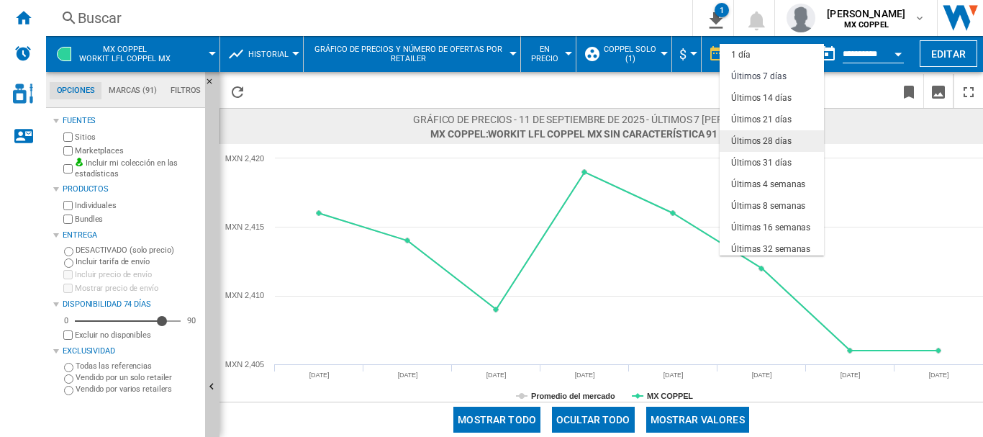
scroll to position [22, 0]
click at [764, 161] on div "Últimas 4 semanas" at bounding box center [768, 163] width 74 height 12
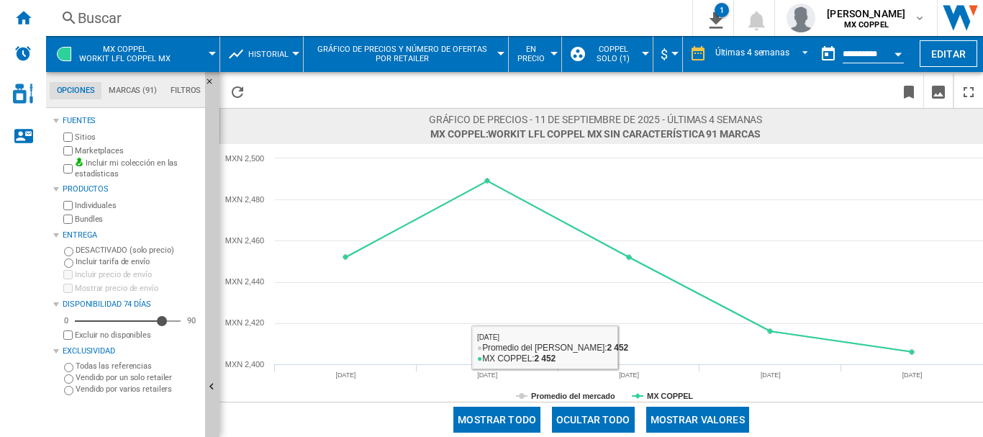
click at [543, 47] on span "En precio" at bounding box center [531, 54] width 31 height 19
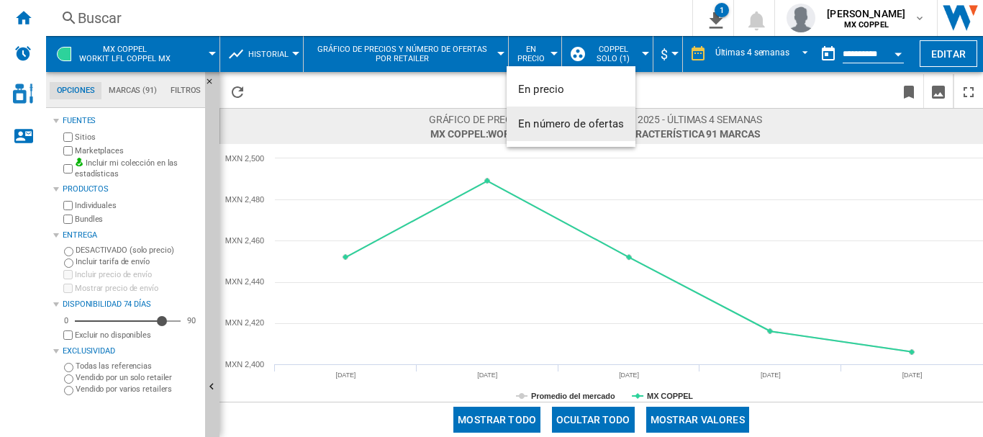
click at [566, 128] on span "En número de ofertas" at bounding box center [571, 123] width 106 height 13
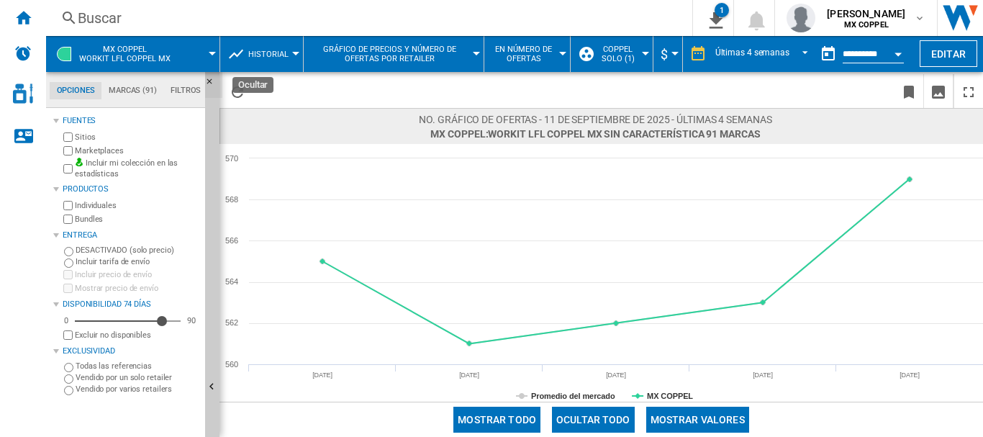
click at [214, 81] on ng-md-icon "Ocultar" at bounding box center [213, 85] width 17 height 17
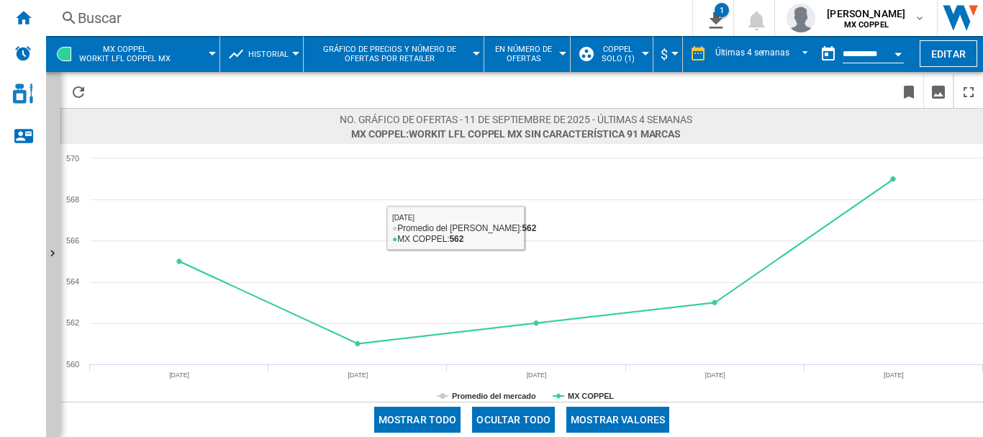
click at [605, 412] on button "Mostrar valores" at bounding box center [618, 420] width 103 height 26
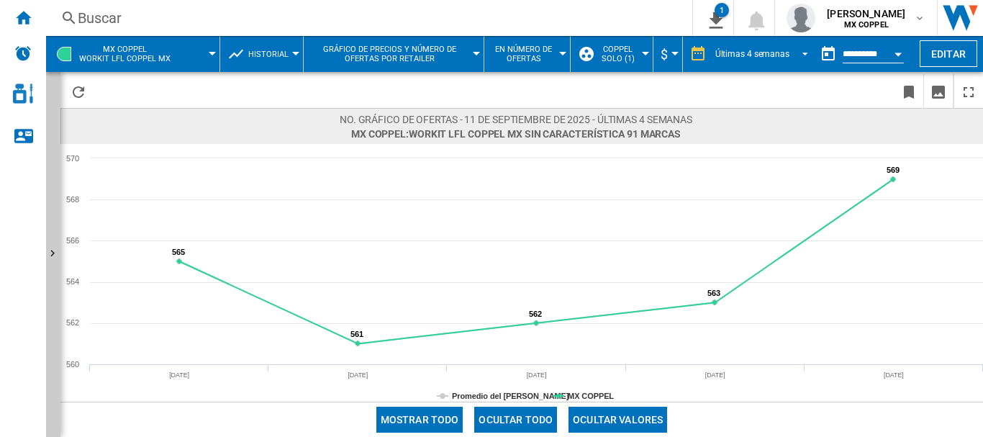
click at [770, 50] on div "Últimas 4 semanas" at bounding box center [753, 54] width 74 height 10
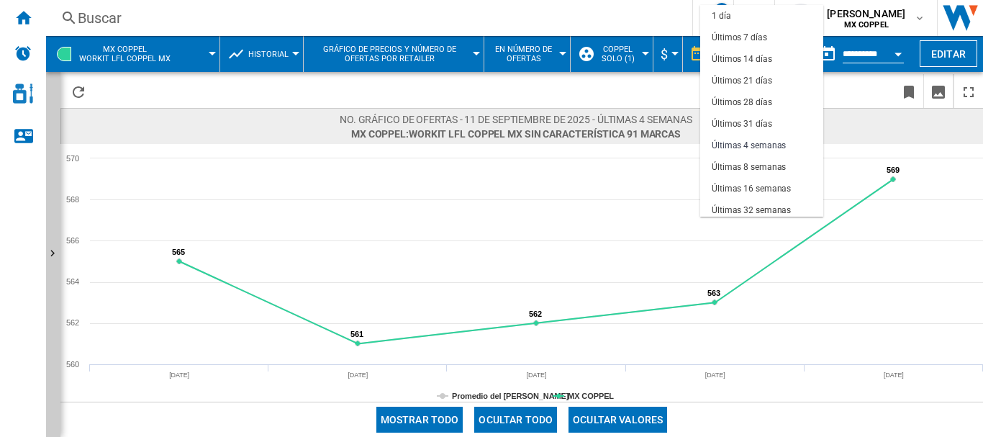
scroll to position [91, 0]
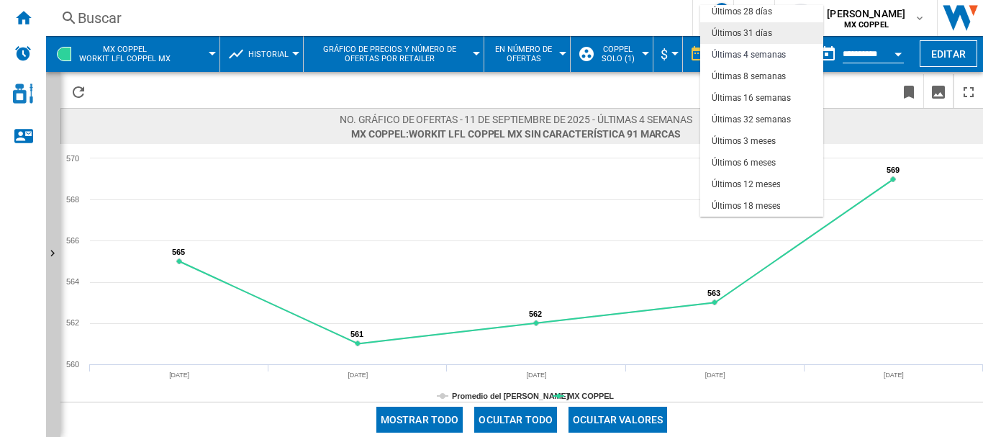
click at [775, 35] on md-option "Últimos 31 días" at bounding box center [761, 33] width 123 height 22
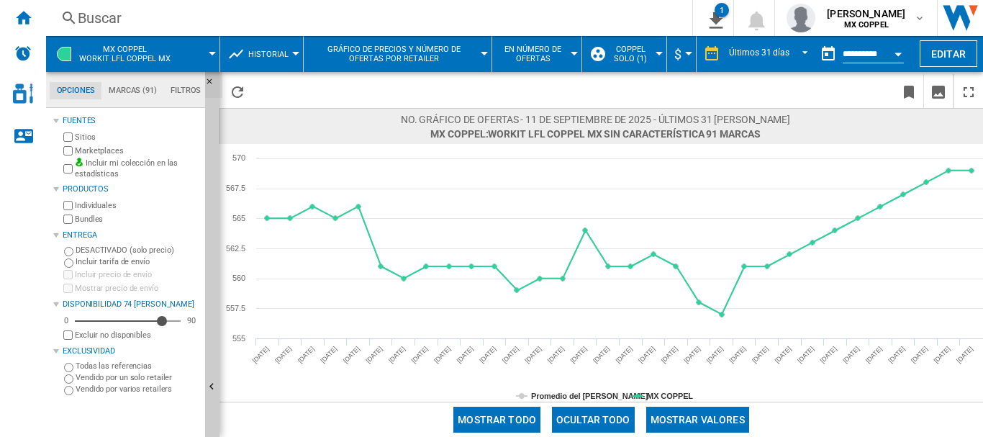
click at [207, 83] on ng-md-icon "Ocultar" at bounding box center [213, 85] width 17 height 17
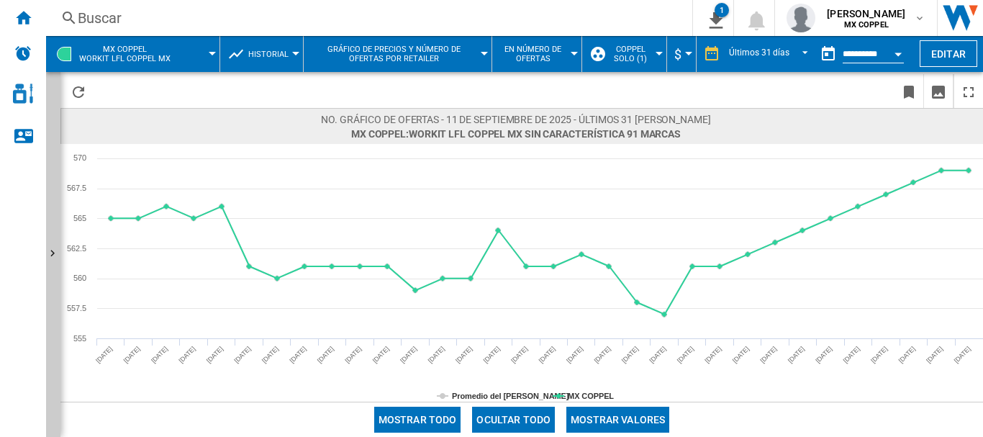
click at [625, 417] on button "Mostrar valores" at bounding box center [618, 420] width 103 height 26
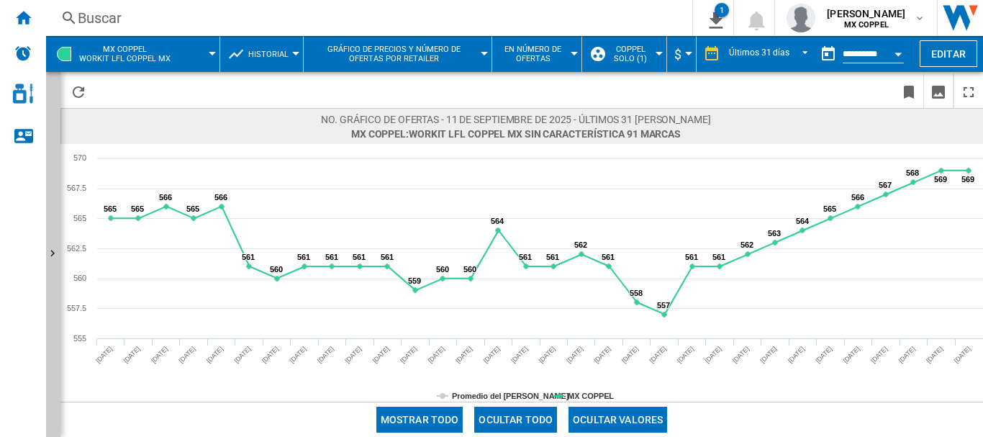
click at [518, 48] on span "En número de ofertas" at bounding box center [534, 54] width 68 height 19
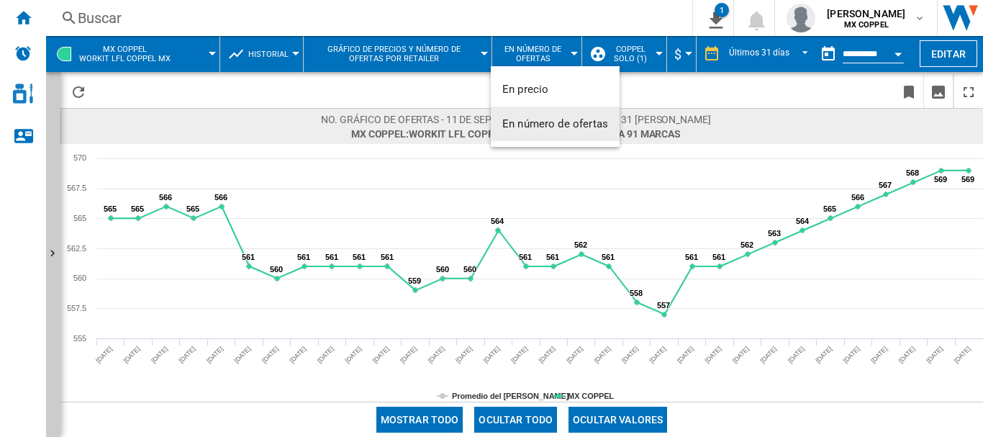
click at [553, 125] on span "En número de ofertas" at bounding box center [555, 123] width 106 height 13
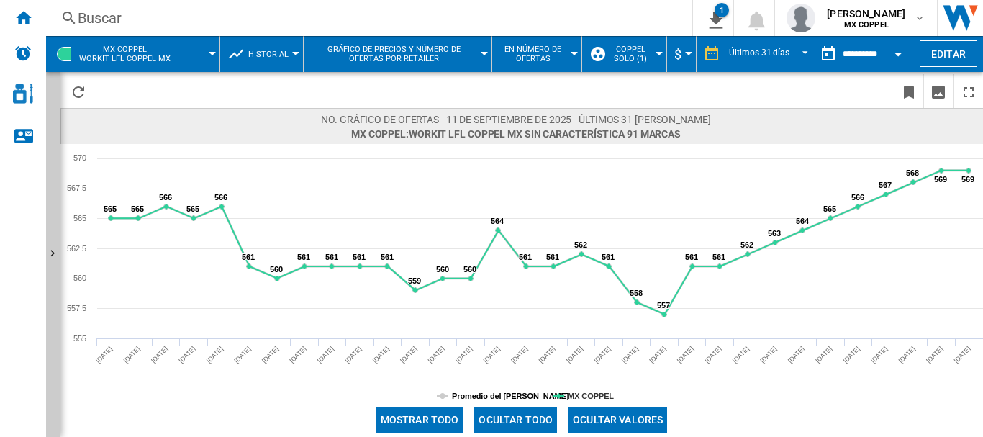
click at [515, 394] on tspan "Promedio del [PERSON_NAME]" at bounding box center [510, 396] width 117 height 9
click at [983, 407] on span at bounding box center [828, 419] width 310 height 35
